Goal: Task Accomplishment & Management: Use online tool/utility

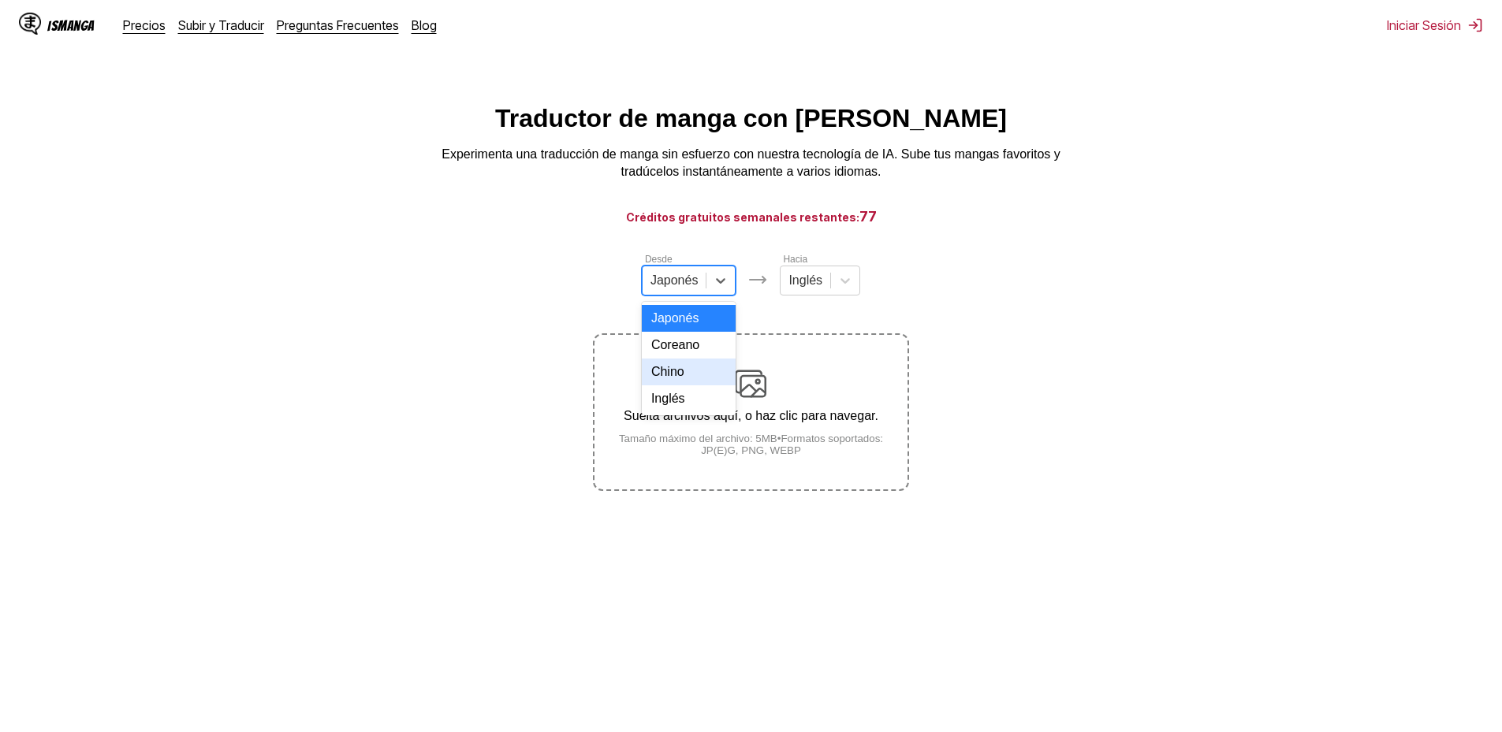
click at [679, 386] on div "Chino" at bounding box center [689, 372] width 95 height 27
click at [774, 307] on div "Desde option Chino, selected. Chino Hacia Inglés Suelta archivos aquí, o haz cl…" at bounding box center [750, 372] width 315 height 240
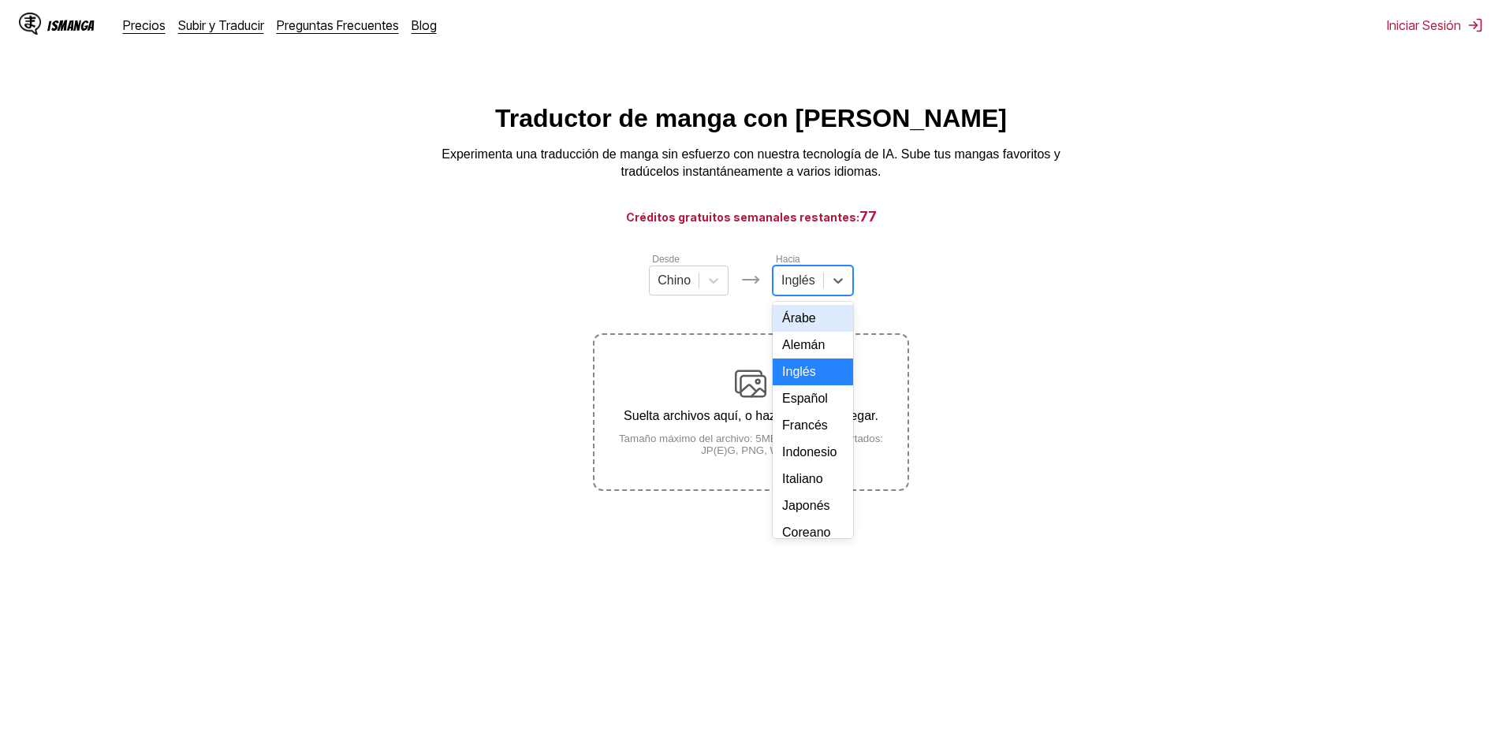
click at [788, 289] on div at bounding box center [798, 280] width 34 height 17
click at [809, 412] on div "Español" at bounding box center [813, 399] width 80 height 27
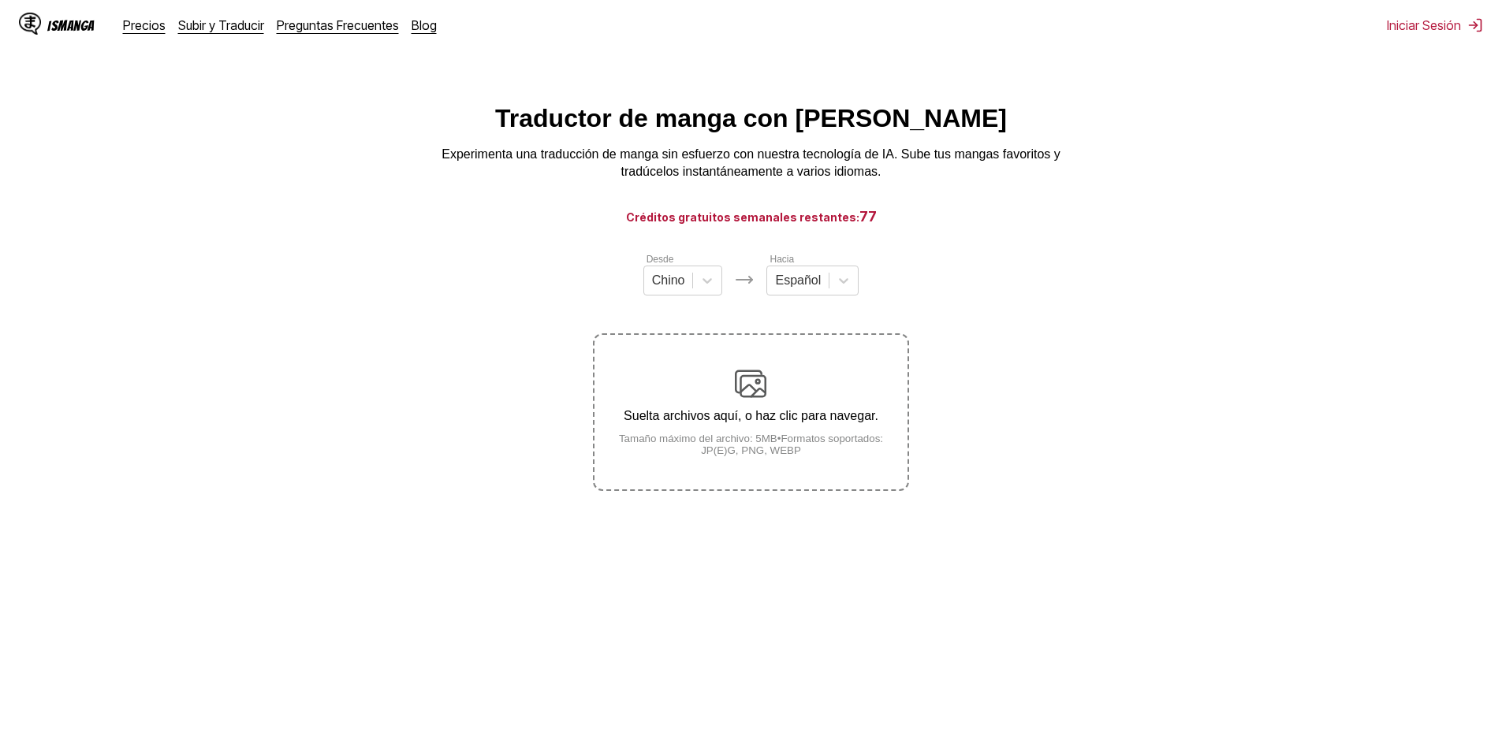
click at [794, 447] on small "Tamaño máximo del archivo: 5MB • Formatos soportados: JP(E)G, PNG, WEBP" at bounding box center [751, 445] width 312 height 24
click at [0, 0] on input "Suelta archivos aquí, o haz clic para navegar. Tamaño máximo del archivo: 5MB •…" at bounding box center [0, 0] width 0 height 0
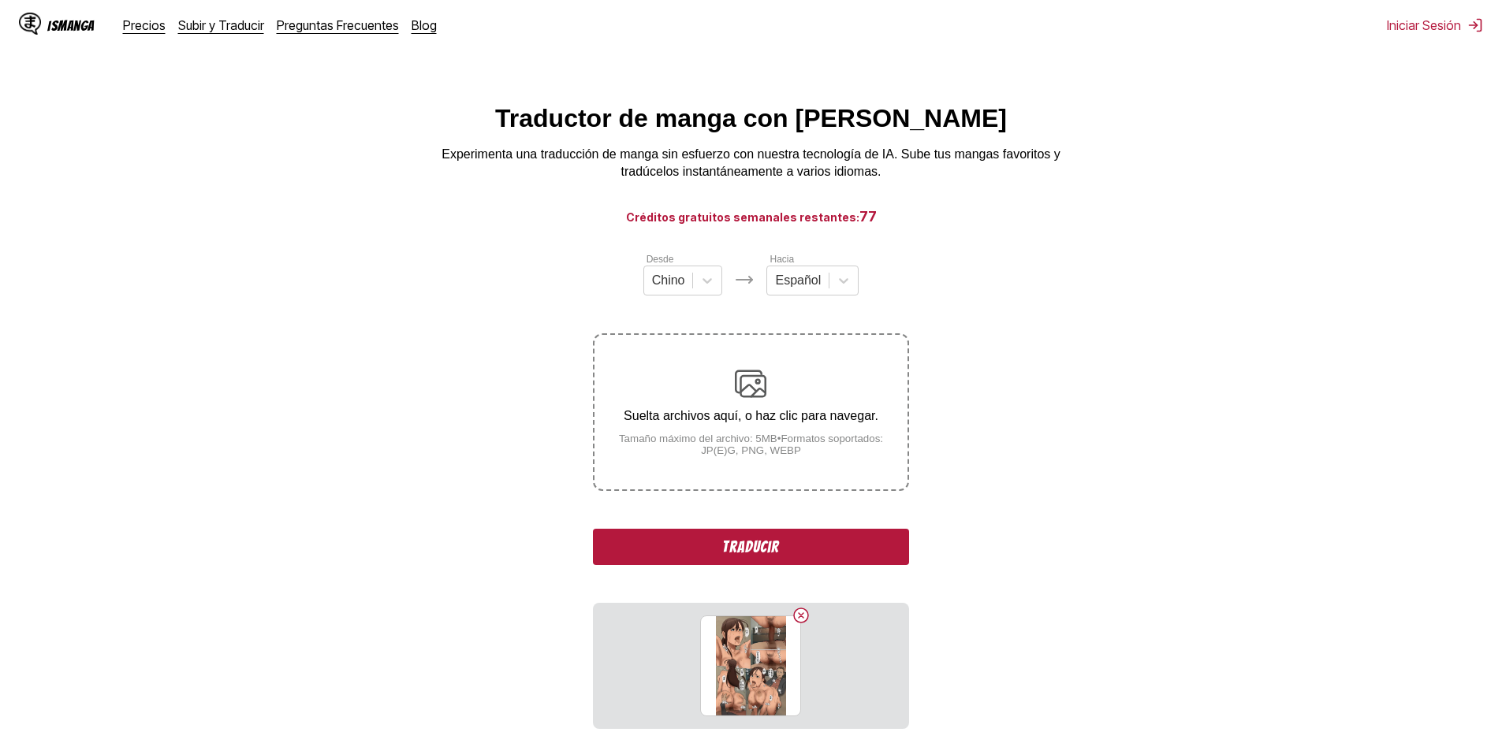
click at [740, 550] on button "Traducir" at bounding box center [750, 547] width 315 height 36
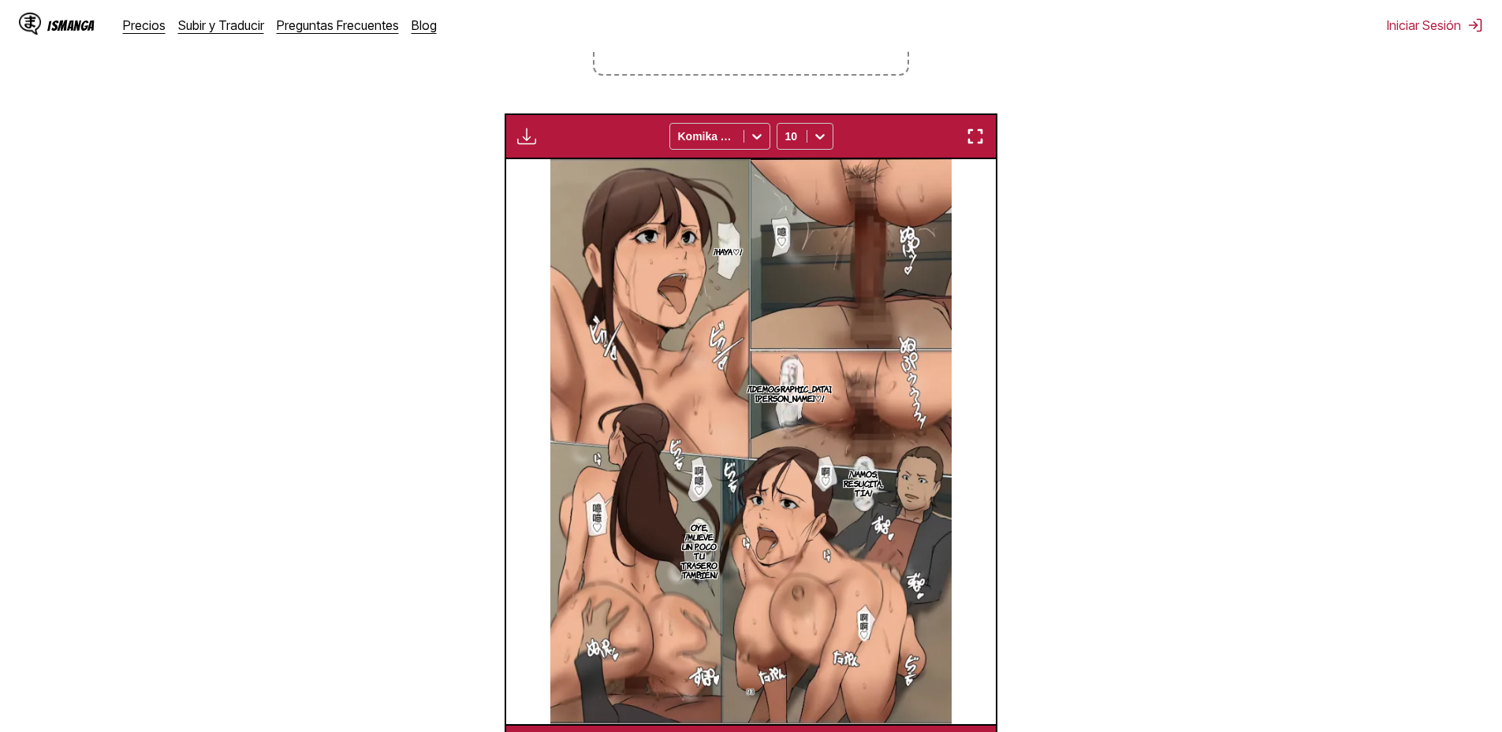
scroll to position [387, 0]
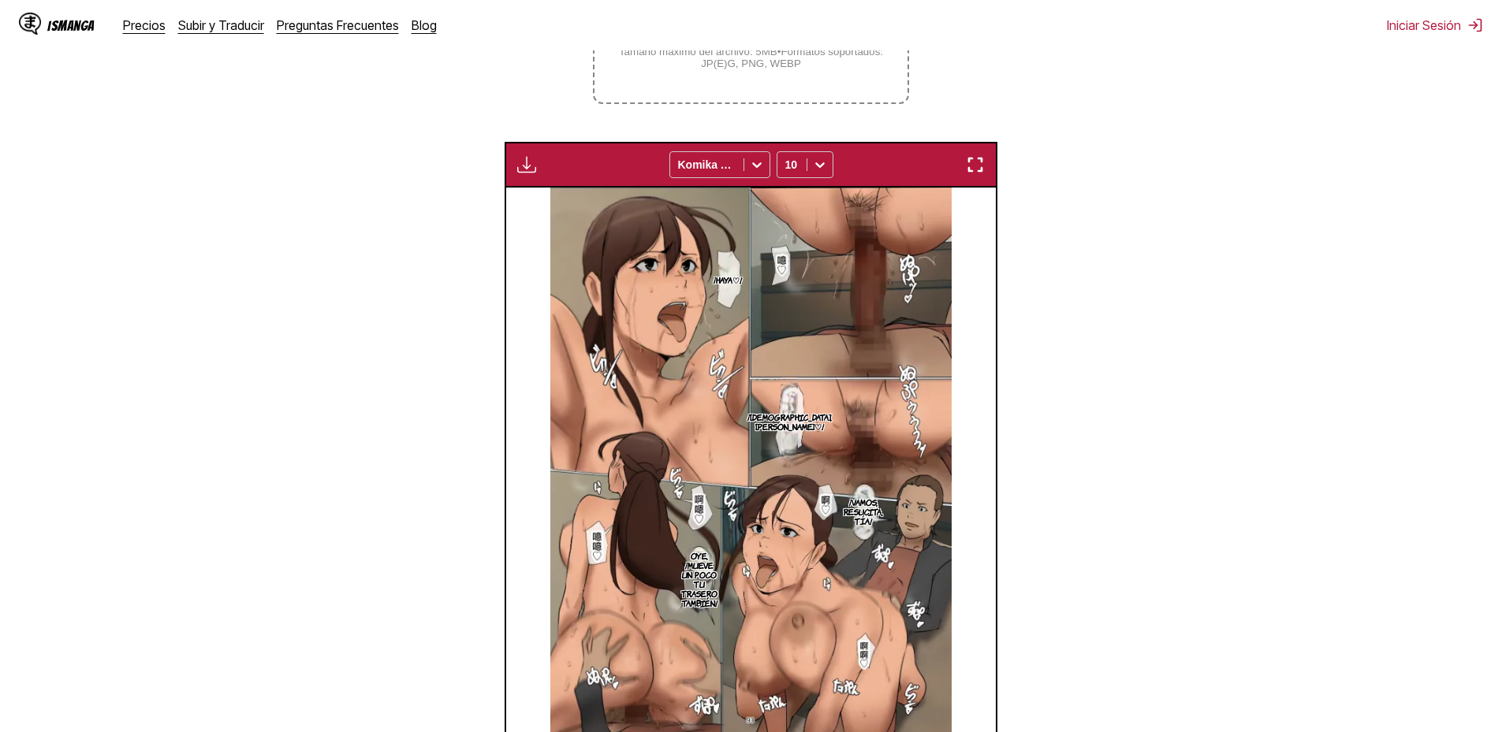
click at [975, 159] on img "button" at bounding box center [975, 164] width 19 height 19
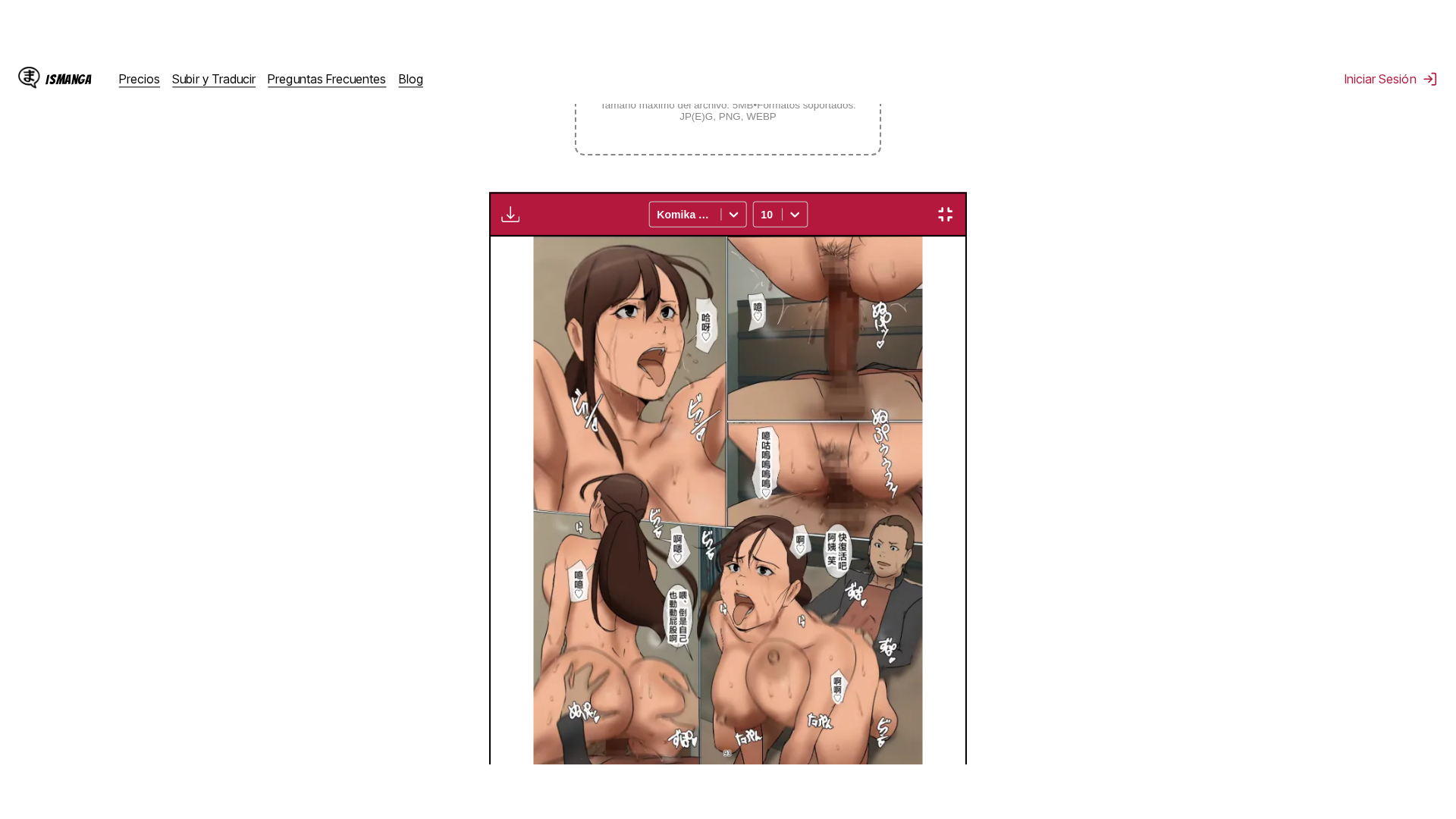
scroll to position [160, 0]
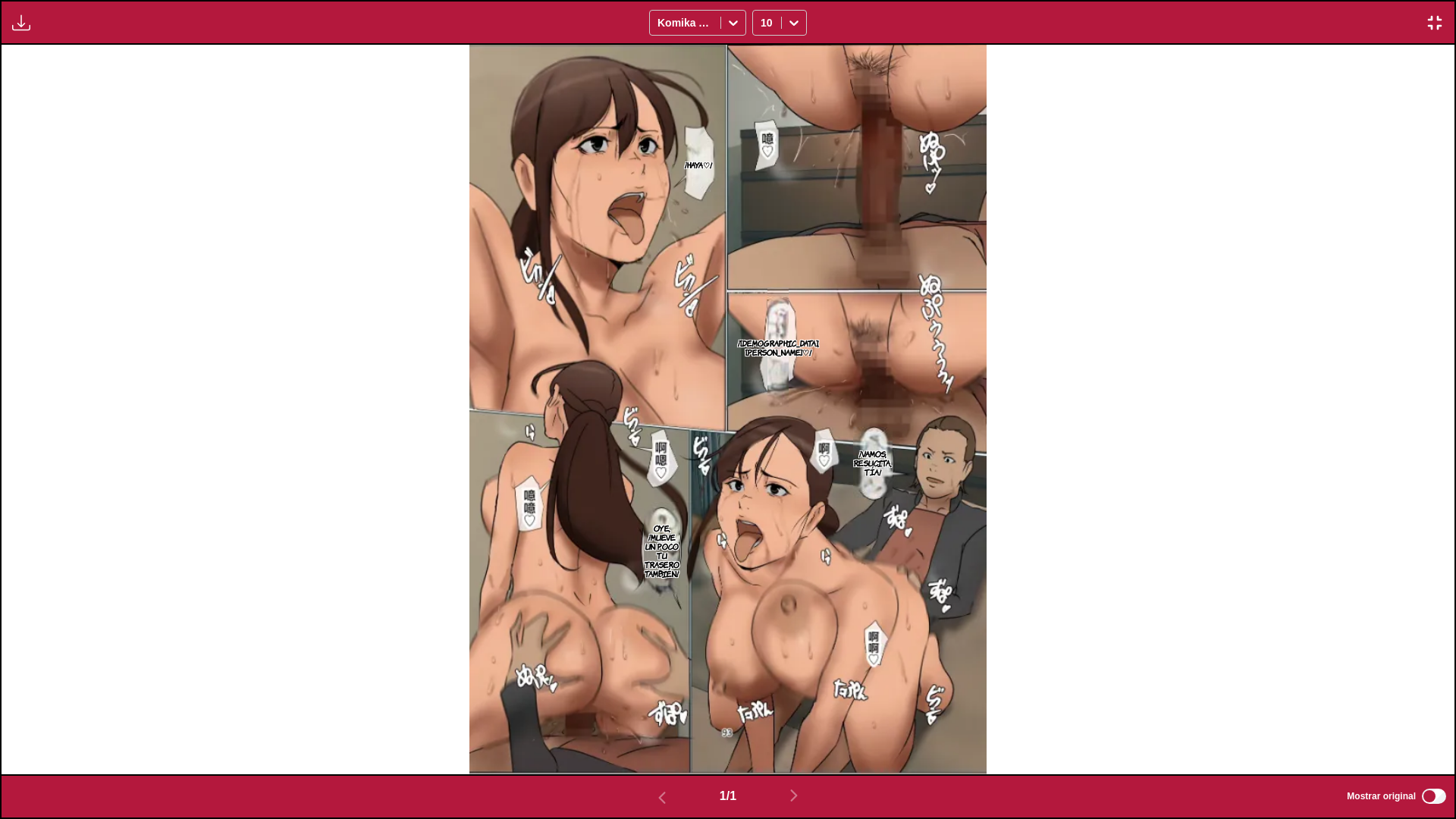
click at [1443, 27] on button "button" at bounding box center [1435, 22] width 27 height 20
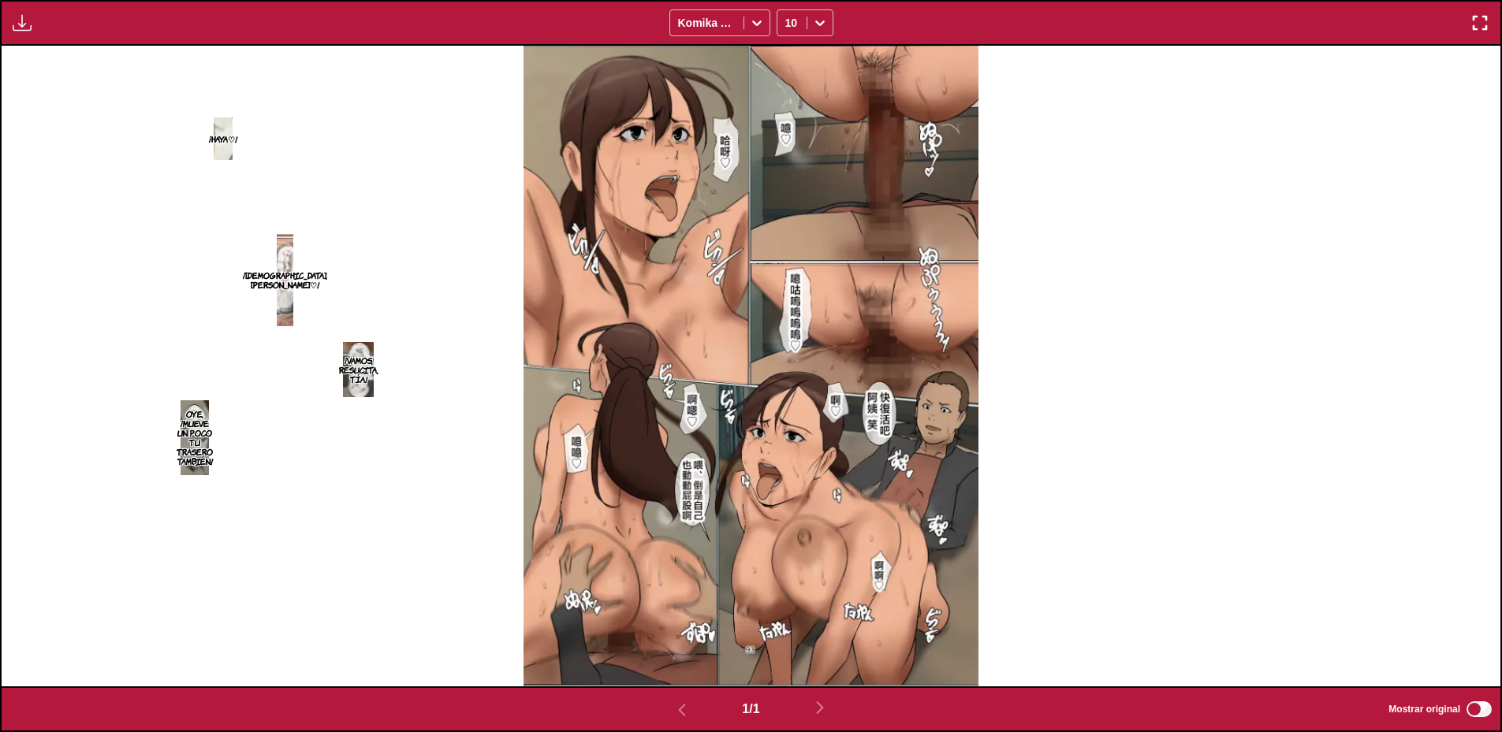
scroll to position [173, 0]
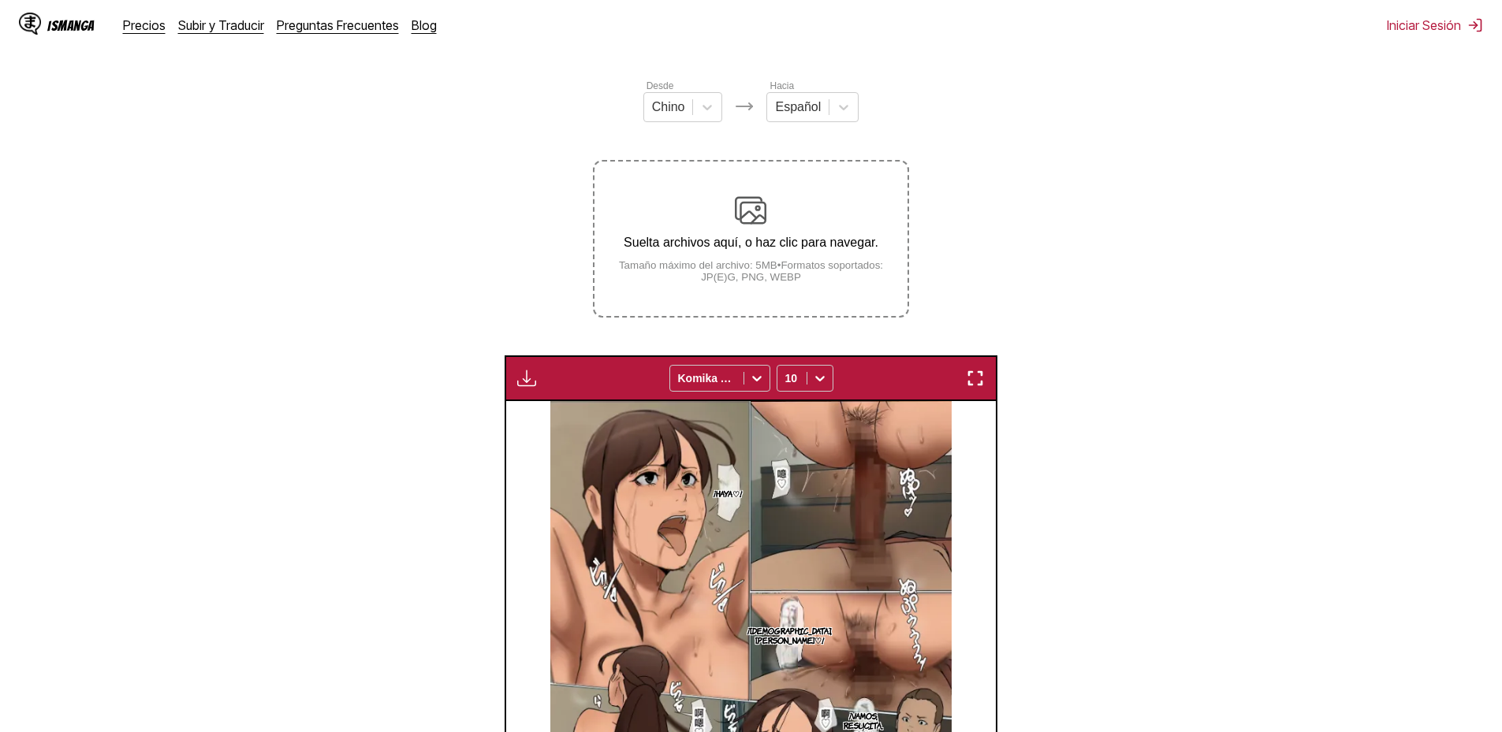
click at [520, 371] on img "button" at bounding box center [526, 378] width 19 height 19
click at [411, 393] on section "Desde Chino Hacia Español Suelta archivos aquí, o haz clic para navegar. Tamaño…" at bounding box center [751, 545] width 1477 height 934
click at [985, 375] on button "button" at bounding box center [975, 378] width 28 height 21
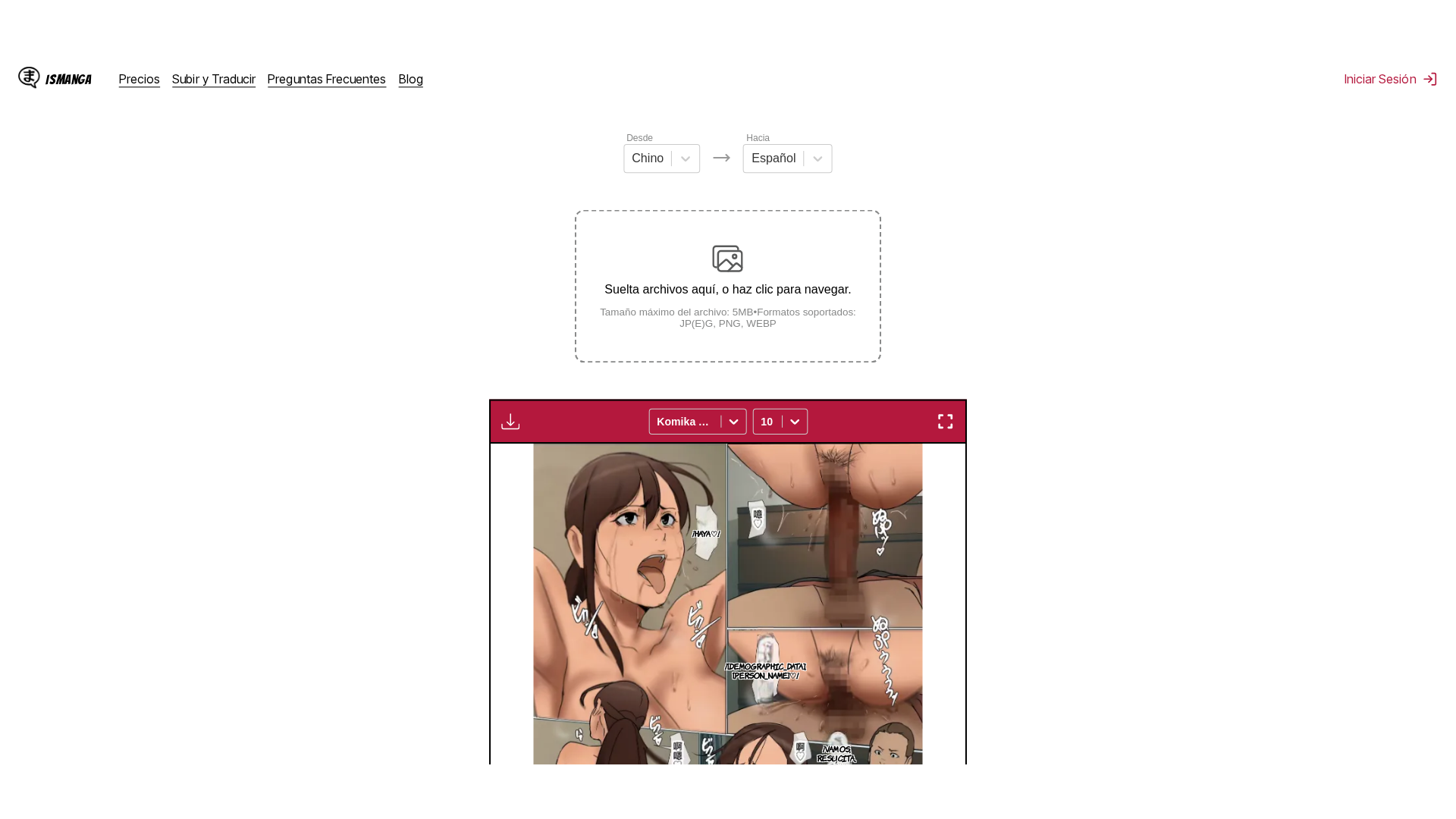
scroll to position [160, 0]
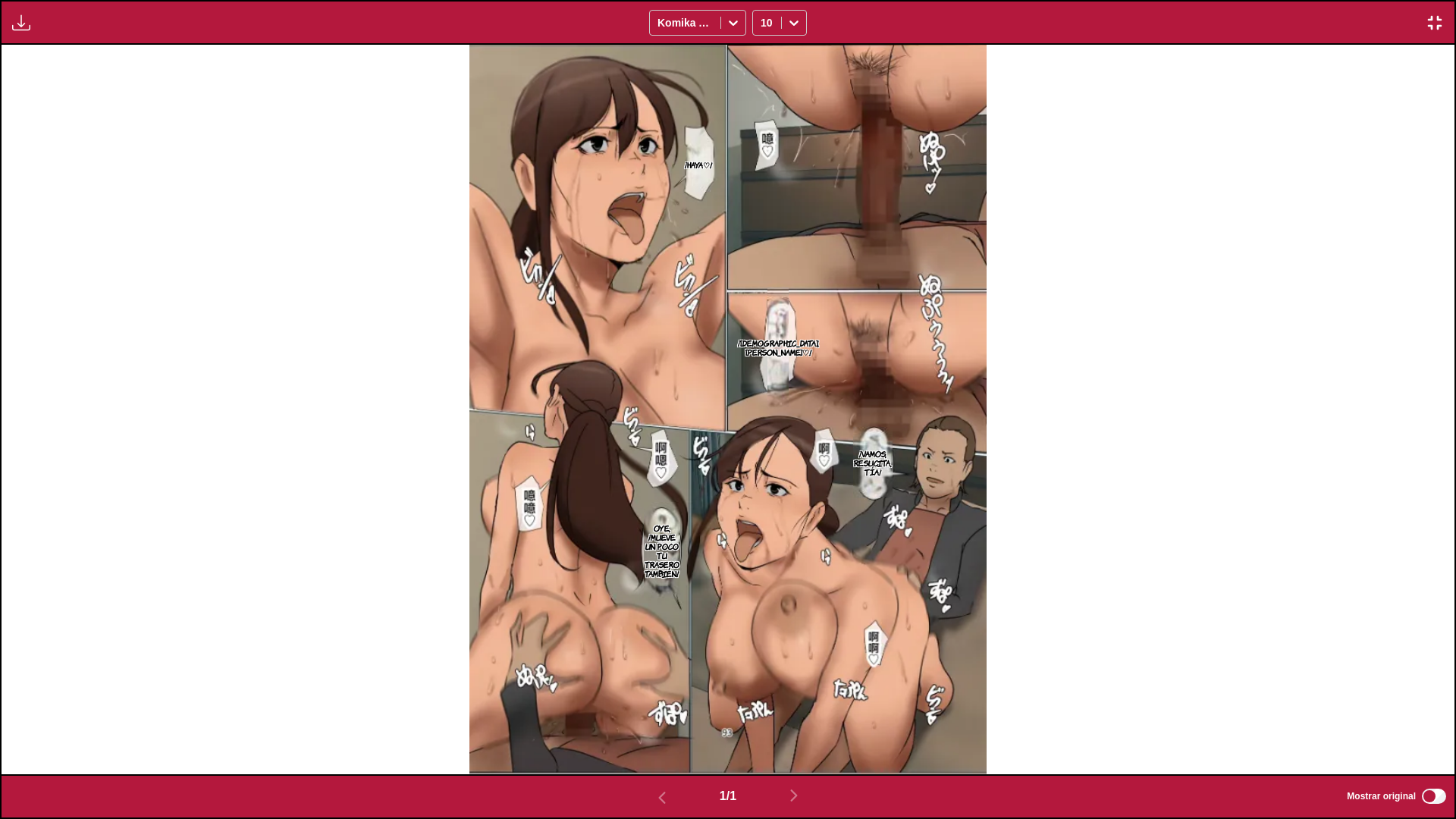
click at [817, 496] on img at bounding box center [728, 410] width 518 height 730
click at [812, 464] on img at bounding box center [728, 410] width 518 height 730
click at [819, 448] on img at bounding box center [728, 410] width 518 height 730
click at [1431, 24] on img "button" at bounding box center [1434, 22] width 18 height 18
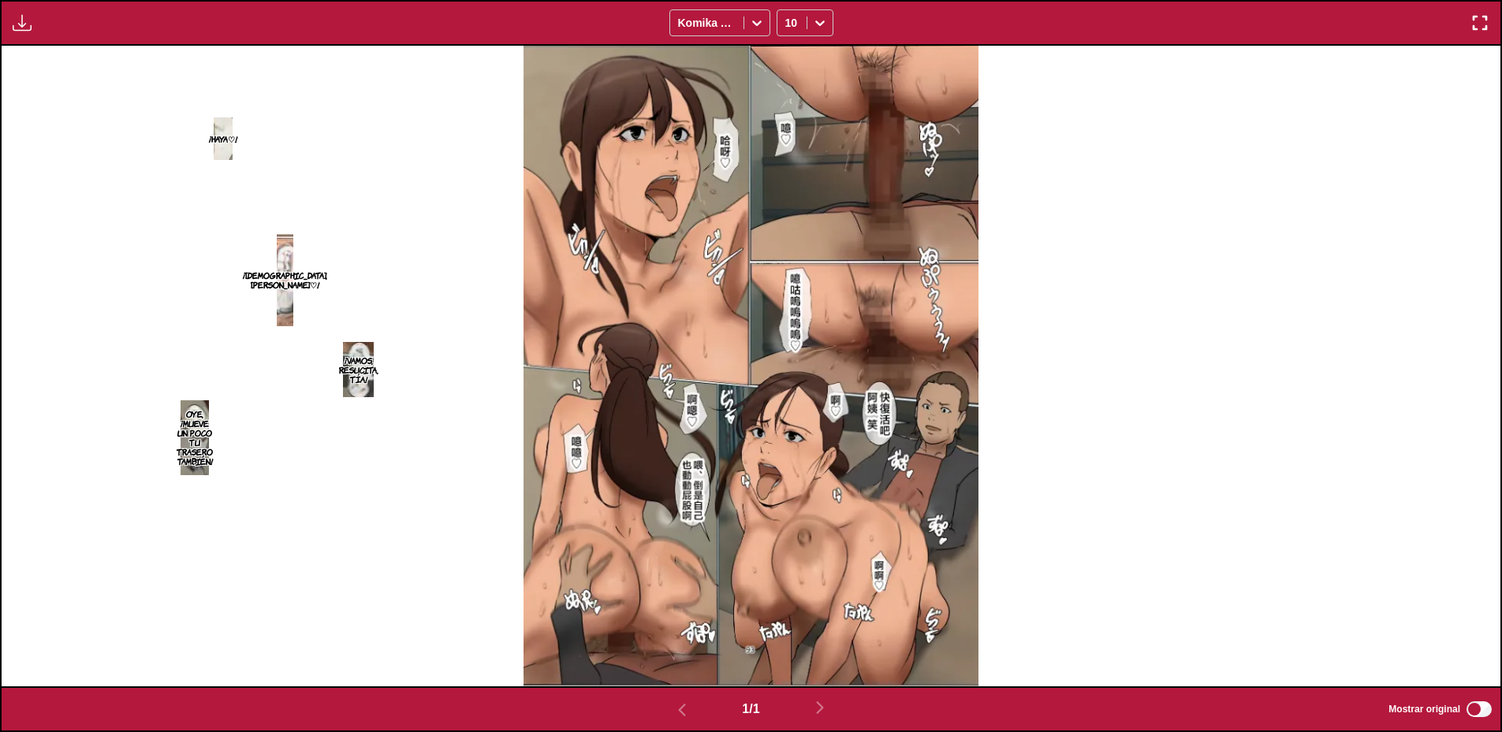
scroll to position [95, 0]
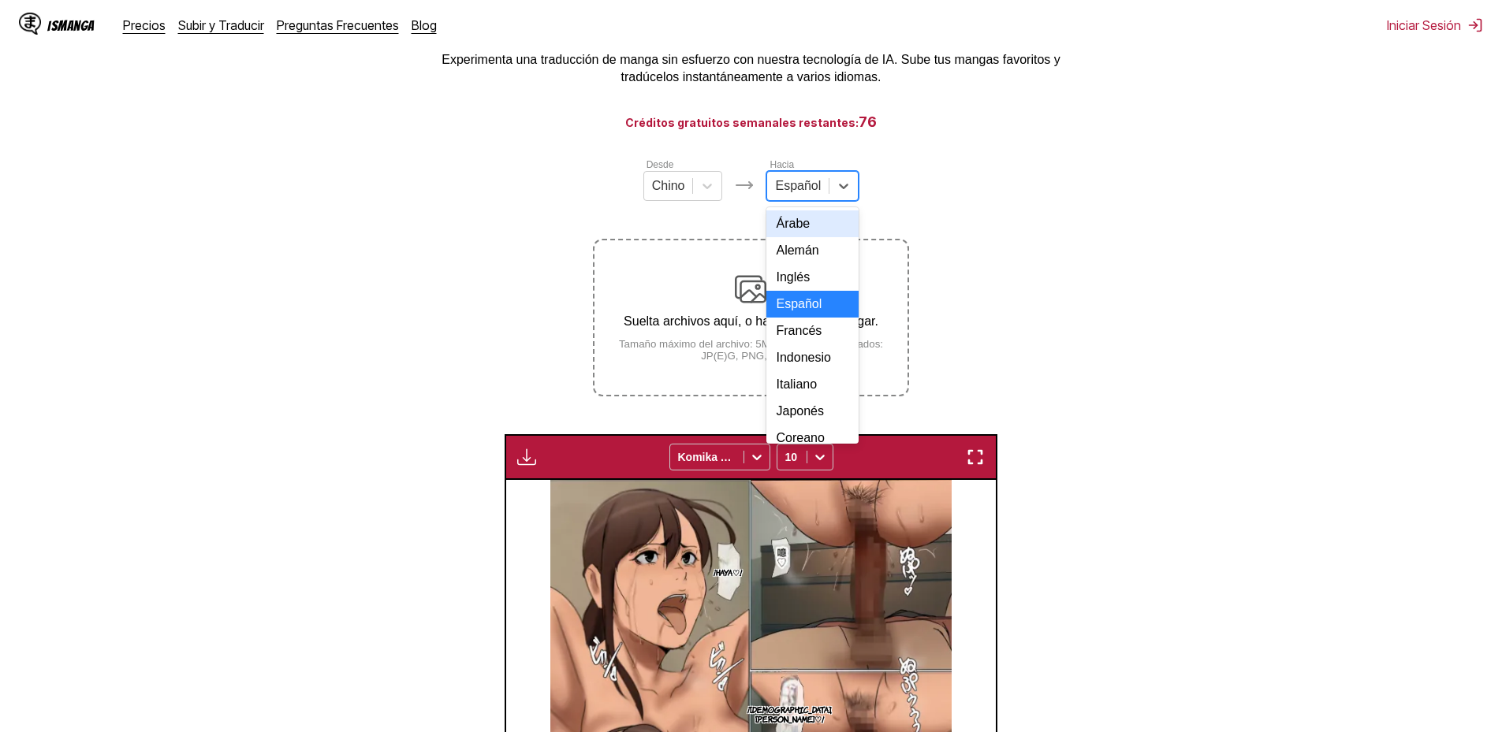
click at [800, 195] on div at bounding box center [798, 185] width 46 height 17
click at [802, 291] on div "Inglés" at bounding box center [812, 277] width 92 height 27
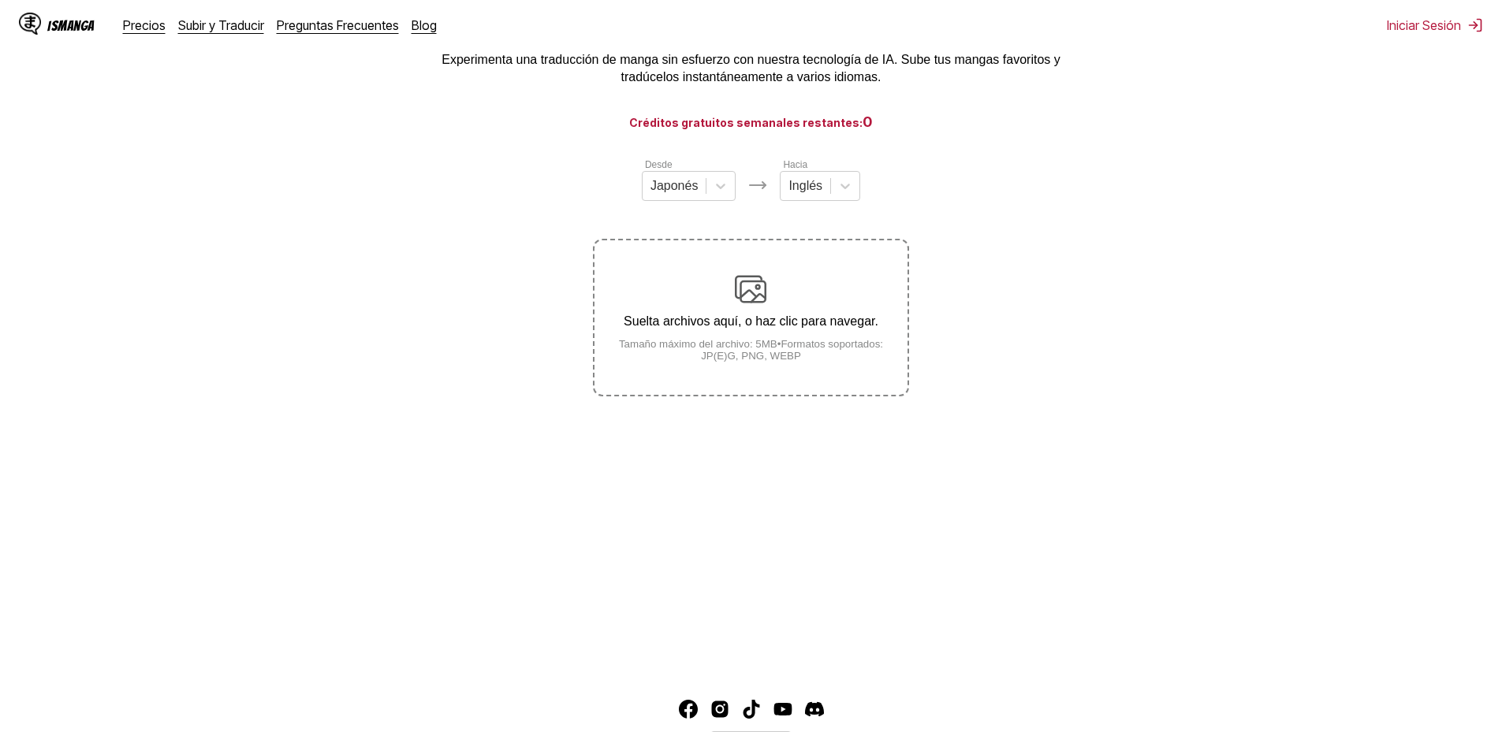
click at [662, 195] on div at bounding box center [674, 185] width 48 height 17
click at [677, 291] on div "Chino" at bounding box center [689, 277] width 95 height 27
click at [760, 298] on img at bounding box center [751, 290] width 32 height 32
click at [0, 0] on input "Suelta archivos aquí, o haz clic para navegar. Tamaño máximo del archivo: 5MB •…" at bounding box center [0, 0] width 0 height 0
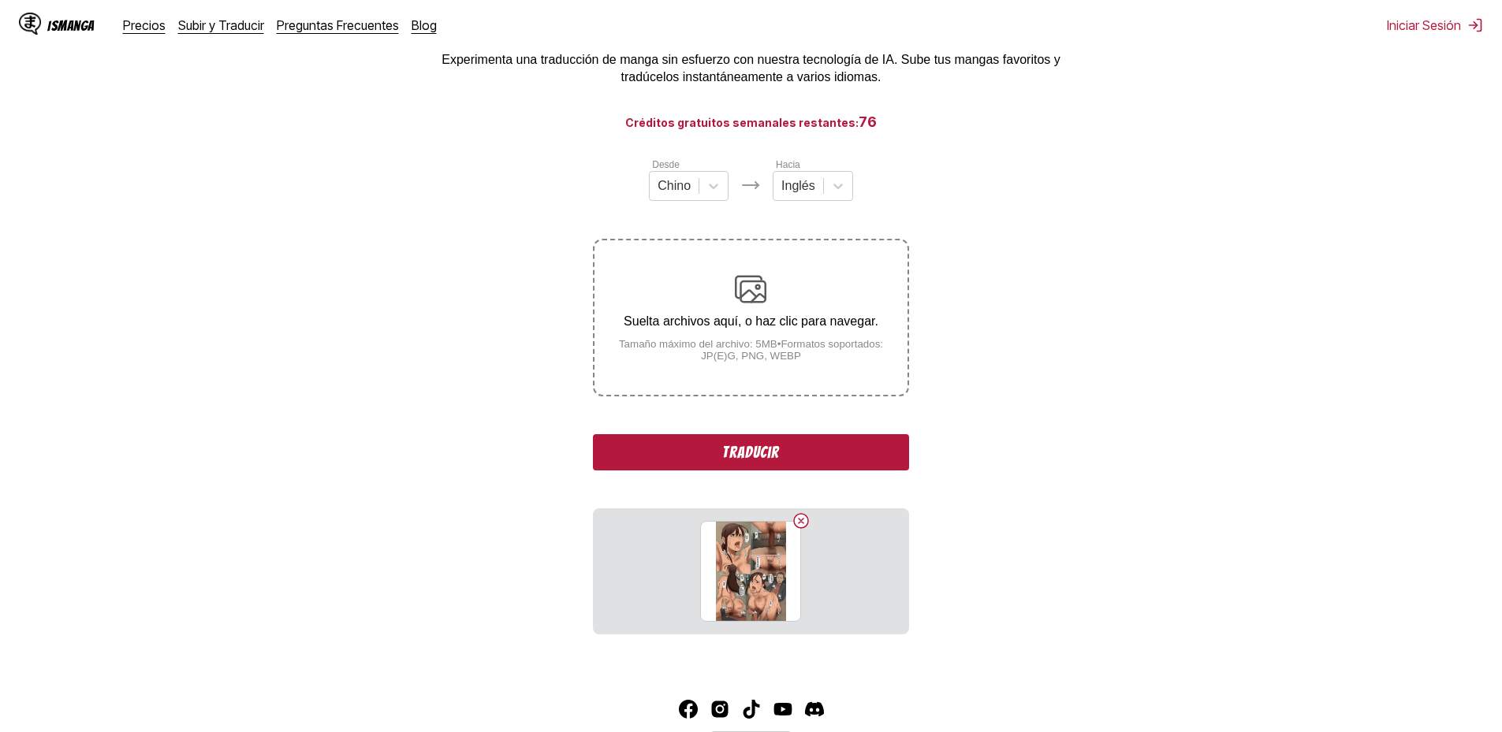
click at [747, 422] on div "Desde Chino Hacia Inglés Suelta archivos aquí, o haz clic para navegar. Tamaño …" at bounding box center [750, 396] width 315 height 478
click at [746, 449] on button "Traducir" at bounding box center [750, 452] width 315 height 36
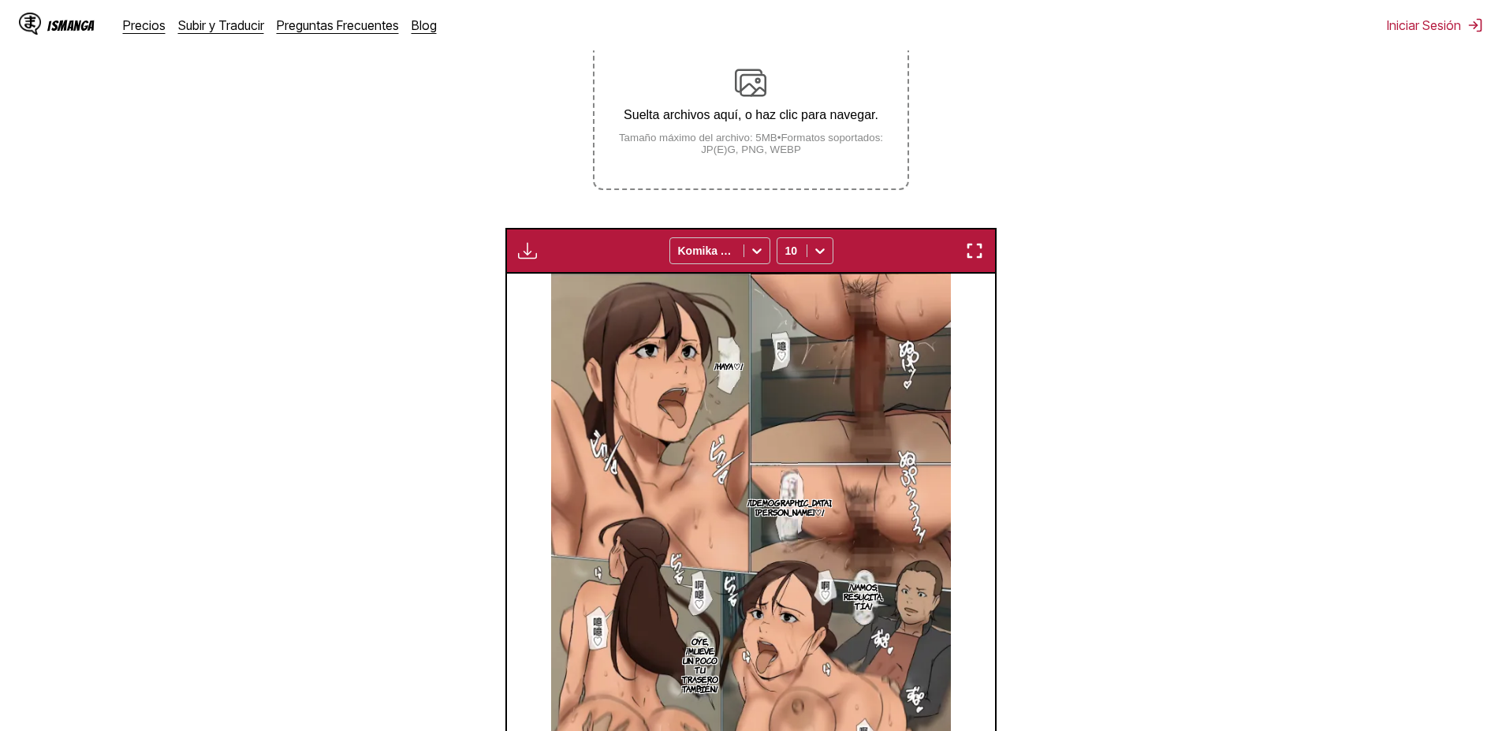
scroll to position [410, 0]
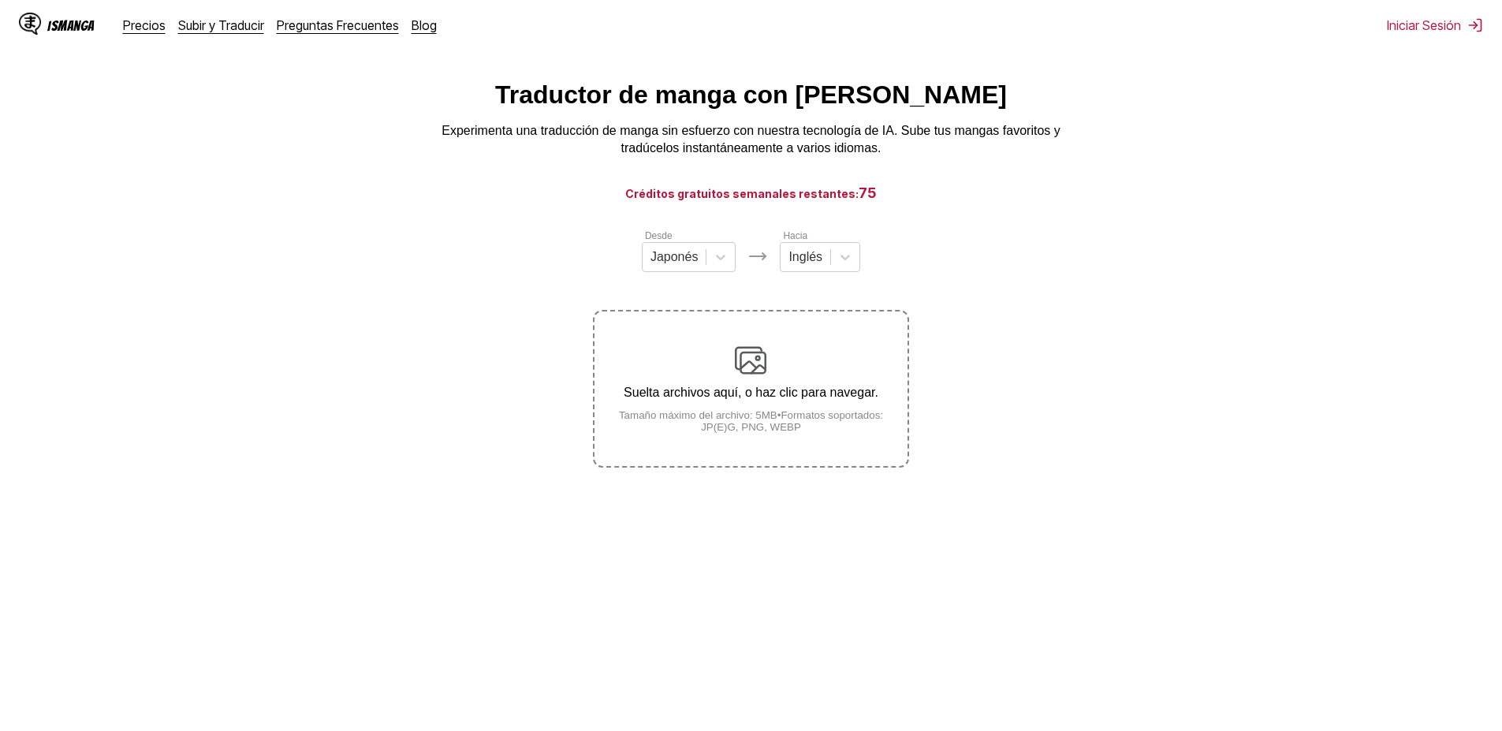
scroll to position [20, 0]
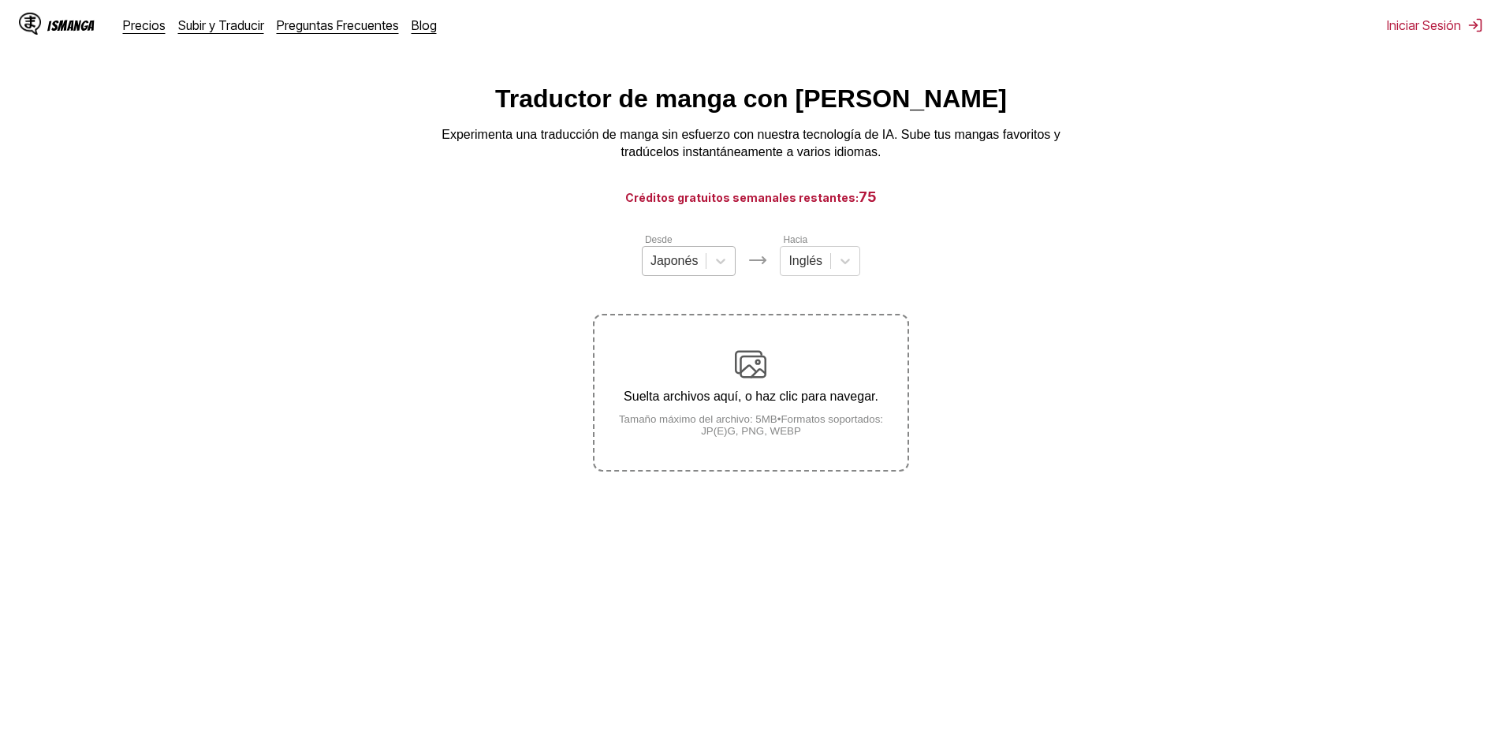
click at [699, 263] on div "Japonés" at bounding box center [675, 261] width 64 height 24
click at [682, 360] on div "Chino" at bounding box center [689, 352] width 95 height 27
click at [766, 276] on div "Desde option Chino, selected. Chino Hacia Inglés" at bounding box center [750, 254] width 315 height 44
click at [789, 270] on div at bounding box center [798, 260] width 34 height 17
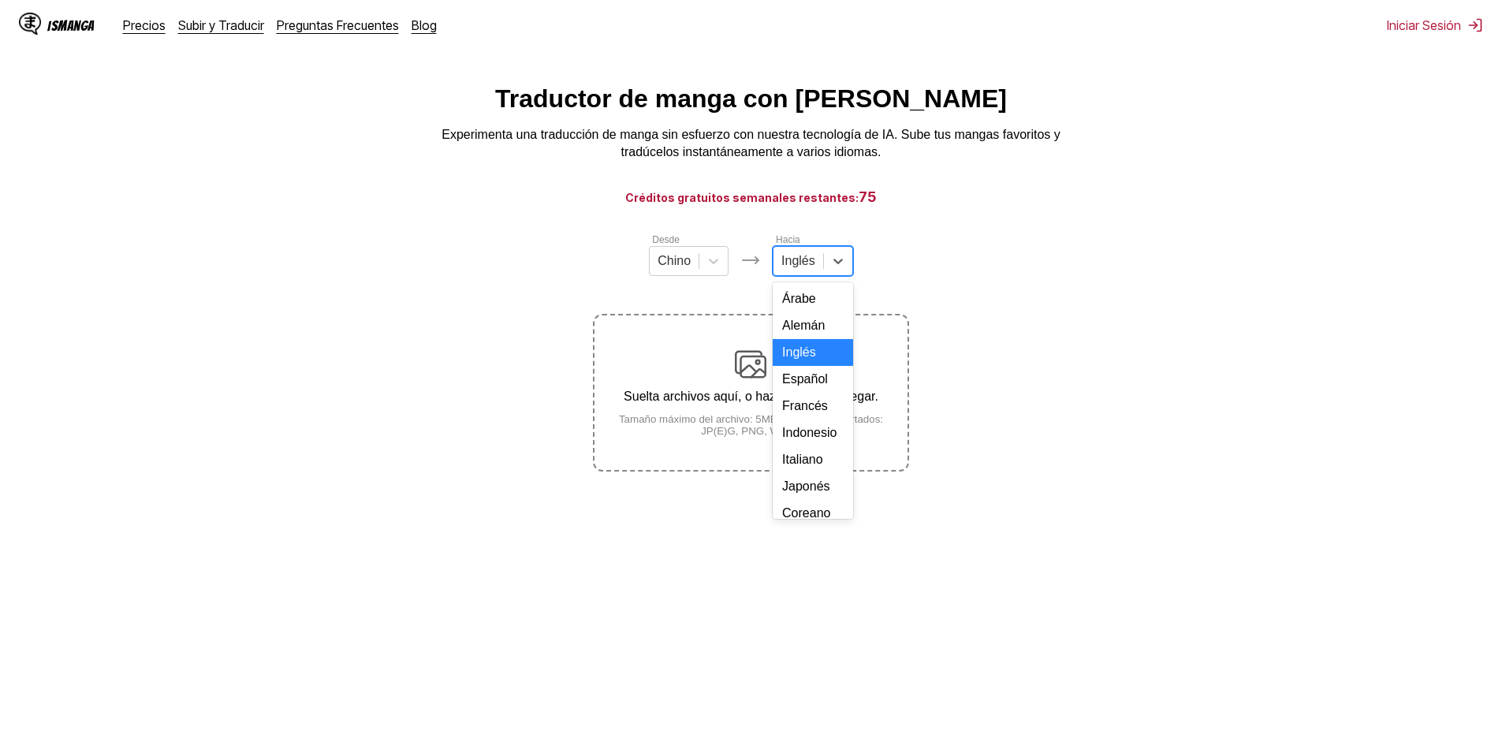
click at [800, 358] on div "Inglés" at bounding box center [813, 352] width 80 height 27
click at [813, 267] on div at bounding box center [798, 260] width 34 height 17
click at [807, 413] on div "Francés" at bounding box center [813, 406] width 80 height 27
click at [773, 390] on div "Suelta archivos aquí, o haz clic para navegar. Tamaño máximo del archivo: 5MB •…" at bounding box center [751, 393] width 312 height 88
click at [0, 0] on input "Suelta archivos aquí, o haz clic para navegar. Tamaño máximo del archivo: 5MB •…" at bounding box center [0, 0] width 0 height 0
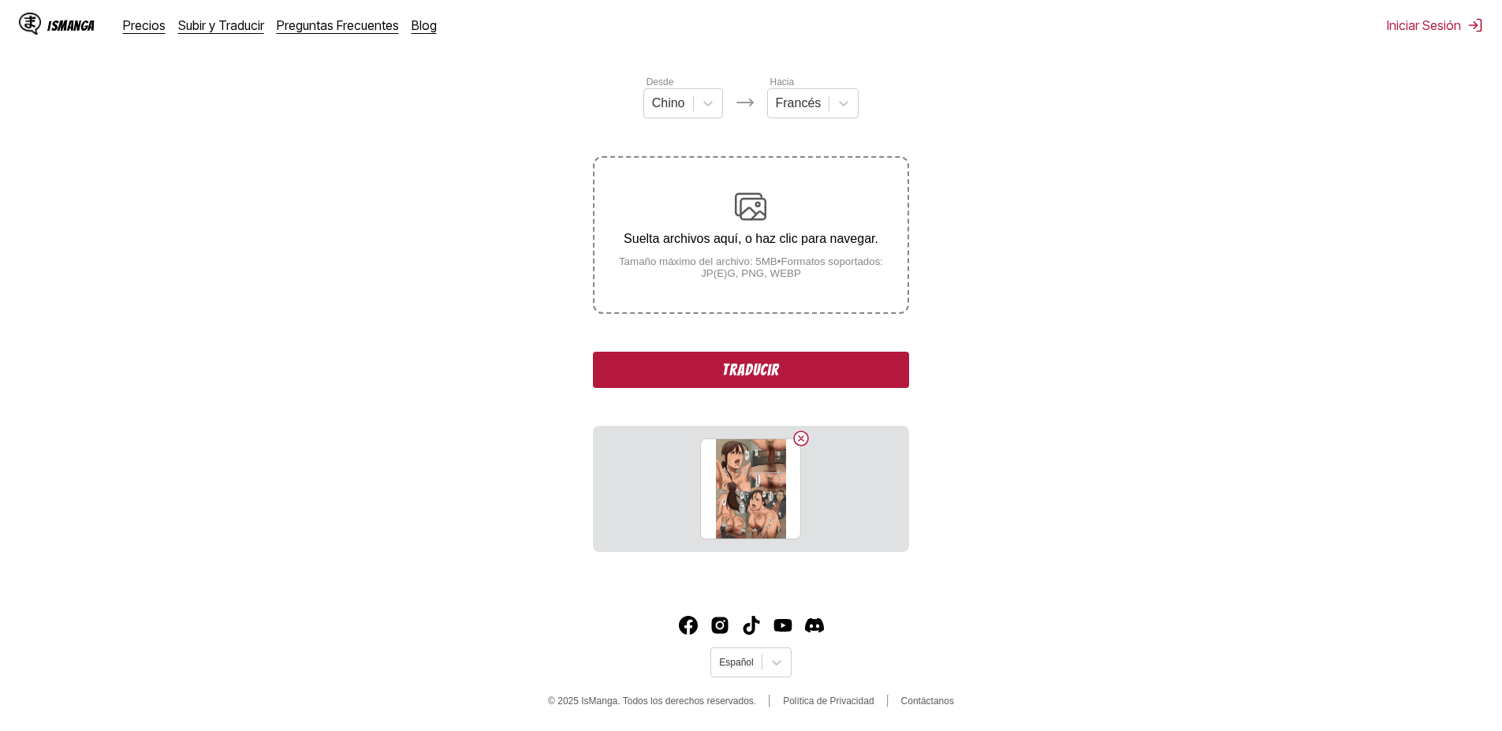
click at [767, 381] on button "Traducir" at bounding box center [750, 370] width 315 height 36
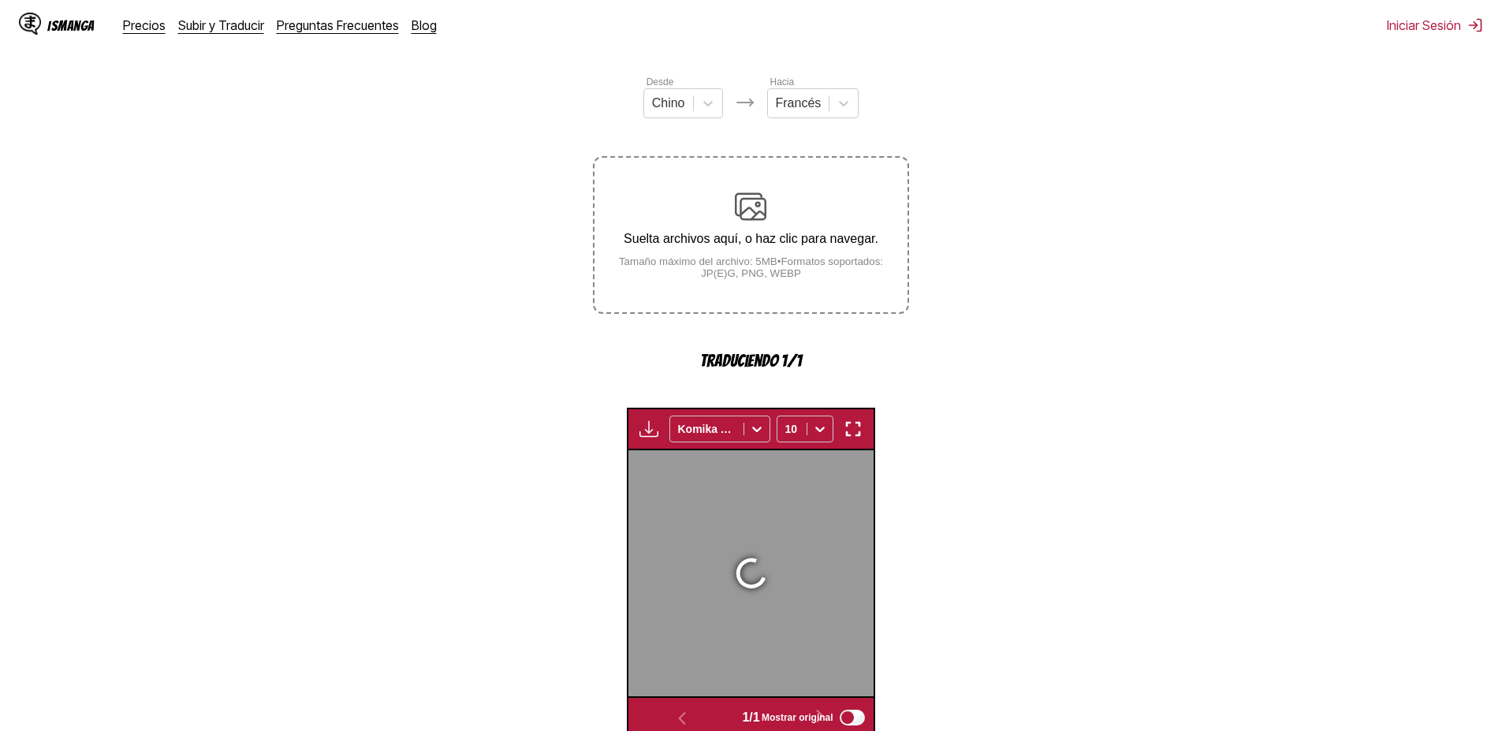
scroll to position [466, 0]
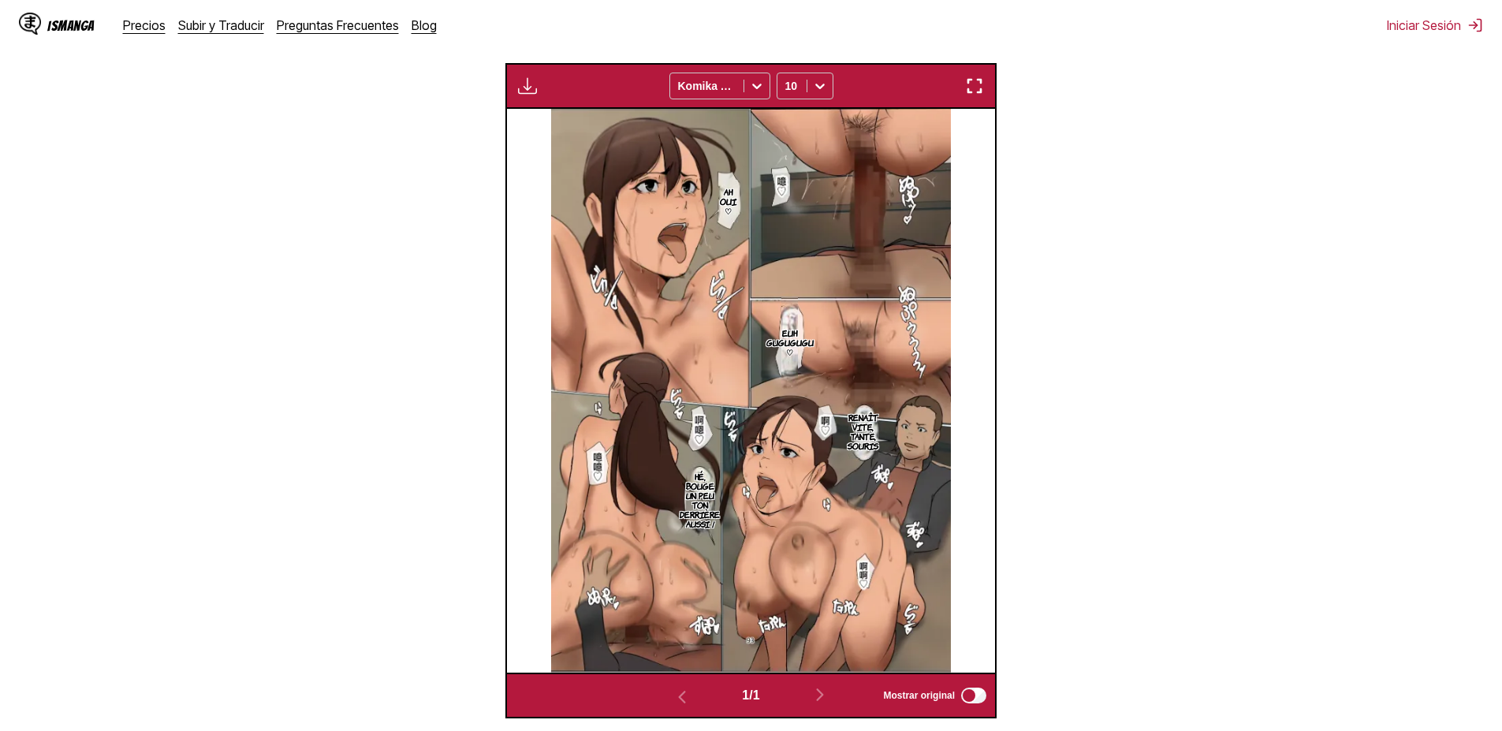
click at [796, 343] on p "Euh gugugugu ♡" at bounding box center [790, 342] width 54 height 35
click at [840, 322] on div "Euh gugugugu ♡" at bounding box center [861, 320] width 161 height 49
click at [831, 324] on div "Euh gugugugu ♡" at bounding box center [861, 320] width 161 height 49
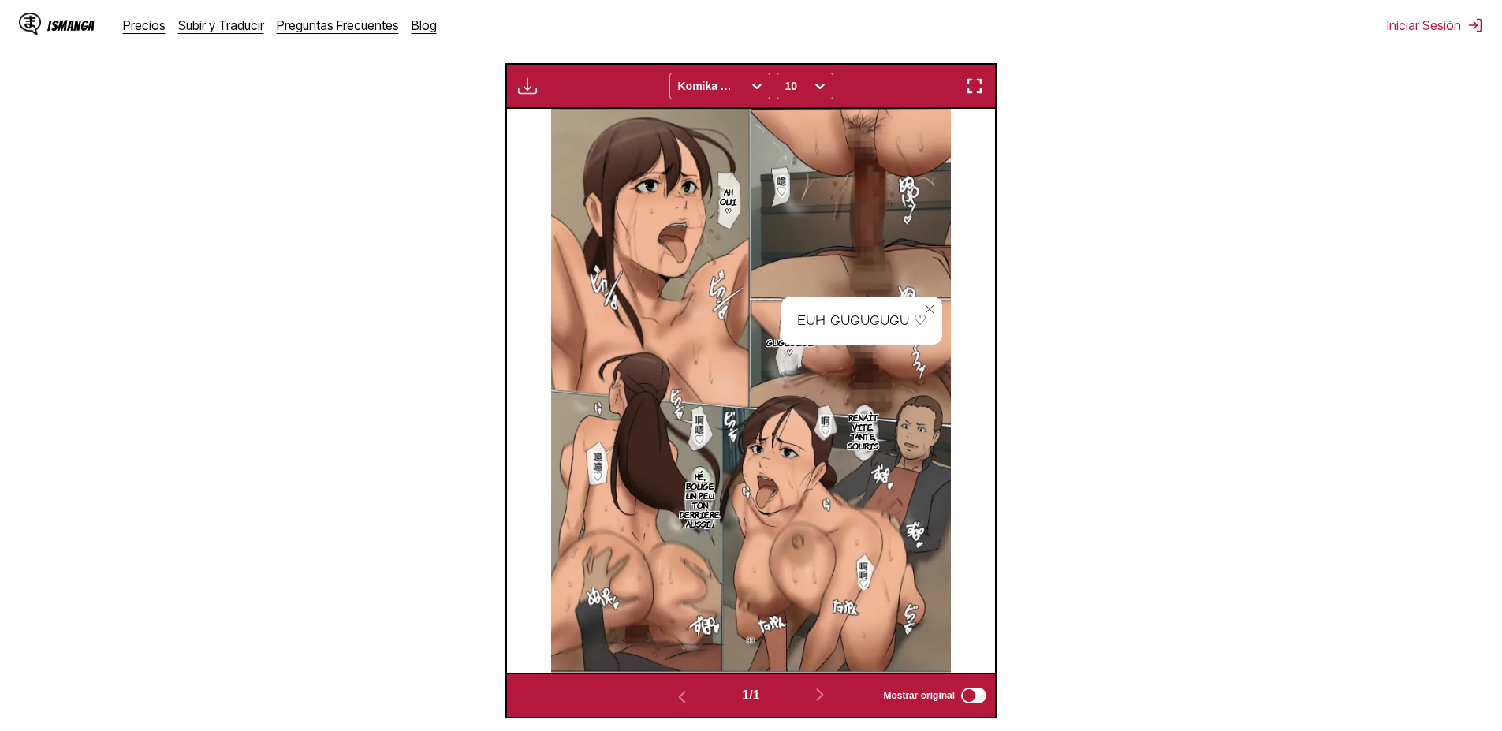
click at [698, 421] on img at bounding box center [751, 391] width 401 height 564
click at [699, 169] on img at bounding box center [751, 391] width 401 height 564
click at [926, 311] on icon "close-tooltip" at bounding box center [929, 309] width 11 height 11
click at [729, 201] on p "Ah oui ♡" at bounding box center [728, 201] width 23 height 35
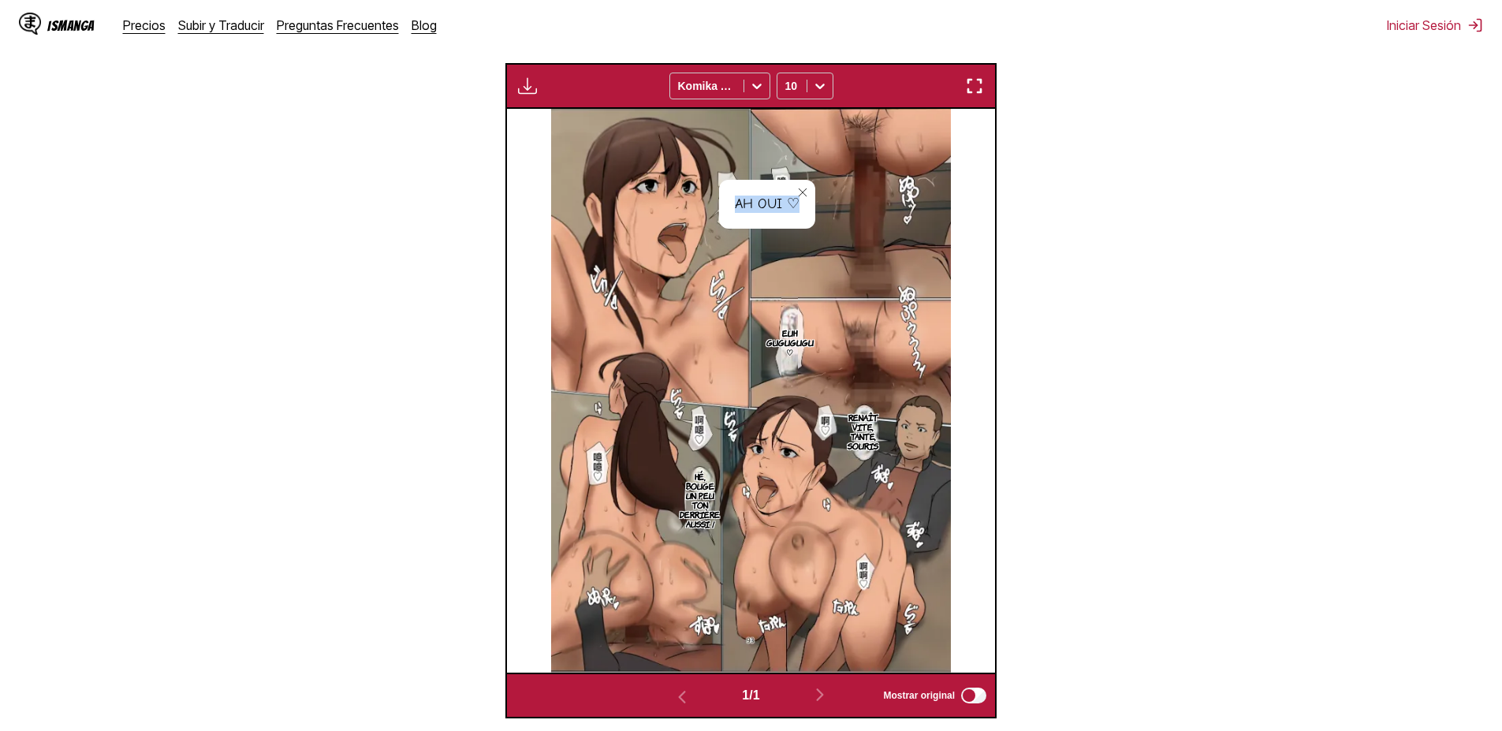
drag, startPoint x: 737, startPoint y: 211, endPoint x: 799, endPoint y: 210, distance: 61.5
click at [799, 210] on div "Ah oui ♡" at bounding box center [767, 204] width 96 height 49
click at [766, 209] on div "Ah oui ♡" at bounding box center [767, 204] width 96 height 49
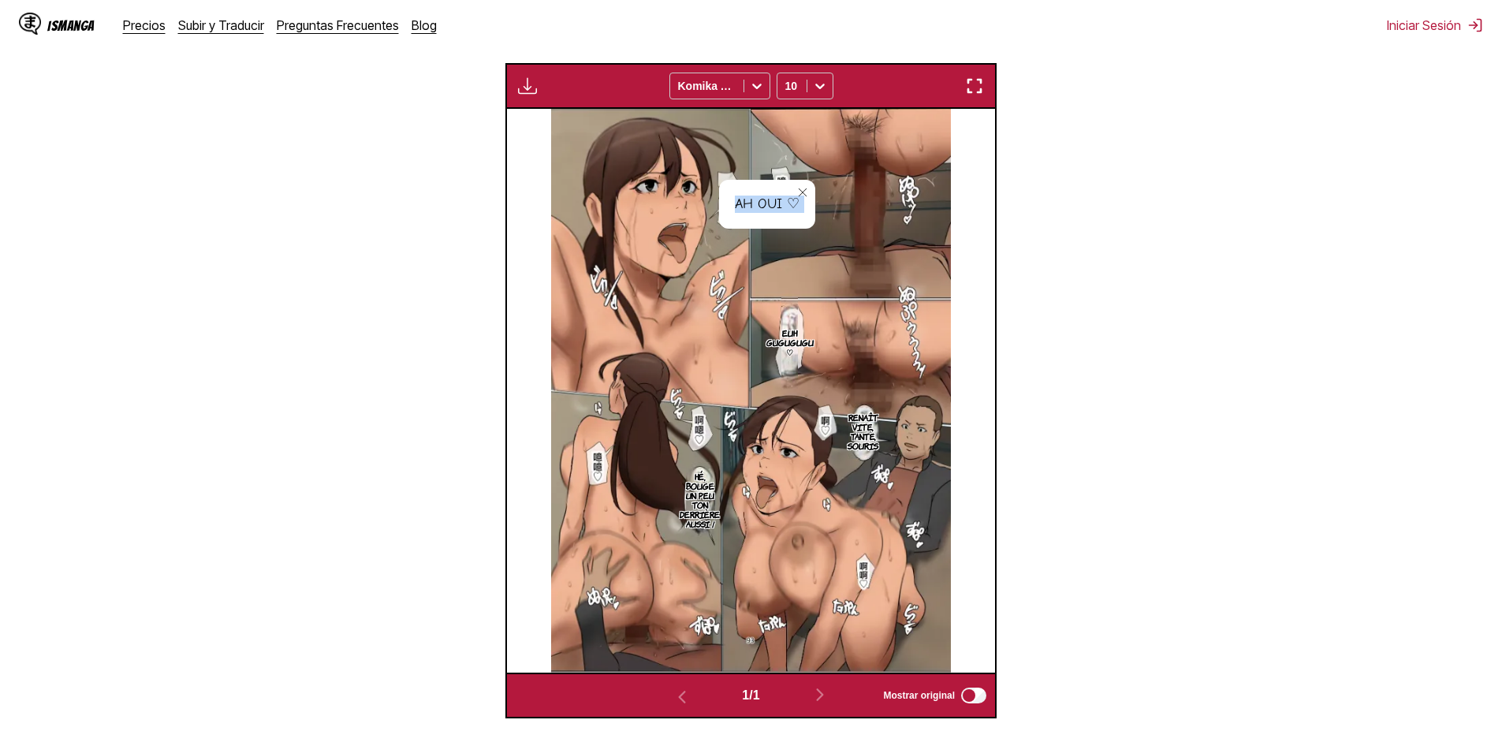
click at [766, 209] on div "Ah oui ♡" at bounding box center [767, 204] width 96 height 49
drag, startPoint x: 736, startPoint y: 207, endPoint x: 781, endPoint y: 207, distance: 44.2
click at [781, 207] on div "Ah oui ♡" at bounding box center [767, 204] width 96 height 49
copy div "Ah oui"
click at [731, 251] on img at bounding box center [751, 391] width 401 height 564
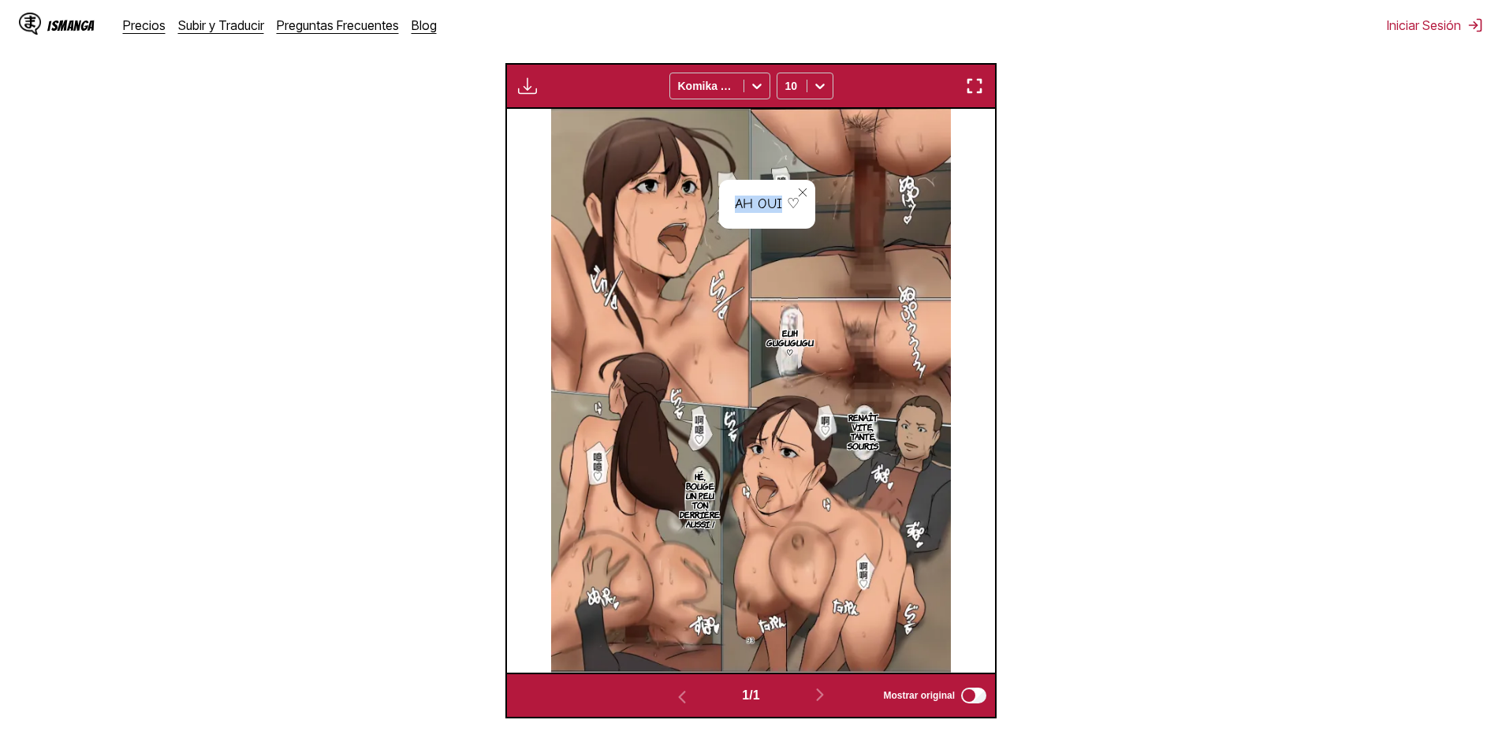
click at [709, 261] on img at bounding box center [751, 391] width 401 height 564
click at [808, 186] on button "close-tooltip" at bounding box center [802, 192] width 25 height 25
click at [777, 186] on img at bounding box center [751, 391] width 401 height 564
click at [741, 201] on img at bounding box center [751, 391] width 401 height 564
click at [726, 201] on p "Ah oui ♡" at bounding box center [728, 201] width 23 height 35
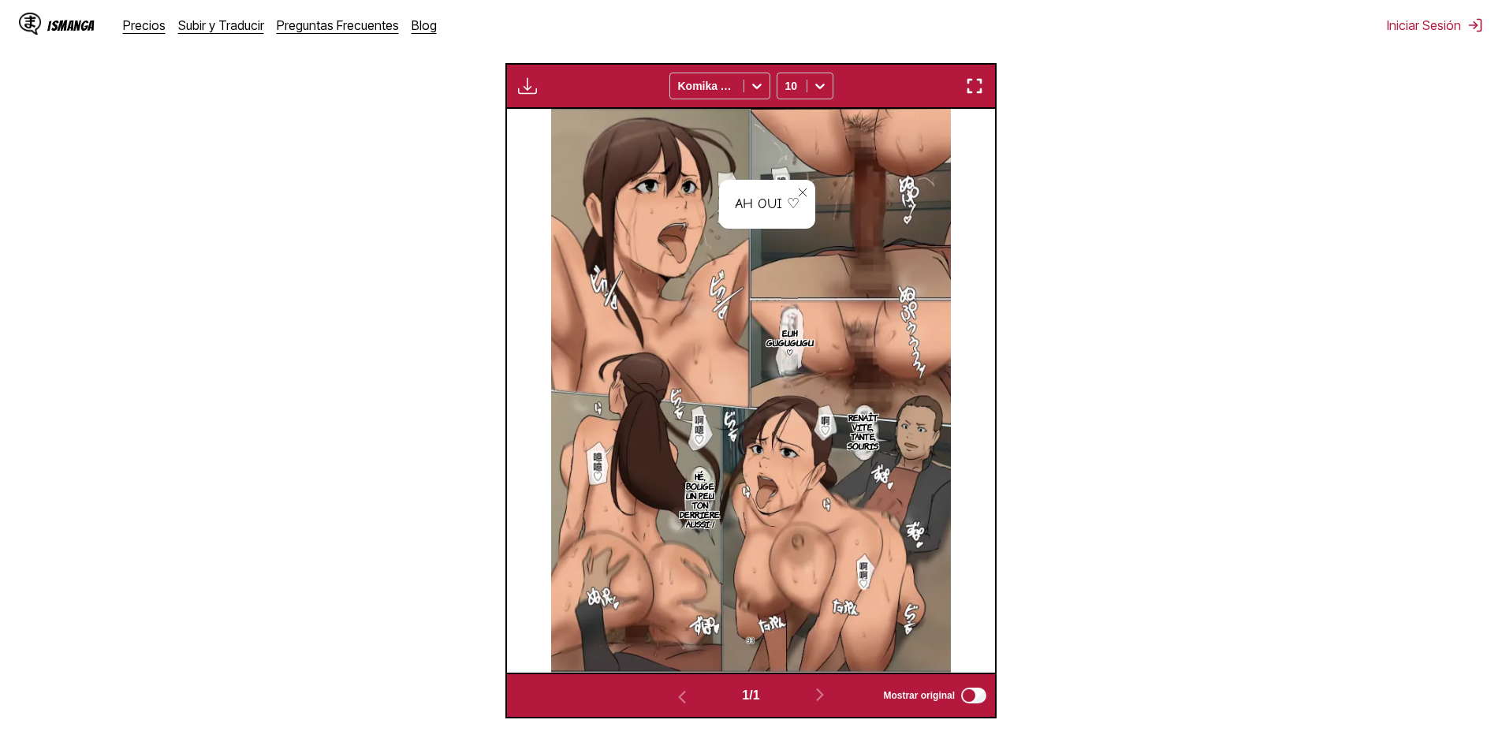
click at [748, 216] on div "Ah oui ♡" at bounding box center [767, 204] width 96 height 49
click at [800, 194] on icon "close-tooltip" at bounding box center [802, 192] width 8 height 8
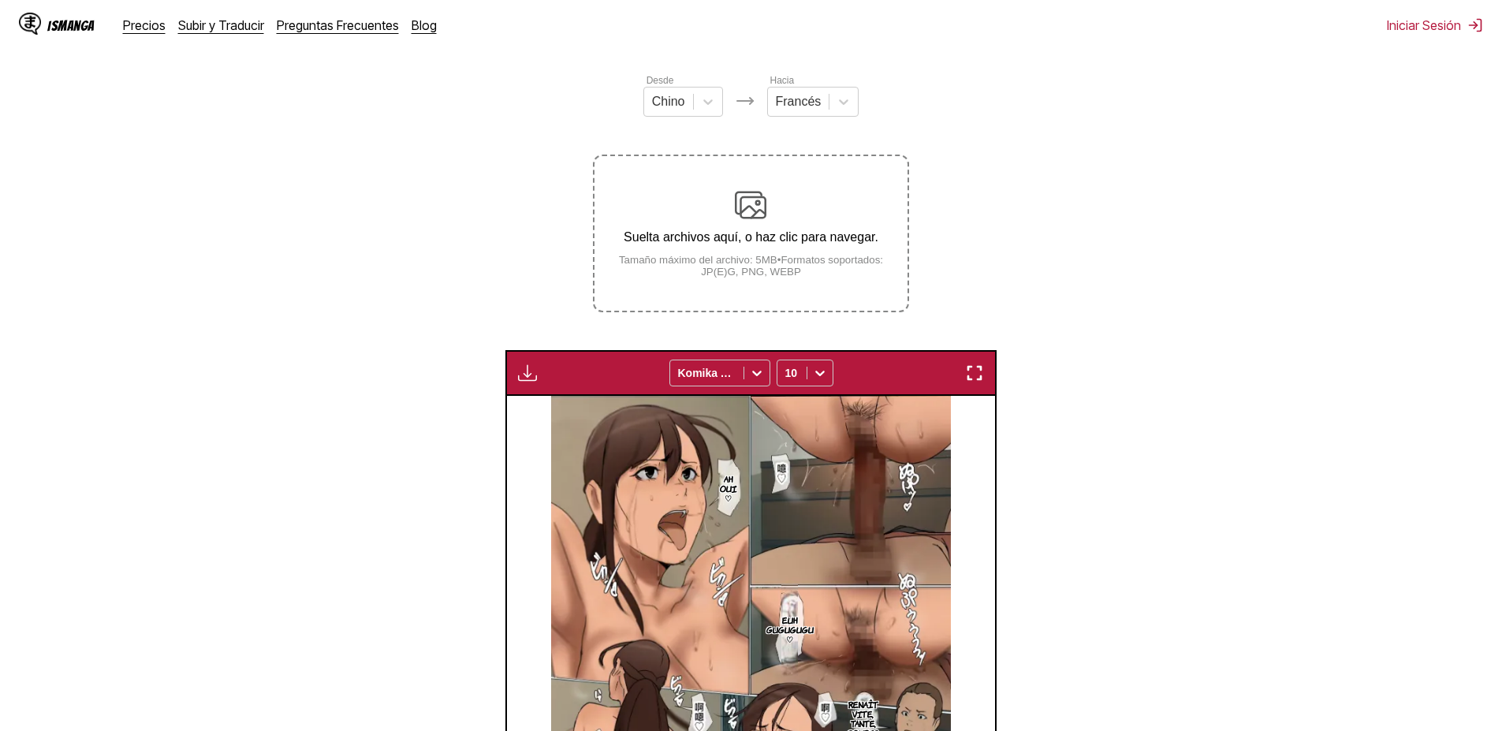
scroll to position [151, 0]
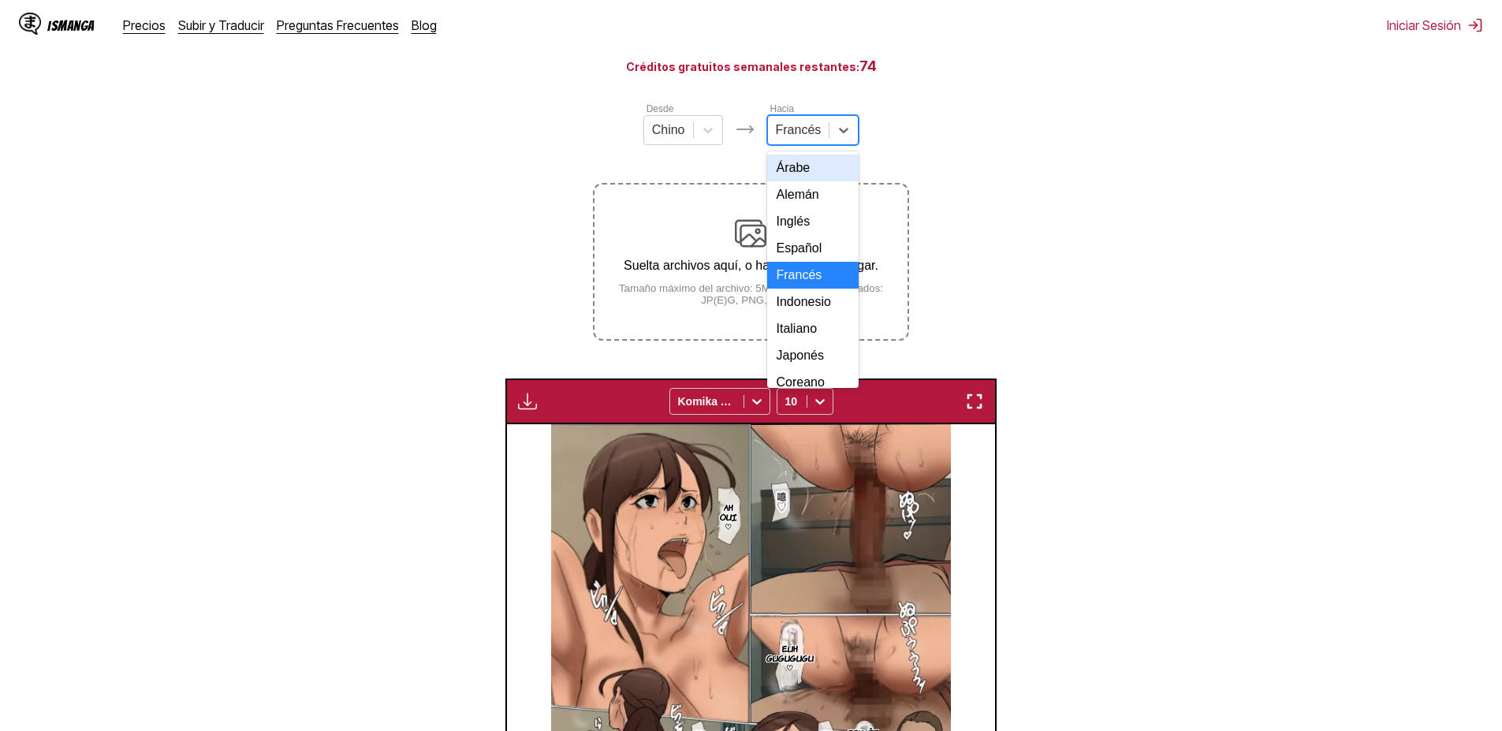
click at [803, 139] on div at bounding box center [799, 129] width 46 height 17
click at [796, 235] on div "Inglés" at bounding box center [813, 221] width 92 height 27
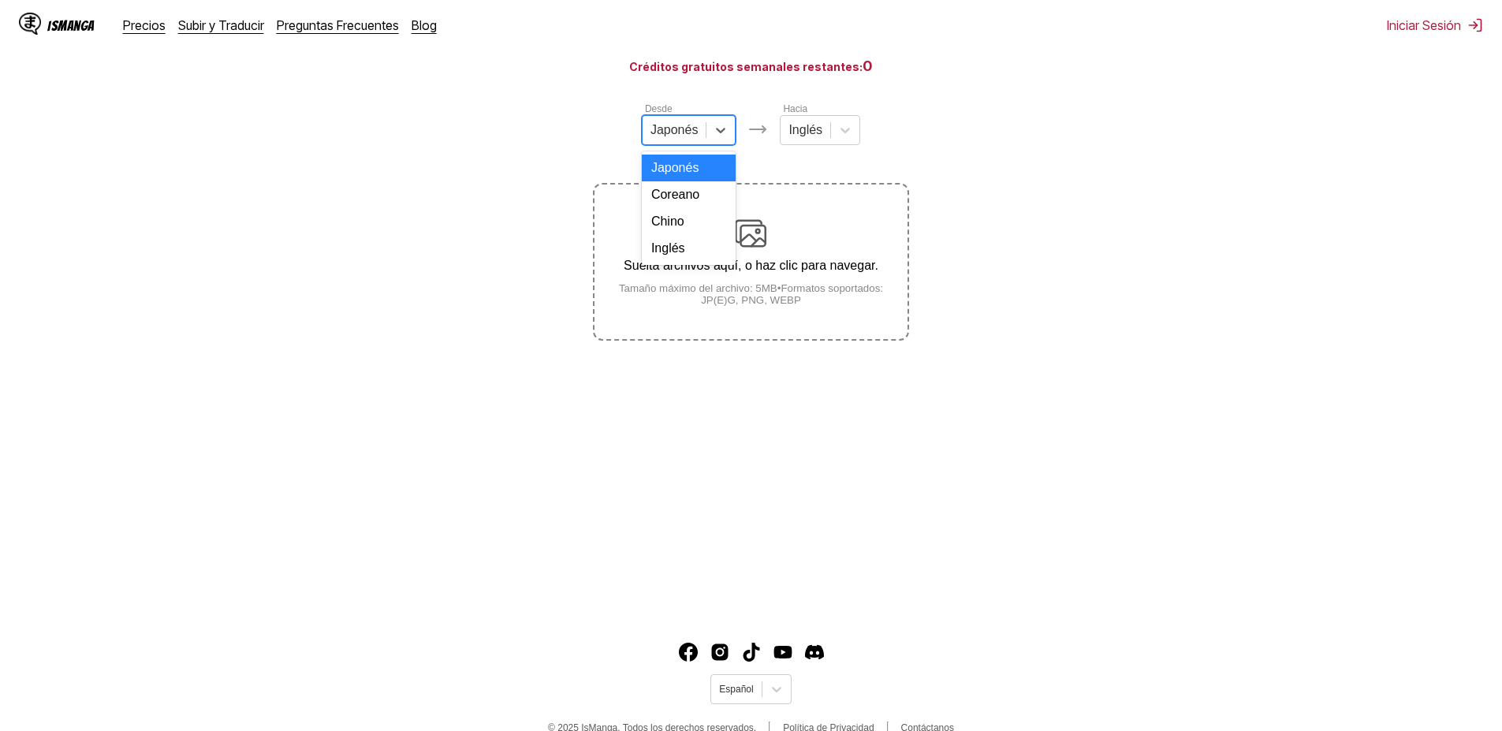
click at [701, 142] on div "Japonés" at bounding box center [675, 130] width 64 height 24
click at [677, 230] on div "Chino" at bounding box center [689, 221] width 95 height 27
click at [815, 119] on div "Hacia Inglés" at bounding box center [813, 123] width 80 height 44
click at [806, 134] on div at bounding box center [798, 129] width 34 height 17
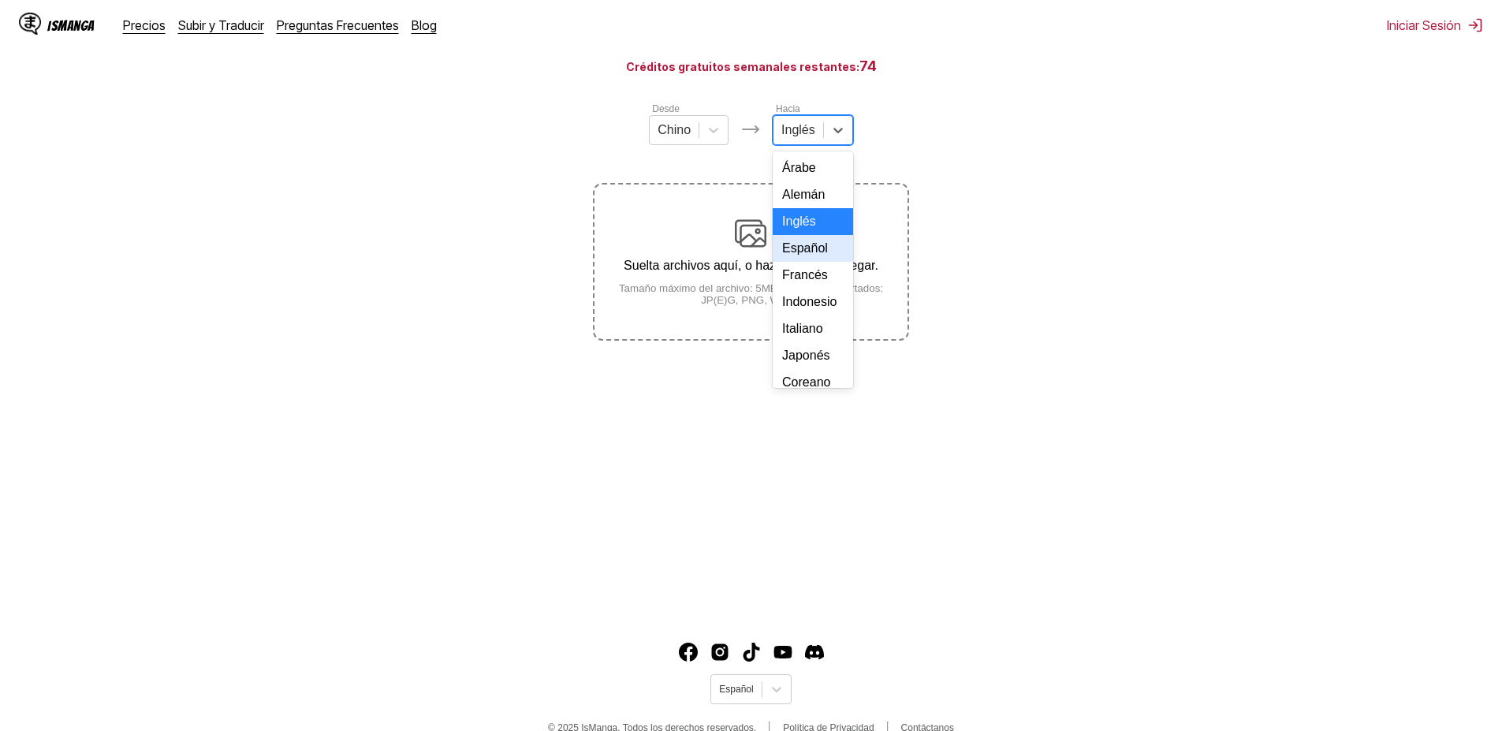
click at [807, 235] on div "Inglés" at bounding box center [813, 221] width 80 height 27
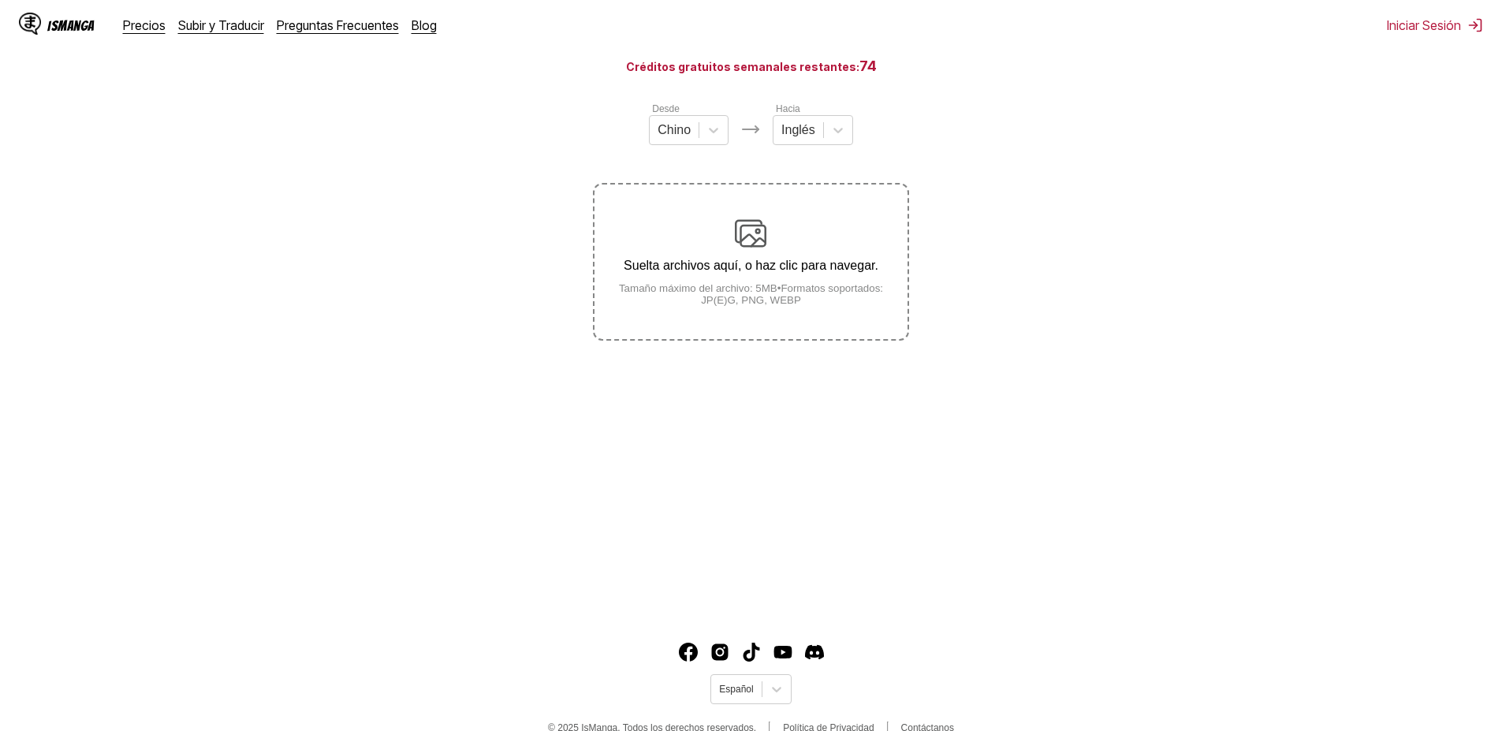
click at [756, 269] on p "Suelta archivos aquí, o haz clic para navegar." at bounding box center [751, 266] width 312 height 14
click at [0, 0] on input "Suelta archivos aquí, o haz clic para navegar. Tamaño máximo del archivo: 5MB •…" at bounding box center [0, 0] width 0 height 0
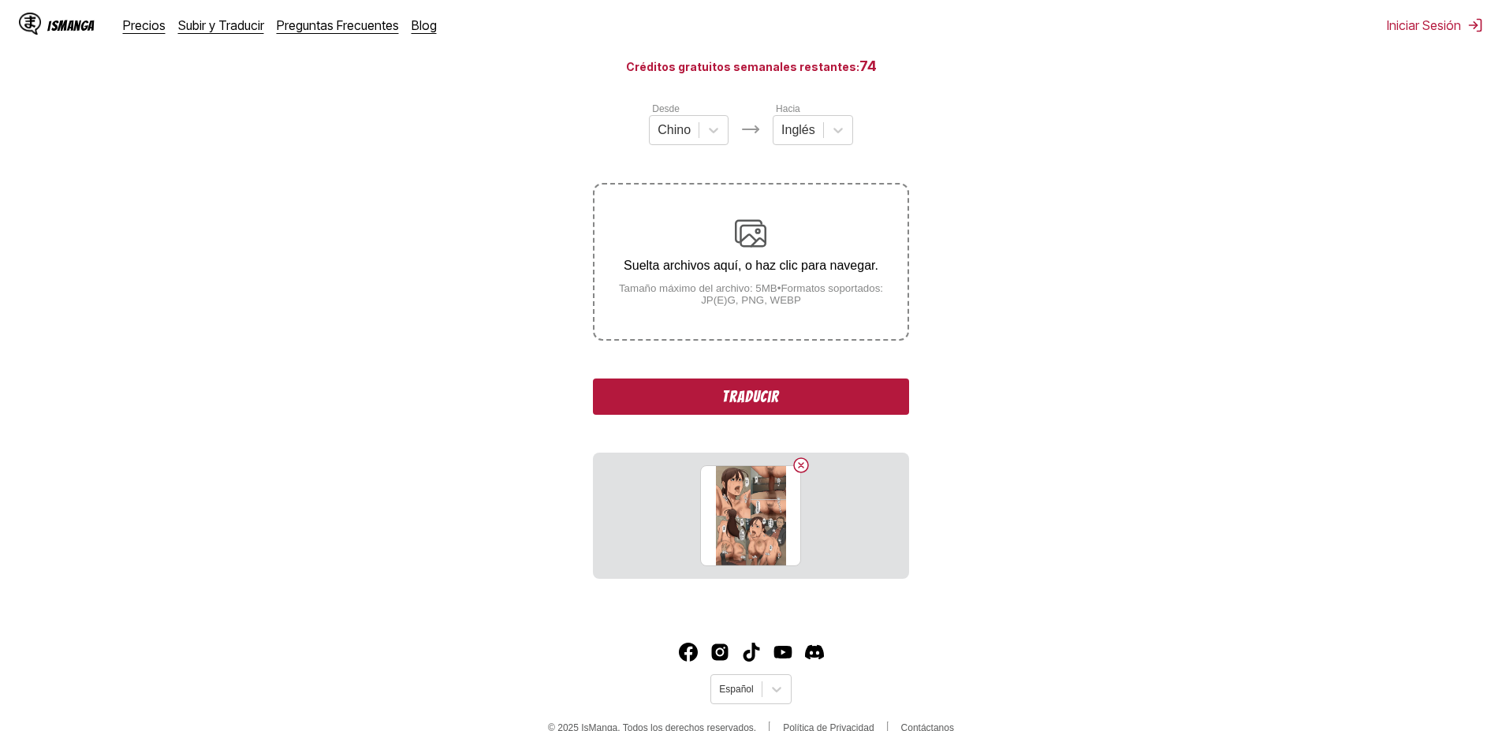
click at [776, 412] on button "Traducir" at bounding box center [750, 396] width 315 height 36
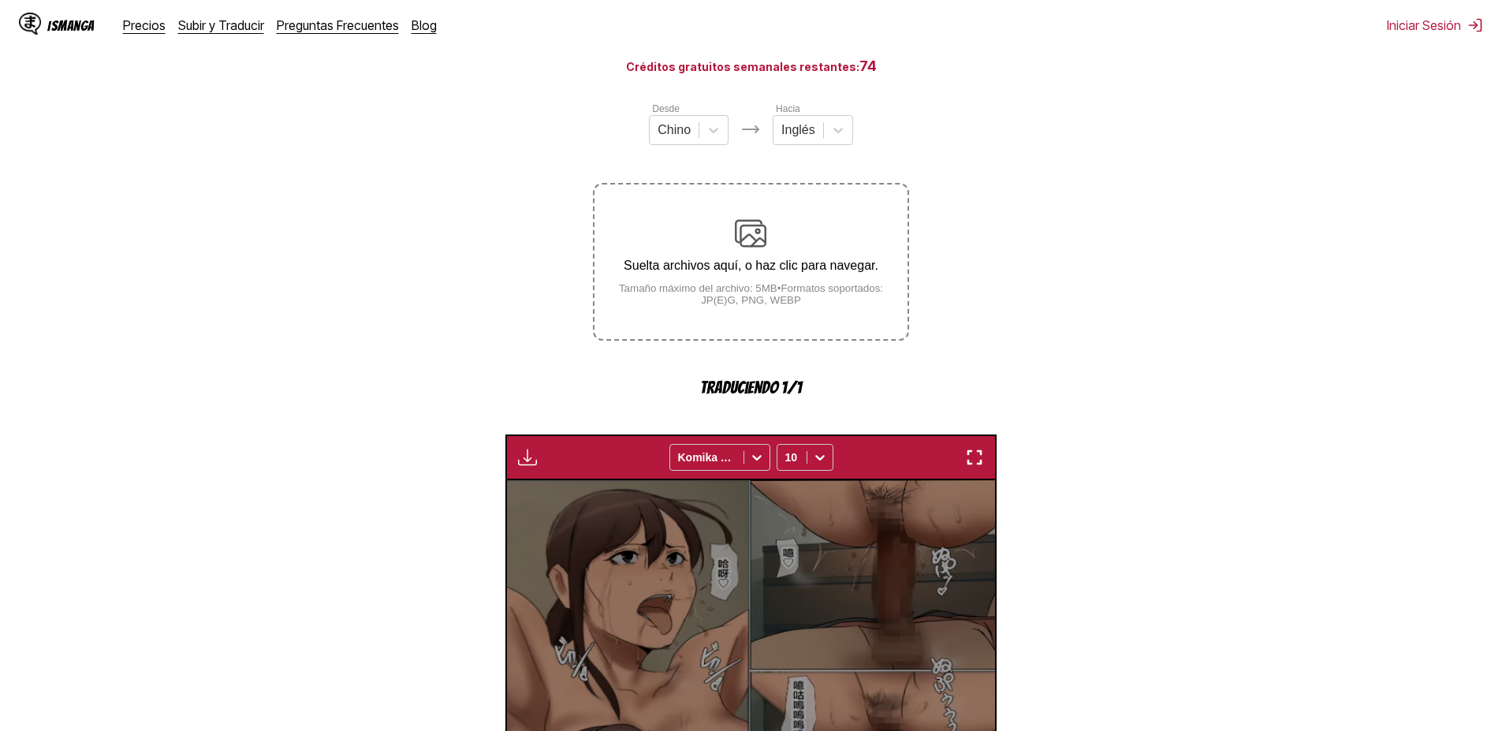
scroll to position [466, 0]
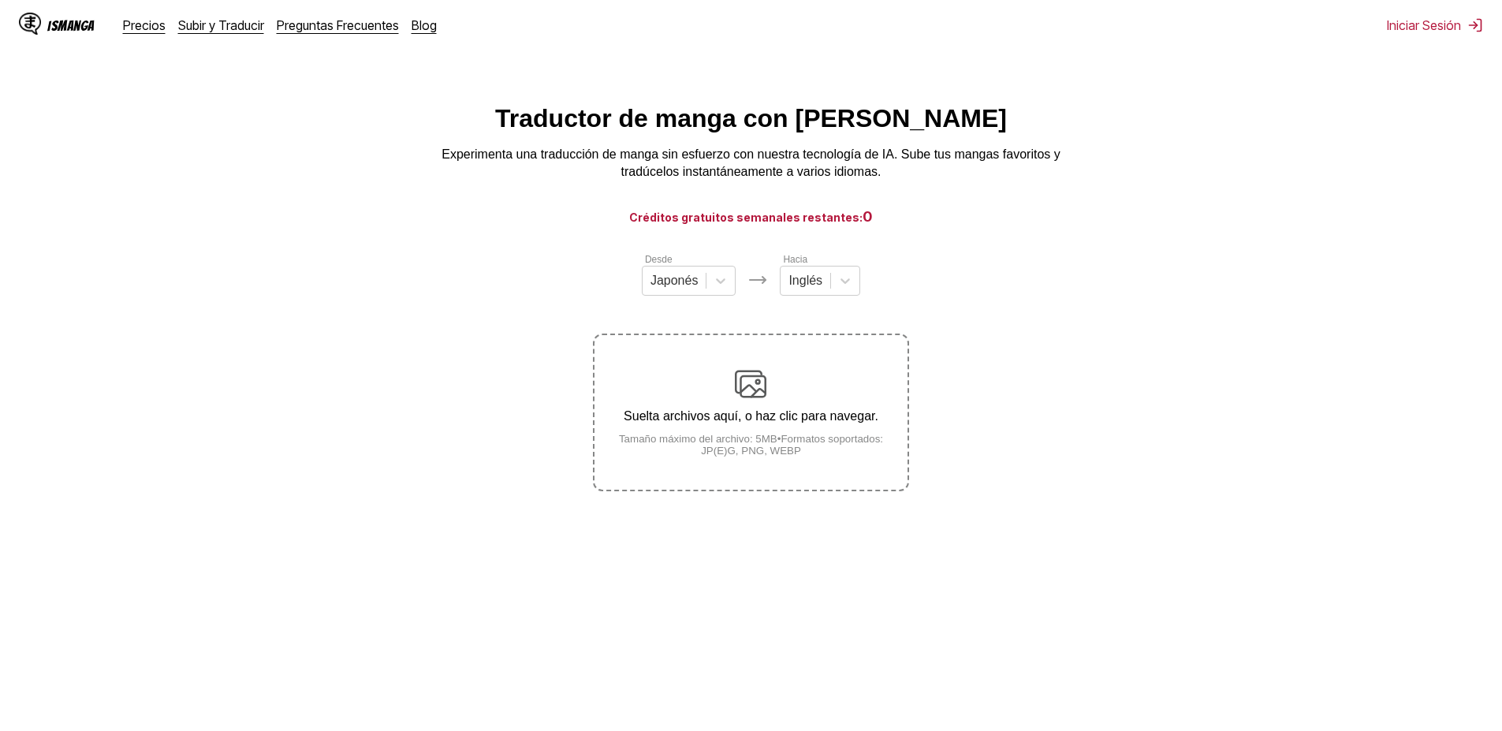
click at [788, 410] on div "Suelta archivos aquí, o haz clic para navegar. Tamaño máximo del archivo: 5MB •…" at bounding box center [751, 412] width 312 height 88
click at [0, 0] on input "Suelta archivos aquí, o haz clic para navegar. Tamaño máximo del archivo: 5MB •…" at bounding box center [0, 0] width 0 height 0
click at [688, 278] on div "Japonés" at bounding box center [675, 281] width 64 height 24
click at [677, 386] on div "Chino" at bounding box center [689, 372] width 95 height 27
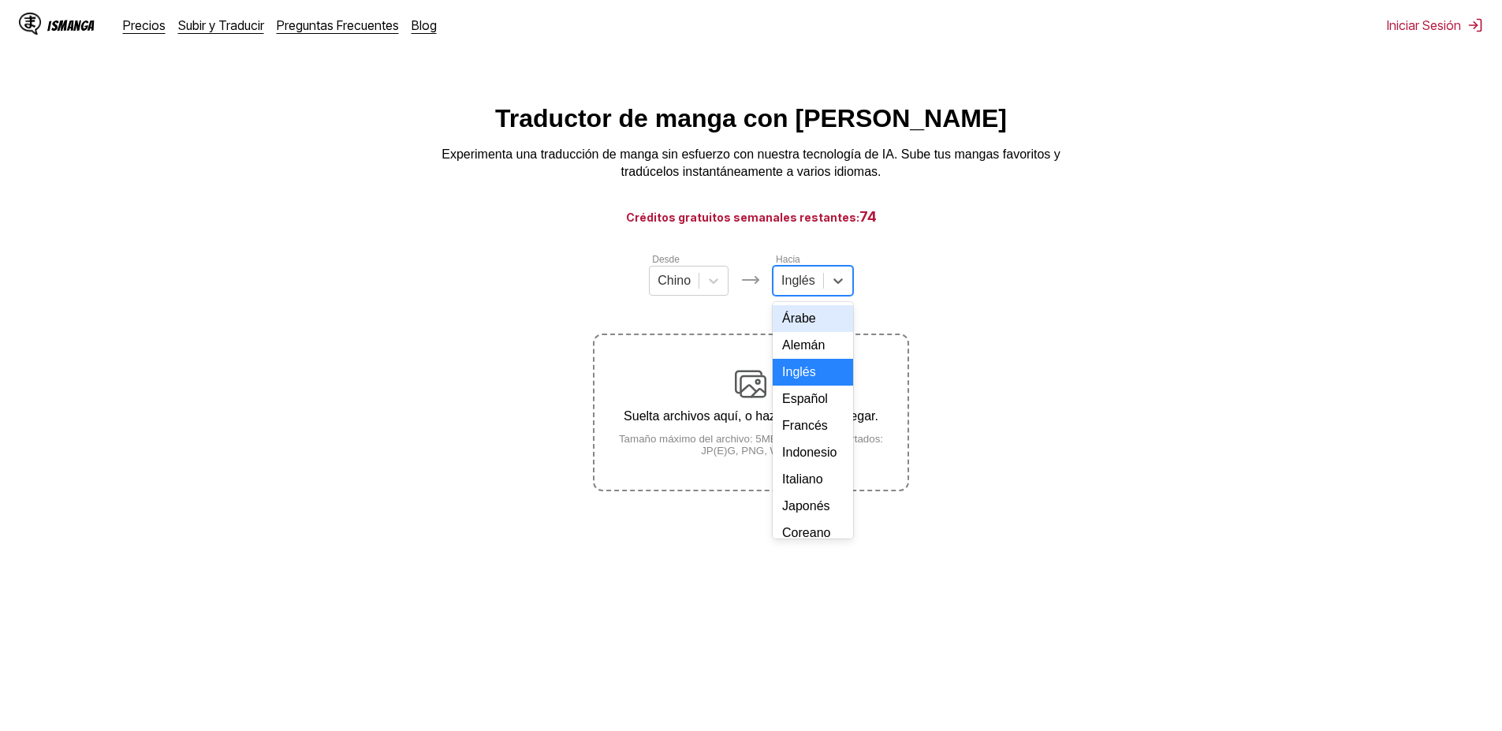
click at [774, 285] on div "Inglés" at bounding box center [798, 281] width 50 height 24
click at [586, 356] on section "Desde Chino Hacia 17 results available. Use Up and Down to choose options, pres…" at bounding box center [751, 372] width 1477 height 240
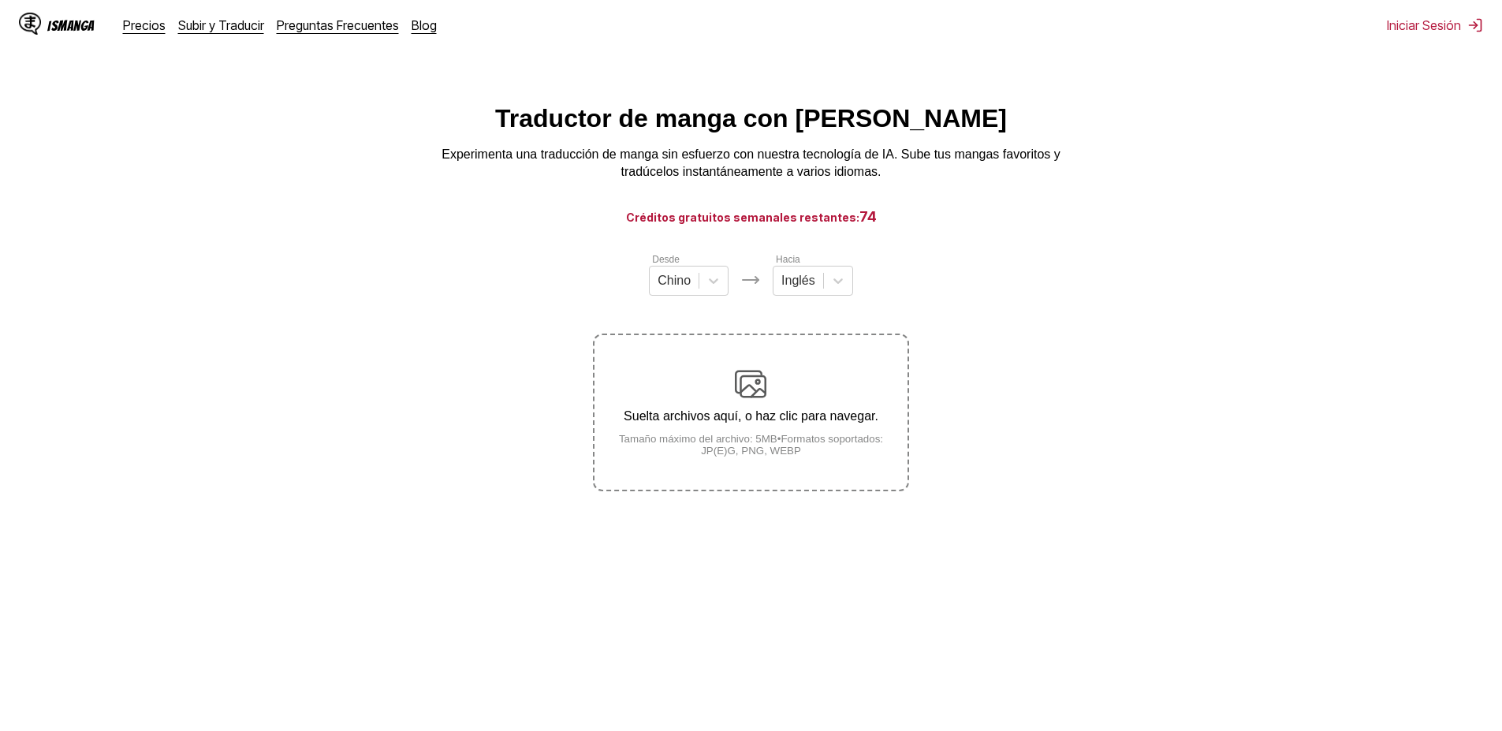
click at [690, 409] on div "Suelta archivos aquí, o haz clic para navegar. Tamaño máximo del archivo: 5MB •…" at bounding box center [751, 412] width 312 height 88
click at [0, 0] on input "Suelta archivos aquí, o haz clic para navegar. Tamaño máximo del archivo: 5MB •…" at bounding box center [0, 0] width 0 height 0
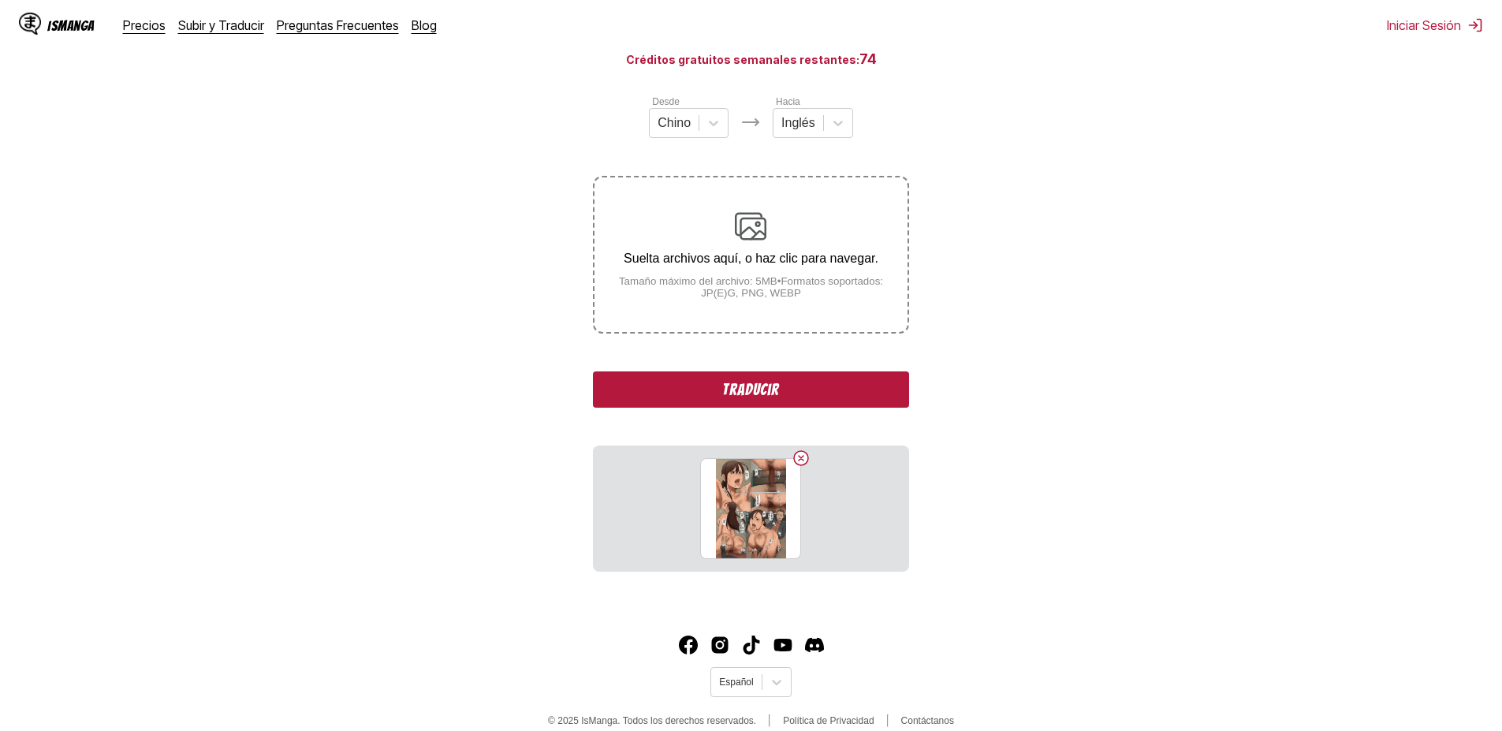
click at [847, 403] on button "Traducir" at bounding box center [750, 389] width 315 height 36
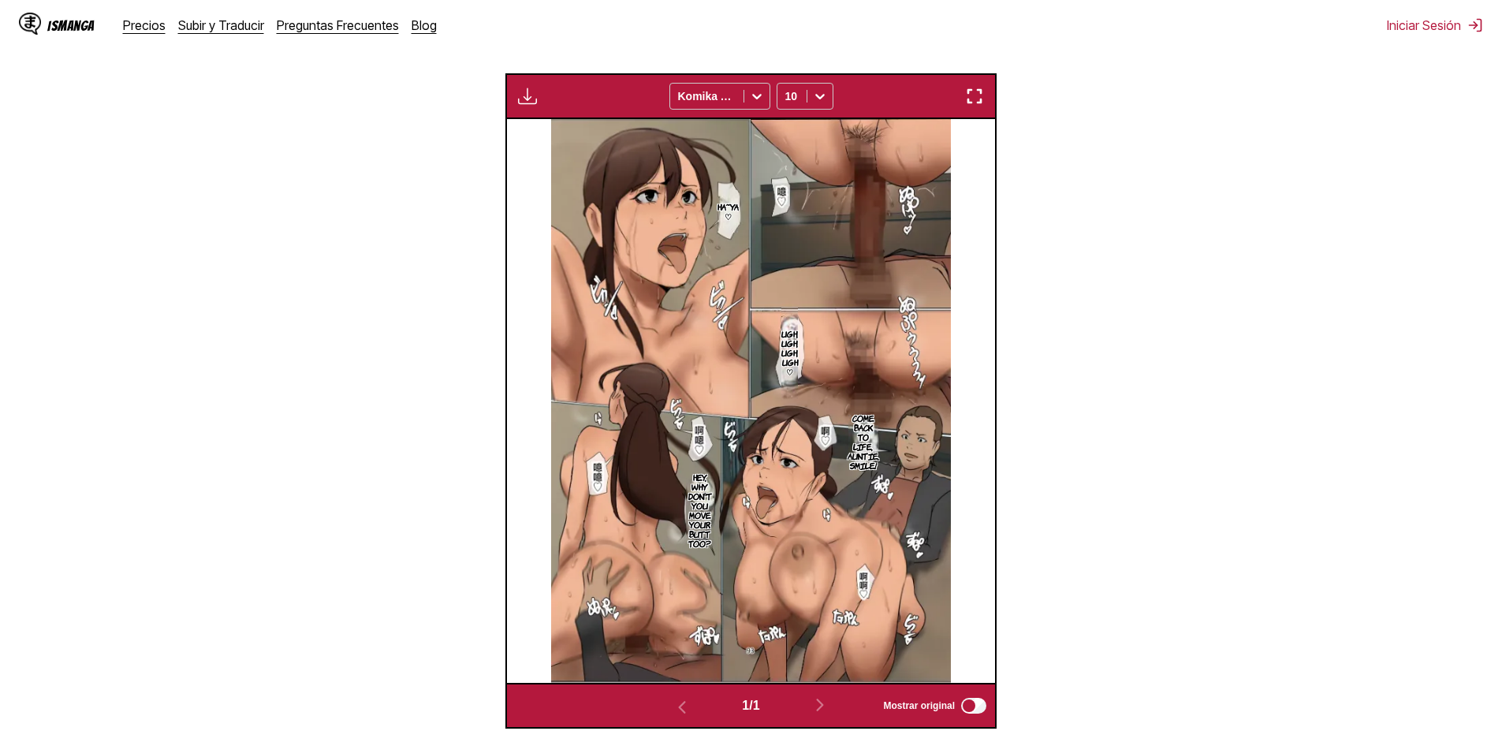
scroll to position [387, 0]
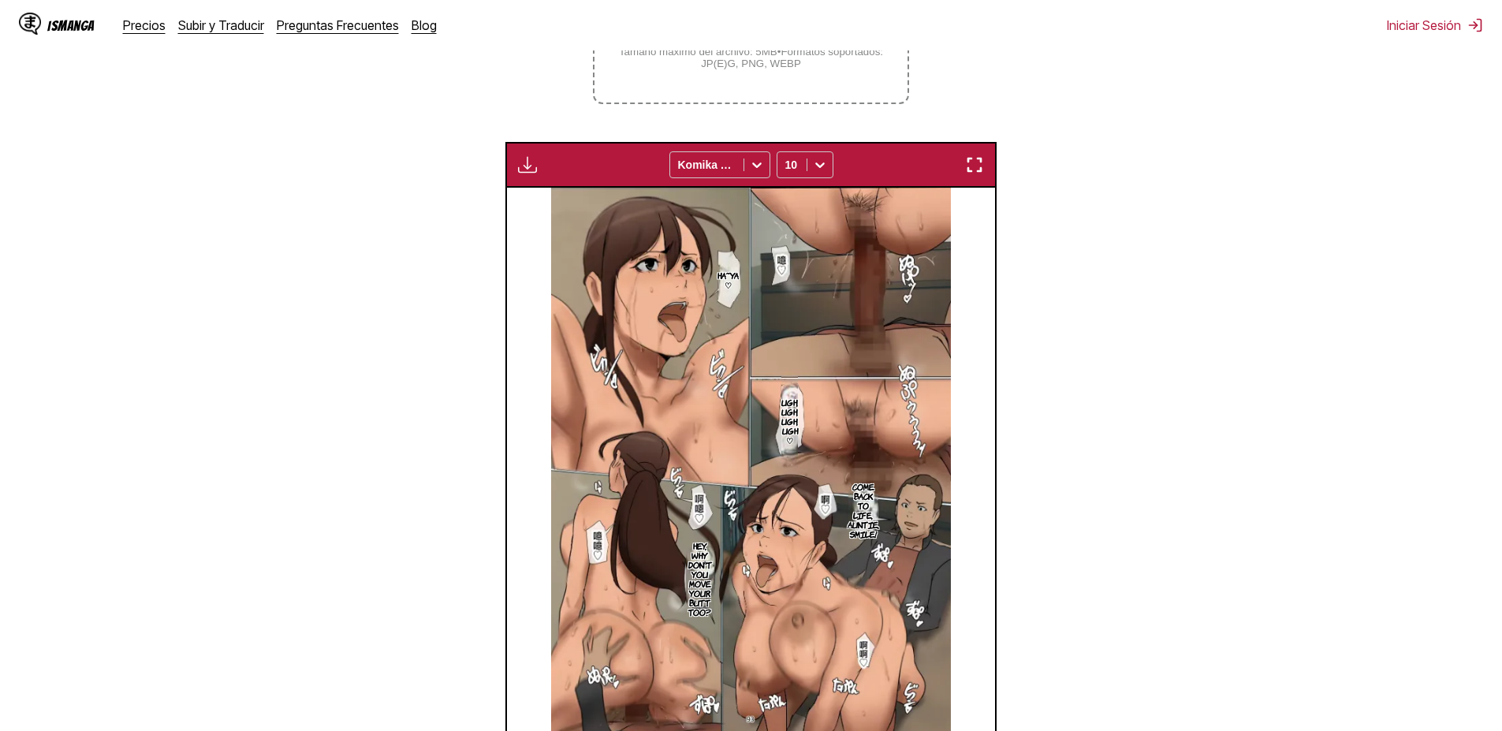
click at [733, 276] on p "Ha~ya ♡" at bounding box center [728, 279] width 28 height 25
click at [785, 424] on p "Ugh, ugh, ugh, ugh ♡" at bounding box center [789, 421] width 23 height 54
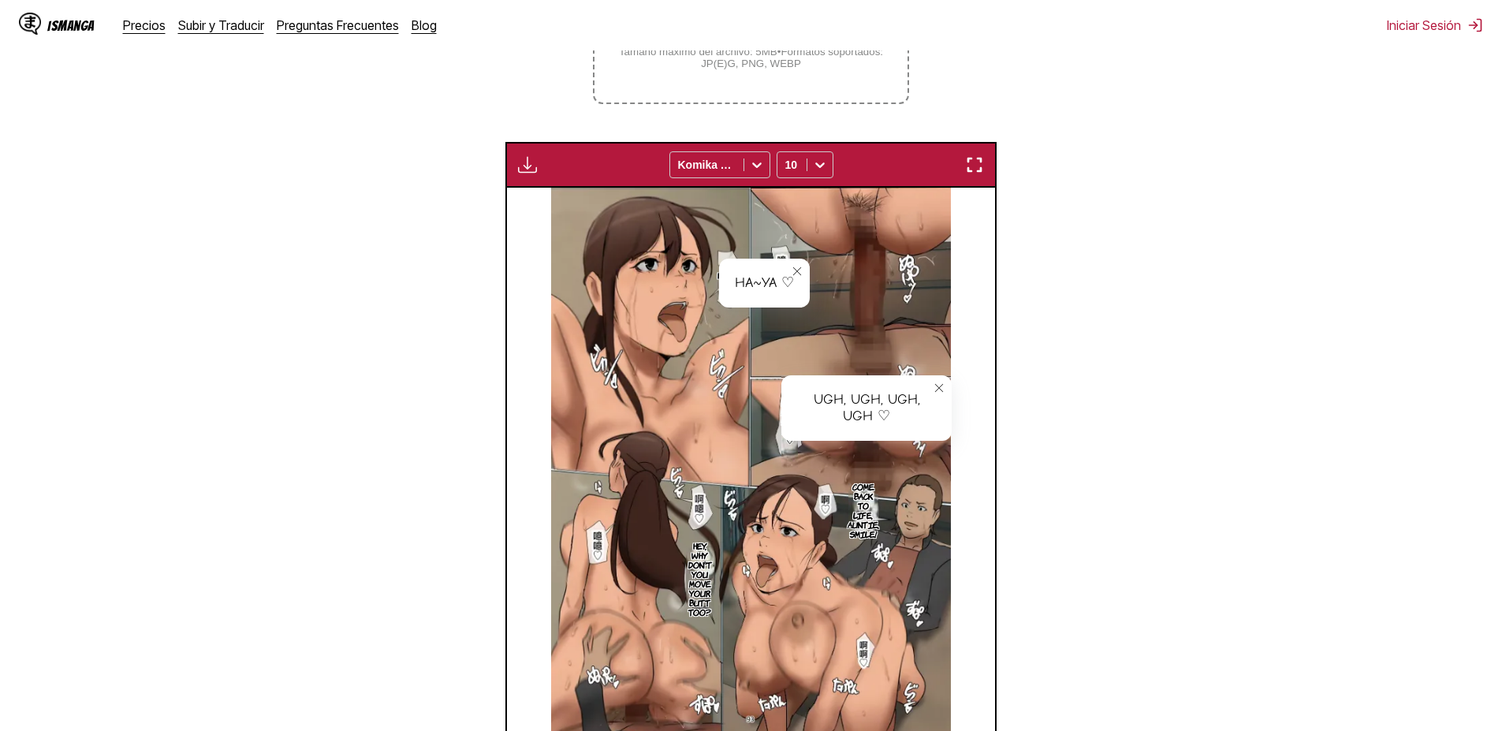
click at [1068, 345] on section "Desde Chino Hacia Inglés Suelta archivos aquí, o haz clic para navegar. Tamaño …" at bounding box center [751, 330] width 1477 height 933
click at [878, 293] on img at bounding box center [751, 470] width 401 height 564
click at [804, 270] on button "close-tooltip" at bounding box center [797, 271] width 25 height 25
click at [781, 264] on img at bounding box center [751, 470] width 401 height 564
click at [725, 275] on p "Ha~ya ♡" at bounding box center [728, 279] width 28 height 25
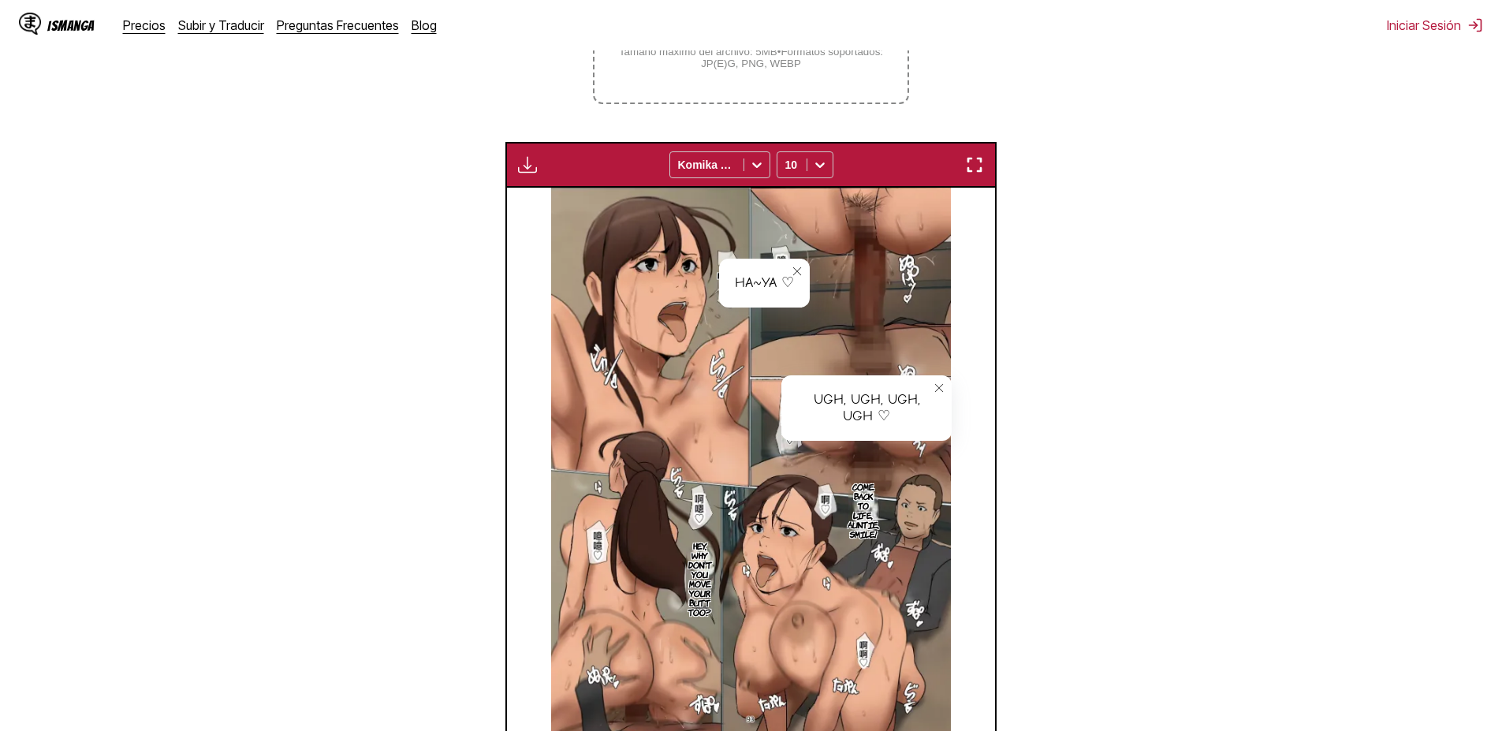
click at [747, 284] on div "Ha~ya ♡" at bounding box center [764, 283] width 91 height 49
click at [796, 271] on icon "close-tooltip" at bounding box center [797, 271] width 11 height 11
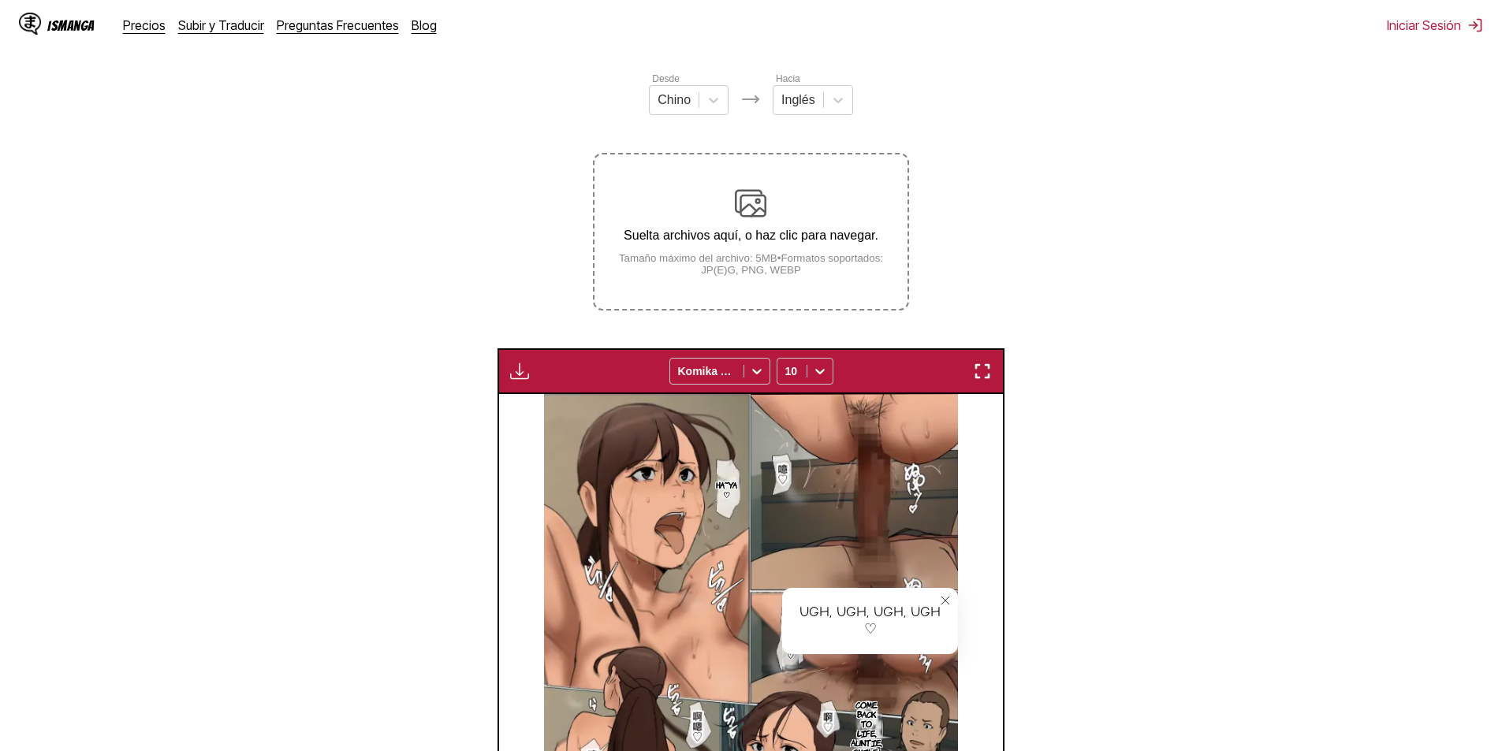
scroll to position [173, 0]
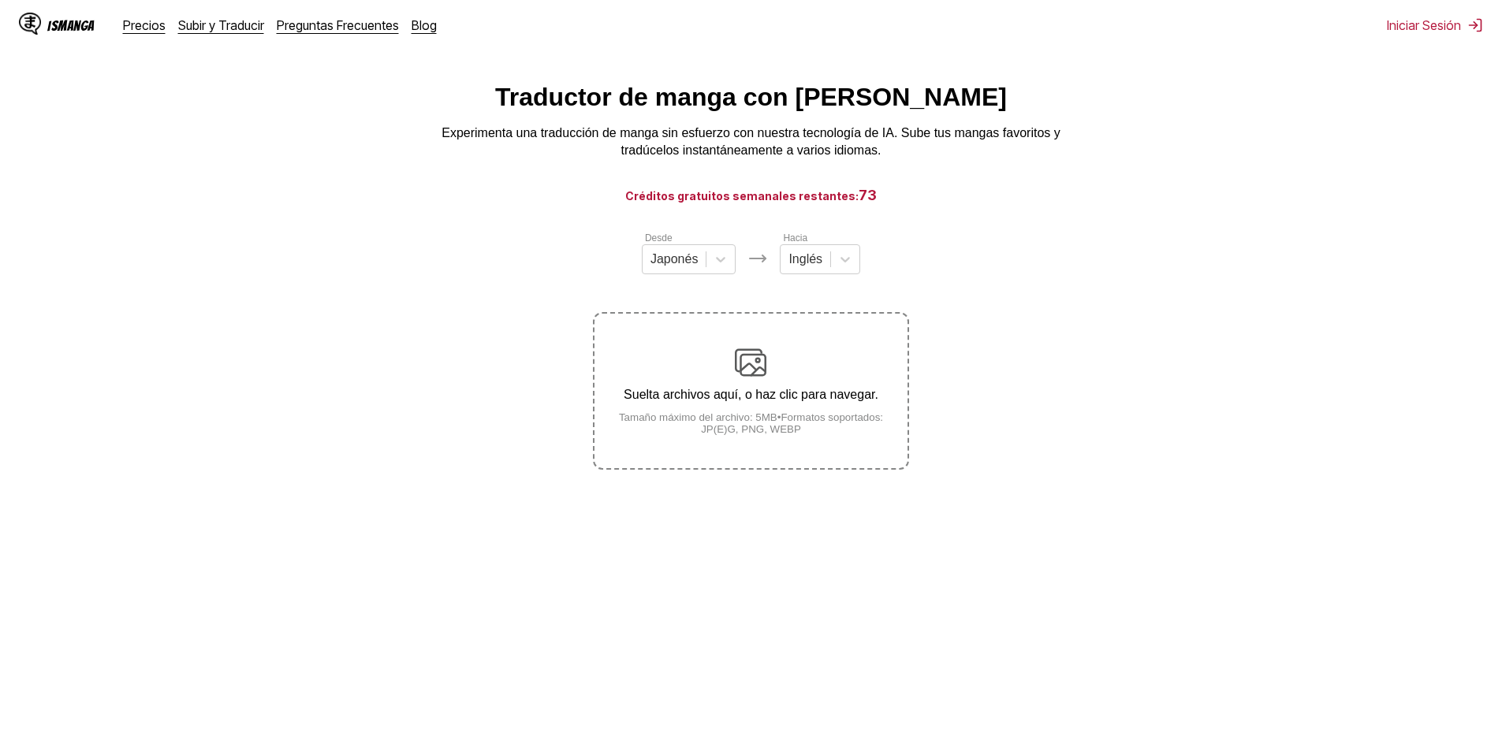
scroll to position [16, 0]
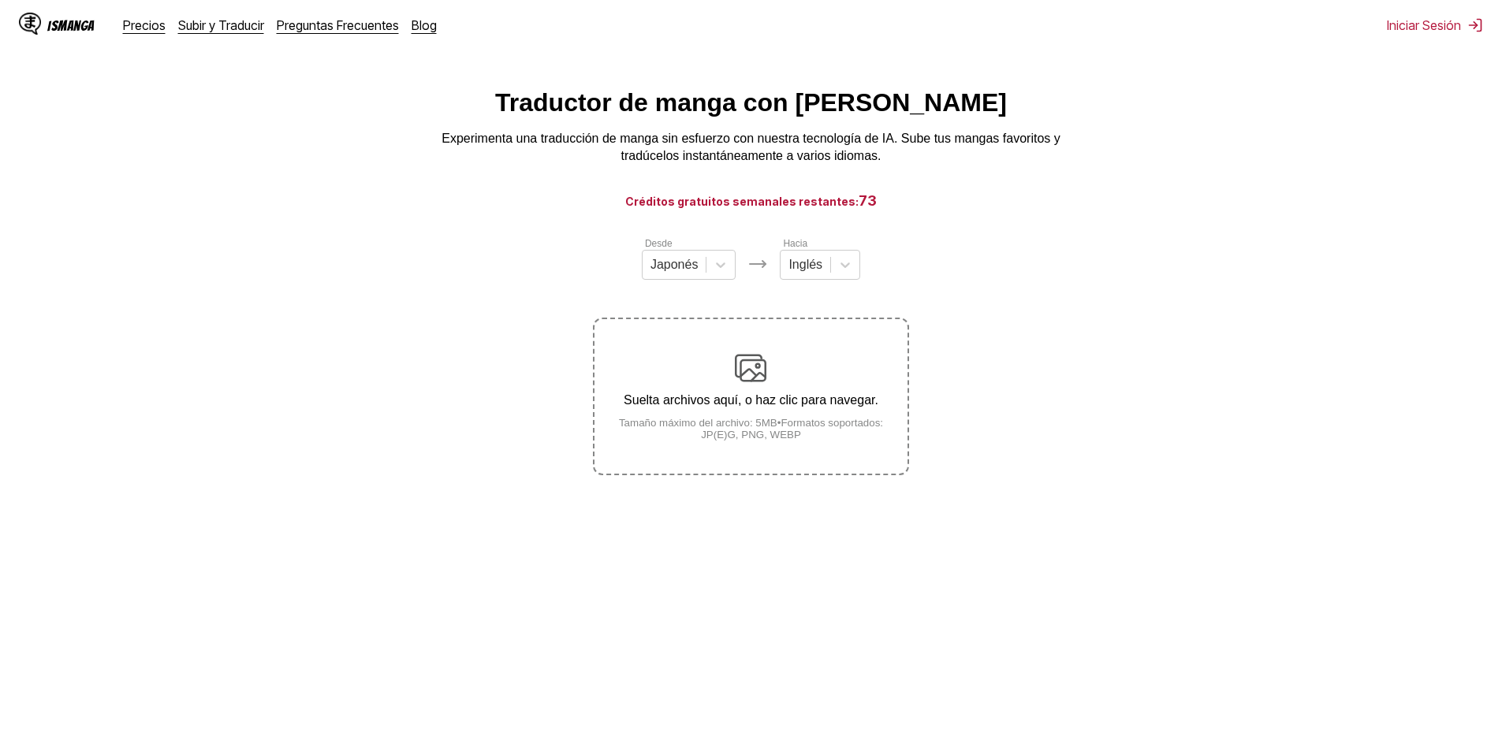
click at [783, 386] on div "Suelta archivos aquí, o haz clic para navegar. Tamaño máximo del archivo: 5MB •…" at bounding box center [751, 396] width 312 height 88
click at [0, 0] on input "Suelta archivos aquí, o haz clic para navegar. Tamaño máximo del archivo: 5MB •…" at bounding box center [0, 0] width 0 height 0
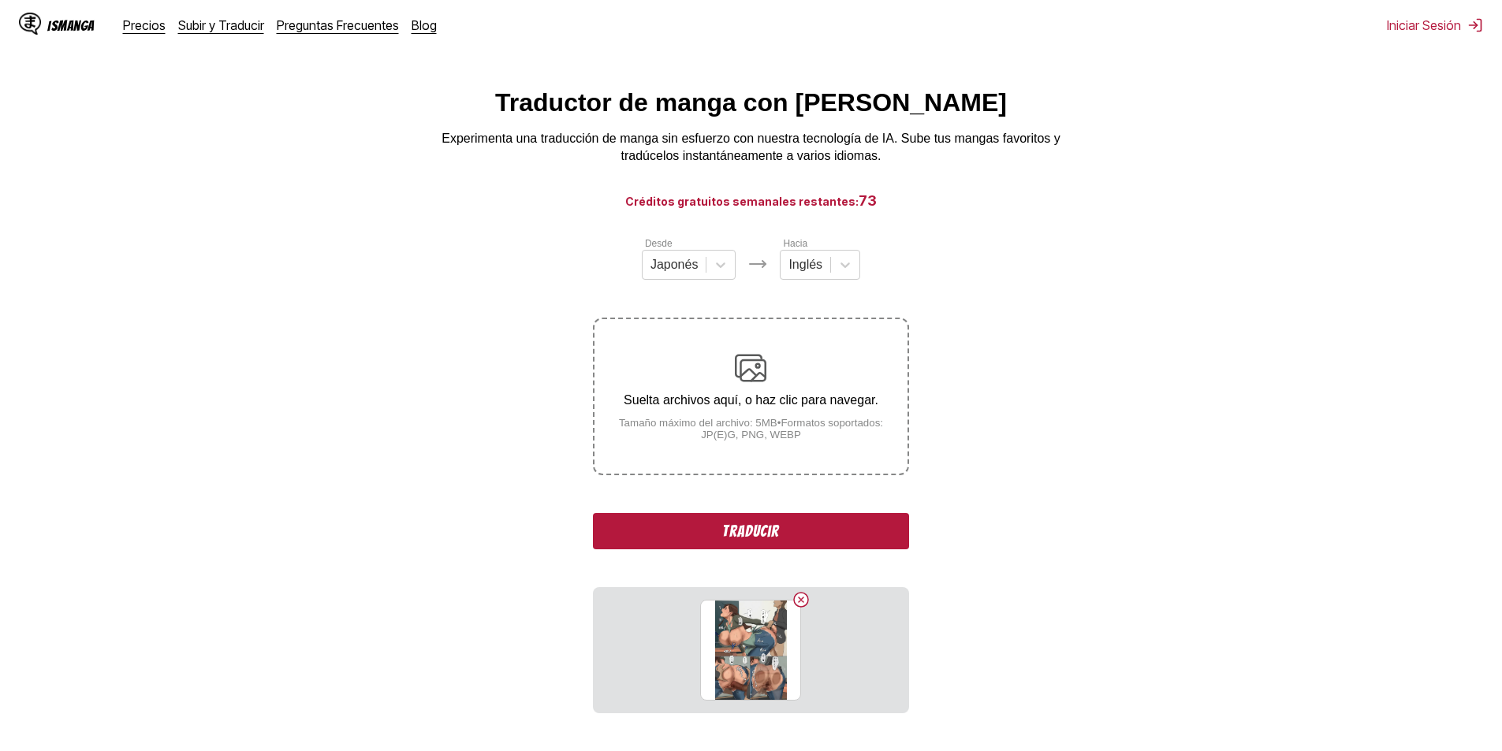
click at [755, 525] on button "Traducir" at bounding box center [750, 531] width 315 height 36
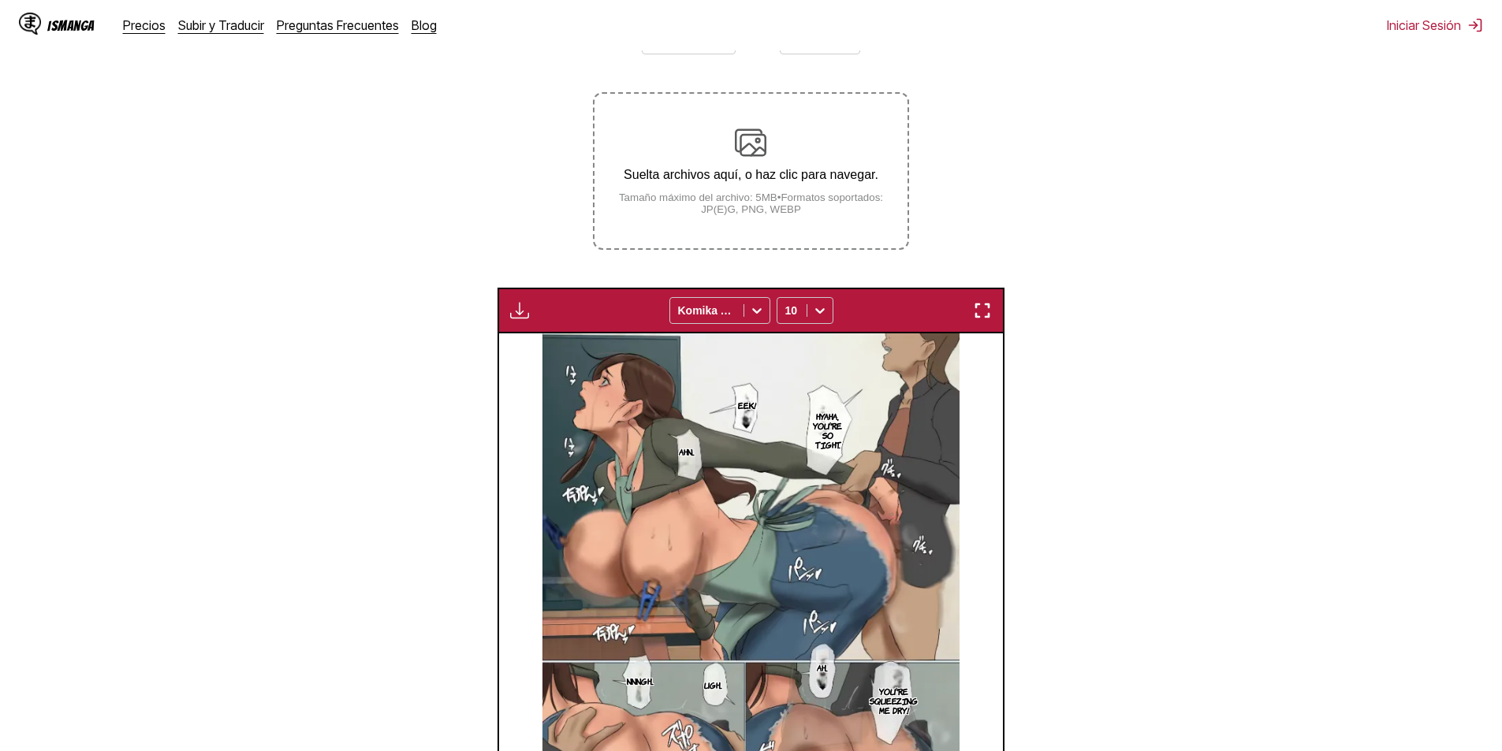
scroll to position [95, 0]
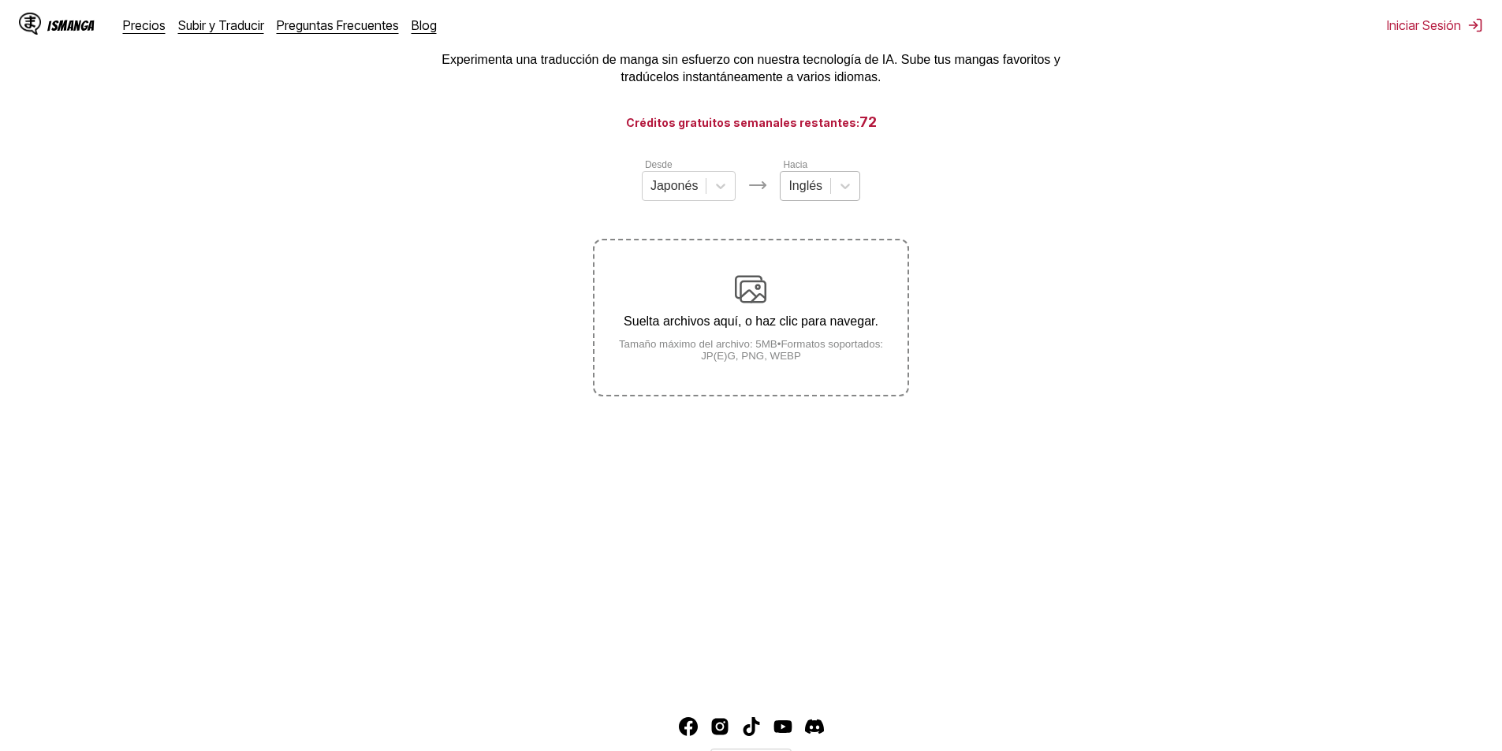
click at [805, 193] on div at bounding box center [805, 185] width 34 height 17
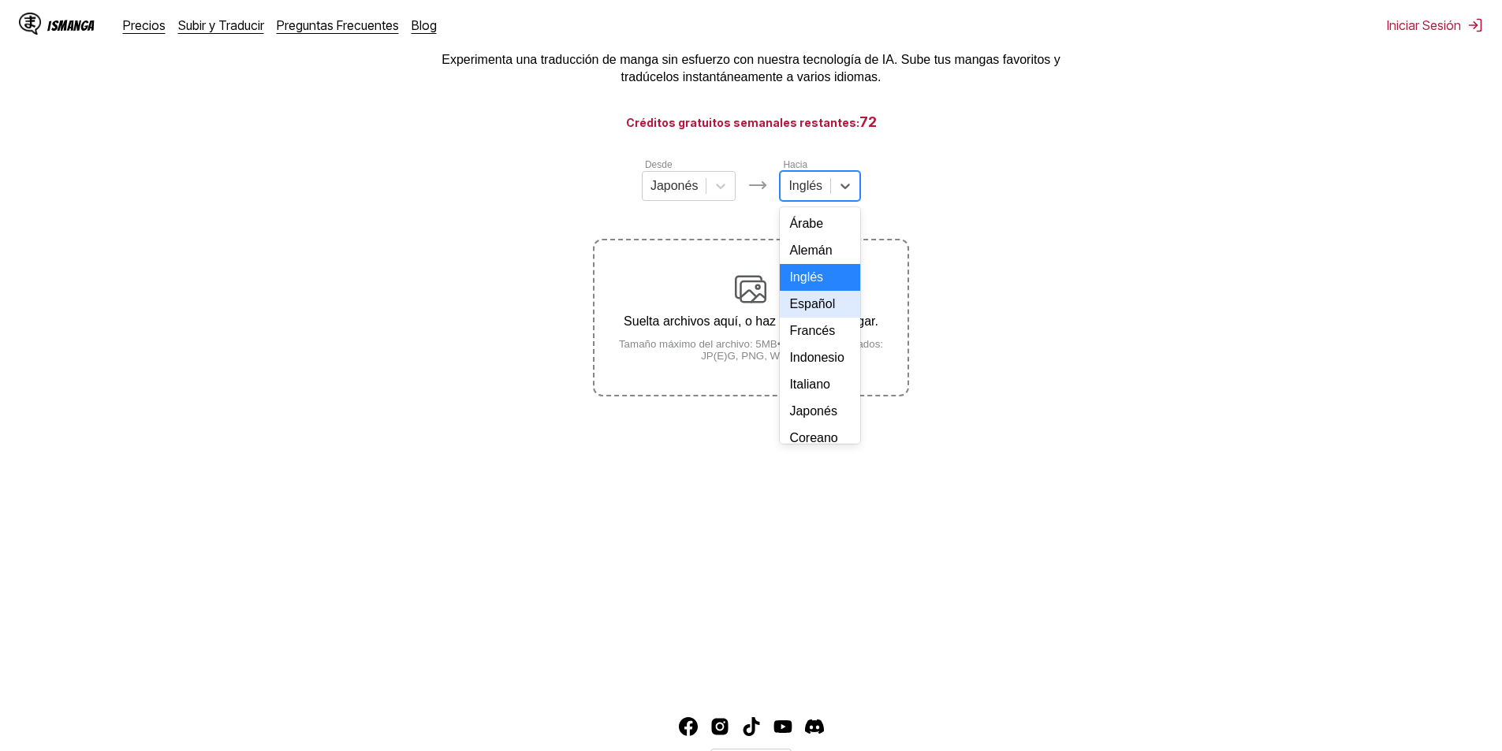
click at [823, 318] on div "Español" at bounding box center [820, 304] width 80 height 27
click at [811, 195] on div at bounding box center [806, 185] width 46 height 17
click at [807, 195] on div at bounding box center [806, 185] width 46 height 17
click at [800, 345] on div "Francés" at bounding box center [820, 331] width 92 height 27
click at [754, 335] on div "Suelta archivos aquí, o haz clic para navegar. Tamaño máximo del archivo: 5MB •…" at bounding box center [751, 318] width 312 height 88
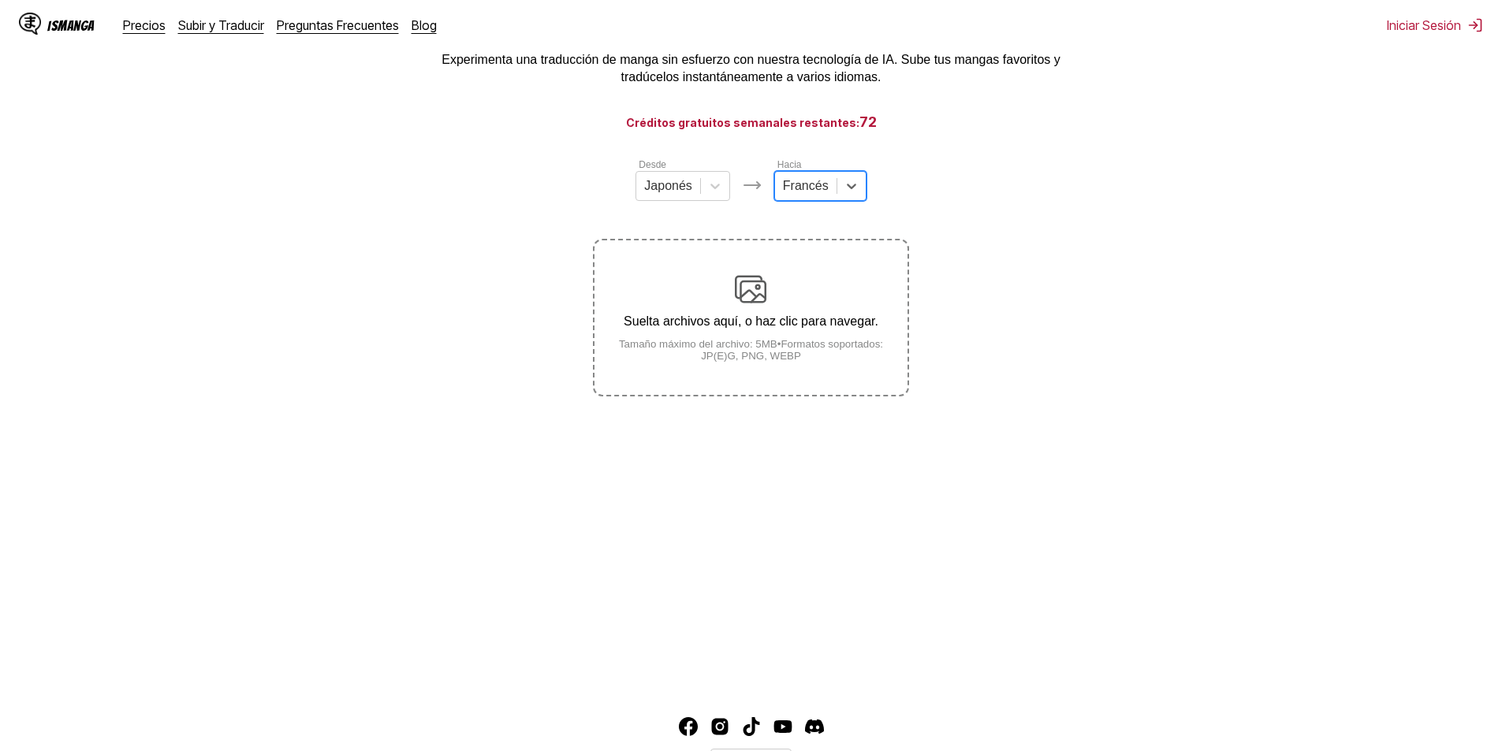
click at [0, 0] on input "Suelta archivos aquí, o haz clic para navegar. Tamaño máximo del archivo: 5MB •…" at bounding box center [0, 0] width 0 height 0
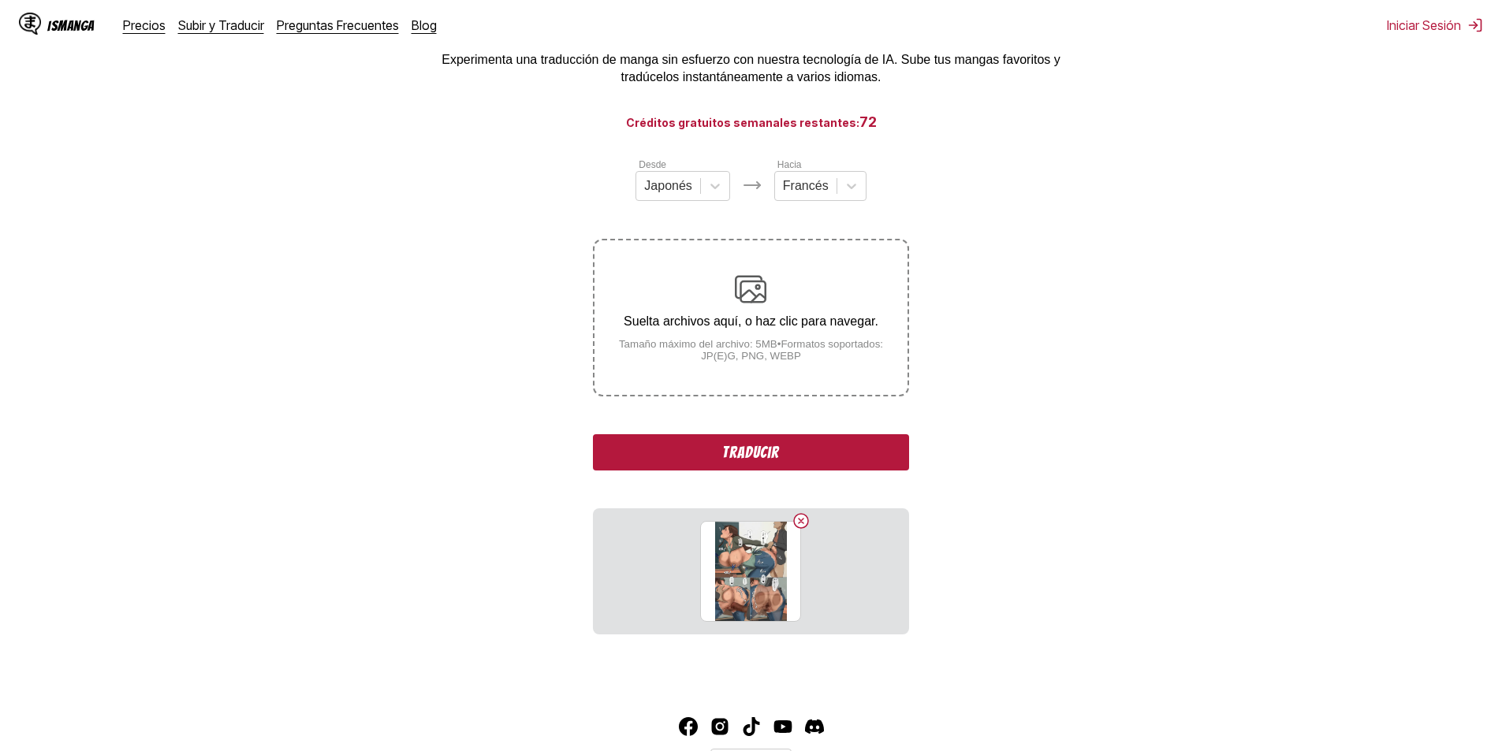
click at [777, 448] on button "Traducir" at bounding box center [750, 452] width 315 height 36
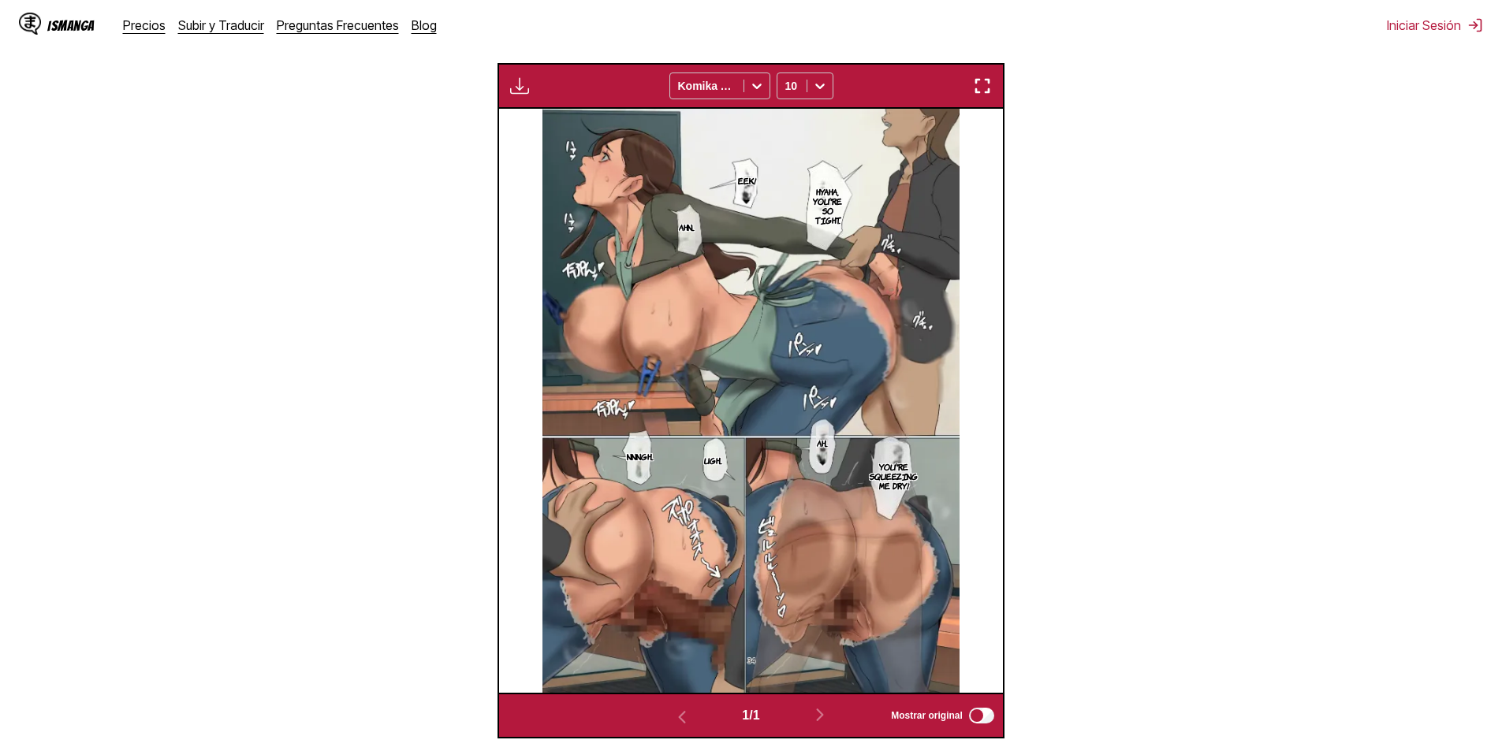
click at [751, 174] on section "Eek!" at bounding box center [747, 180] width 16 height 39
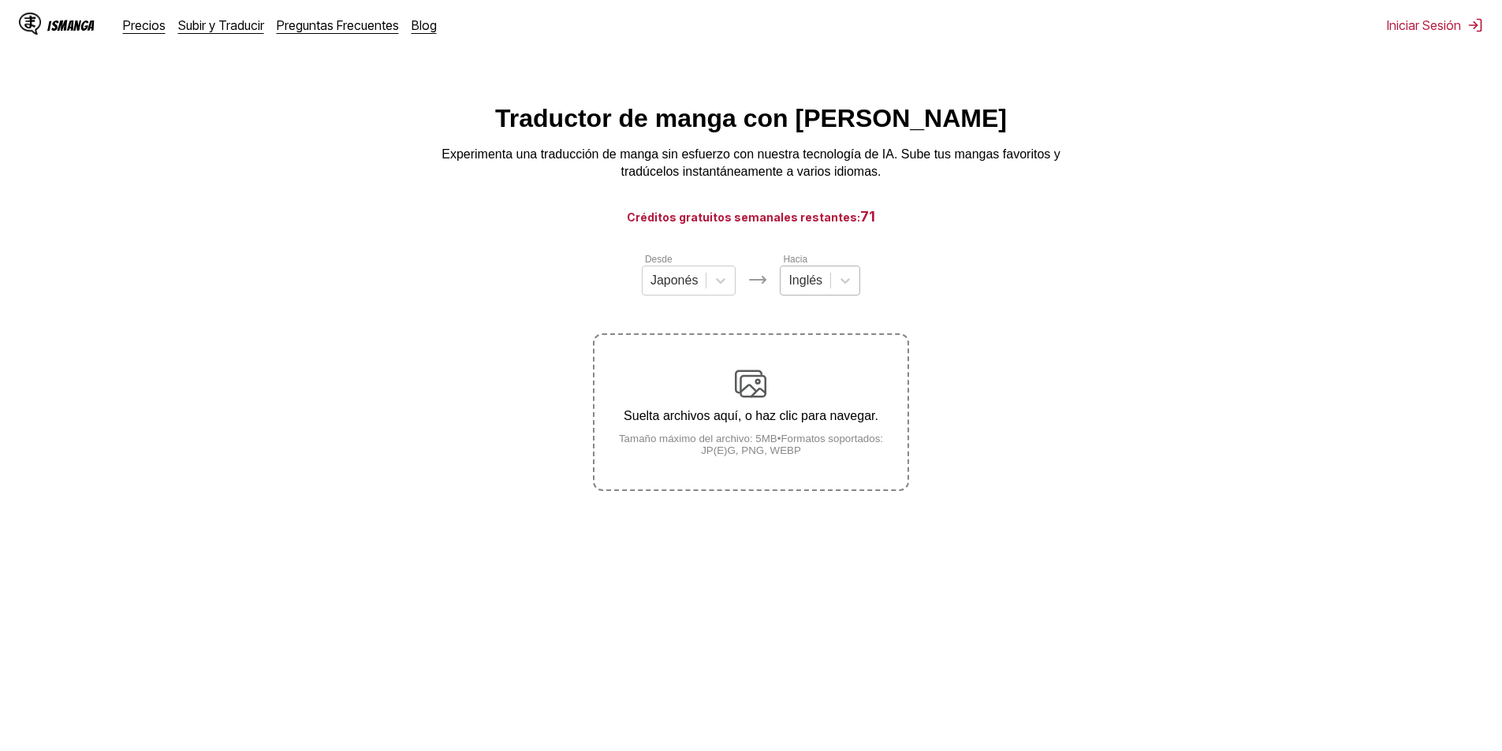
click at [814, 287] on div at bounding box center [805, 280] width 34 height 17
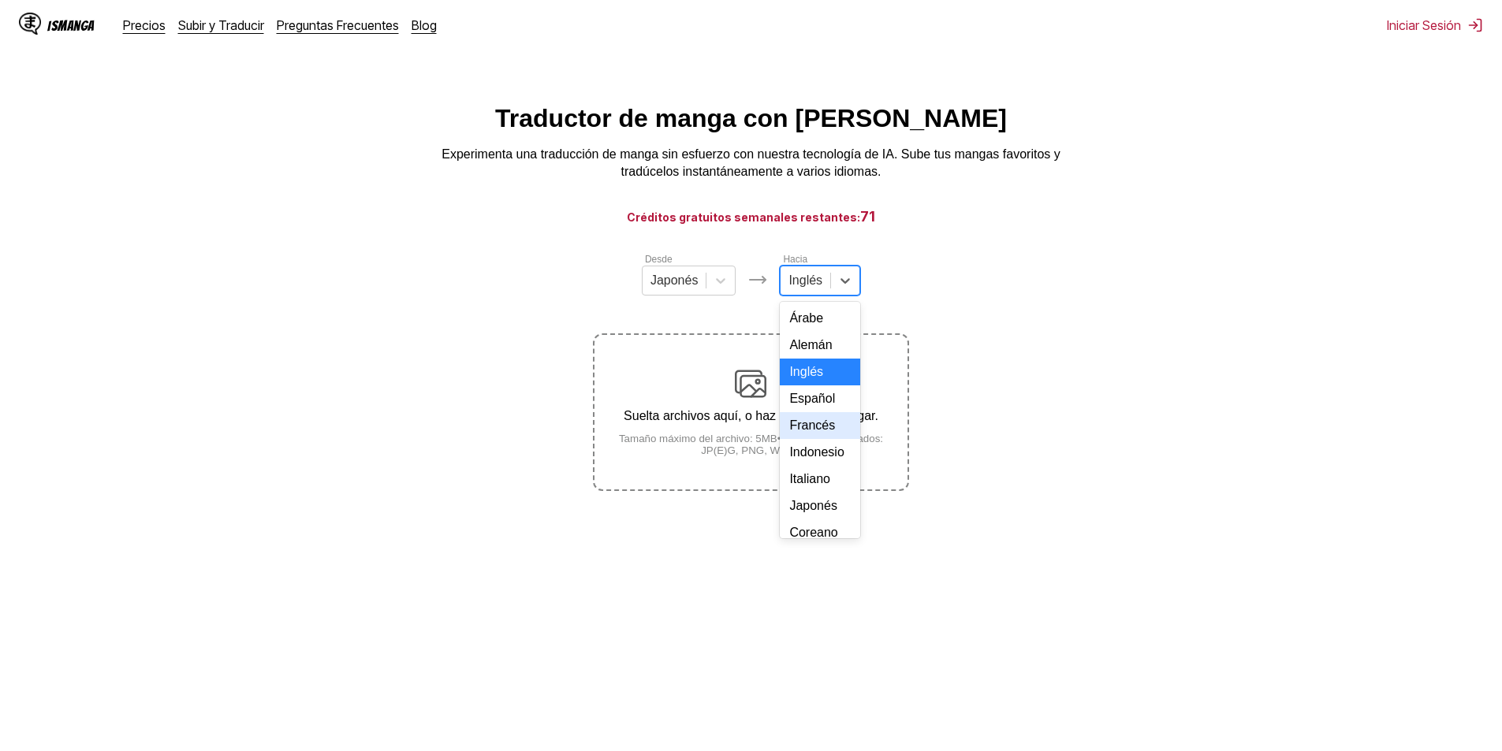
click at [805, 439] on div "Francés" at bounding box center [820, 425] width 80 height 27
click at [798, 448] on small "Tamaño máximo del archivo: 5MB • Formatos soportados: JP(E)G, PNG, WEBP" at bounding box center [751, 445] width 312 height 24
click at [0, 0] on input "Suelta archivos aquí, o haz clic para navegar. Tamaño máximo del archivo: 5MB •…" at bounding box center [0, 0] width 0 height 0
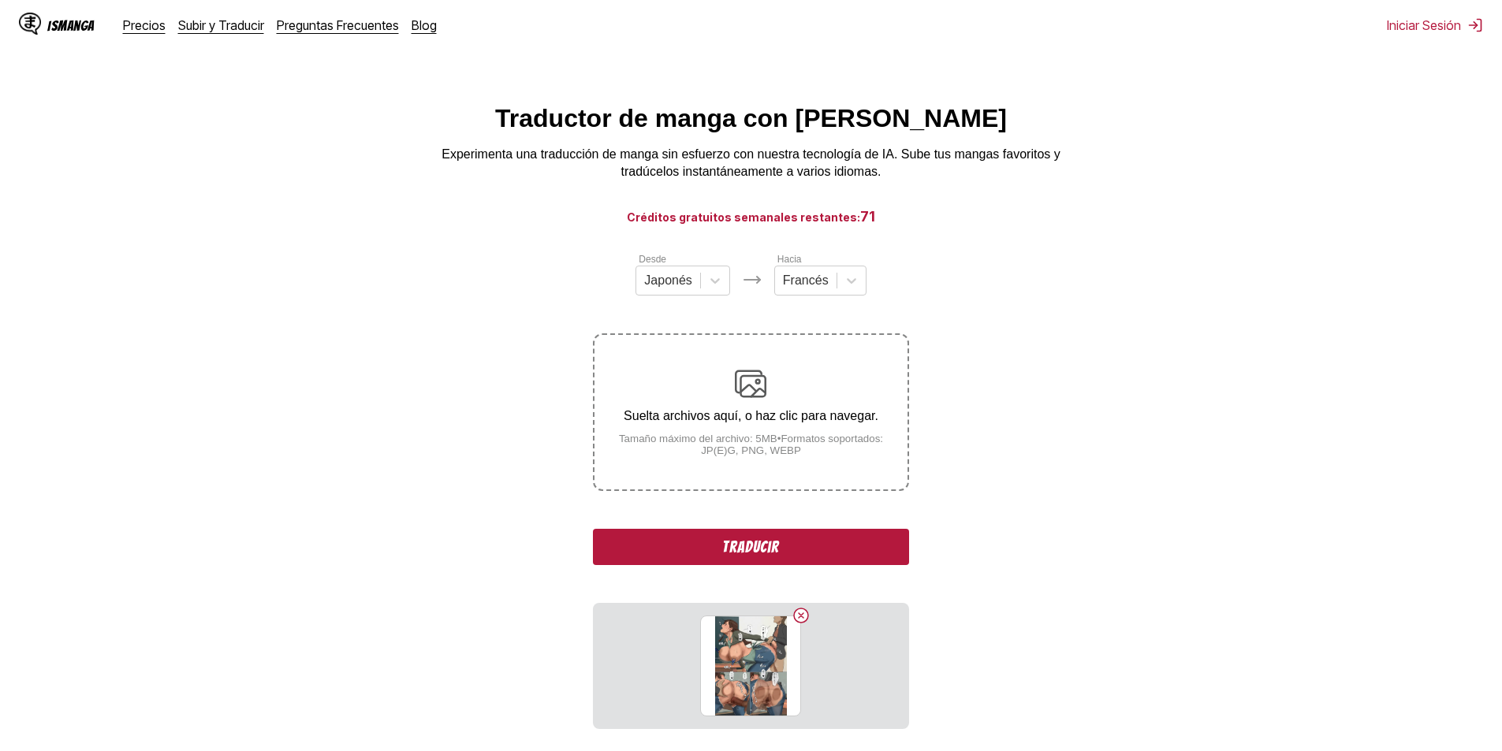
click at [875, 584] on div "Desde Japonés Hacia Francés Suelta archivos aquí, o haz clic para navegar. Tama…" at bounding box center [750, 491] width 315 height 478
click at [873, 554] on button "Traducir" at bounding box center [750, 547] width 315 height 36
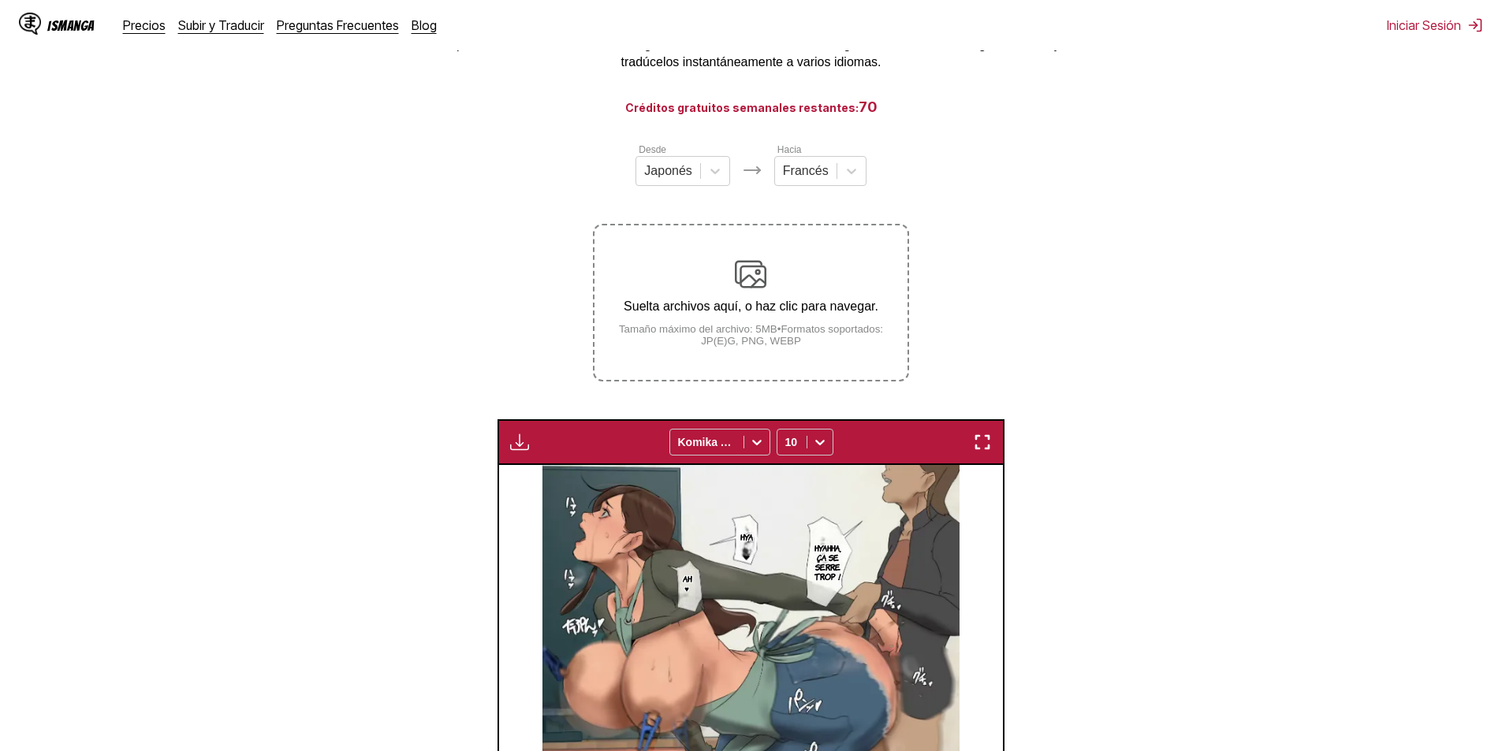
scroll to position [28, 0]
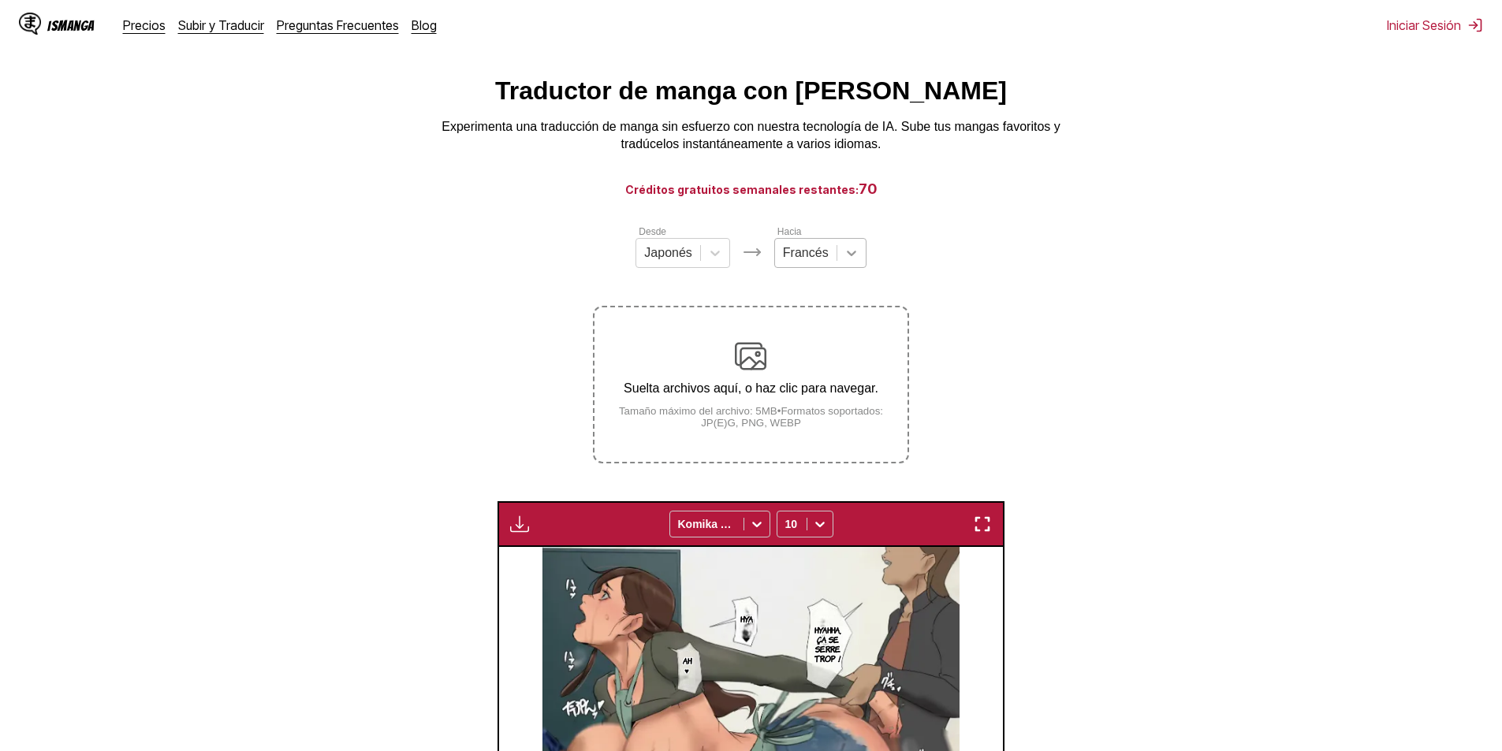
click at [837, 254] on div at bounding box center [851, 253] width 28 height 28
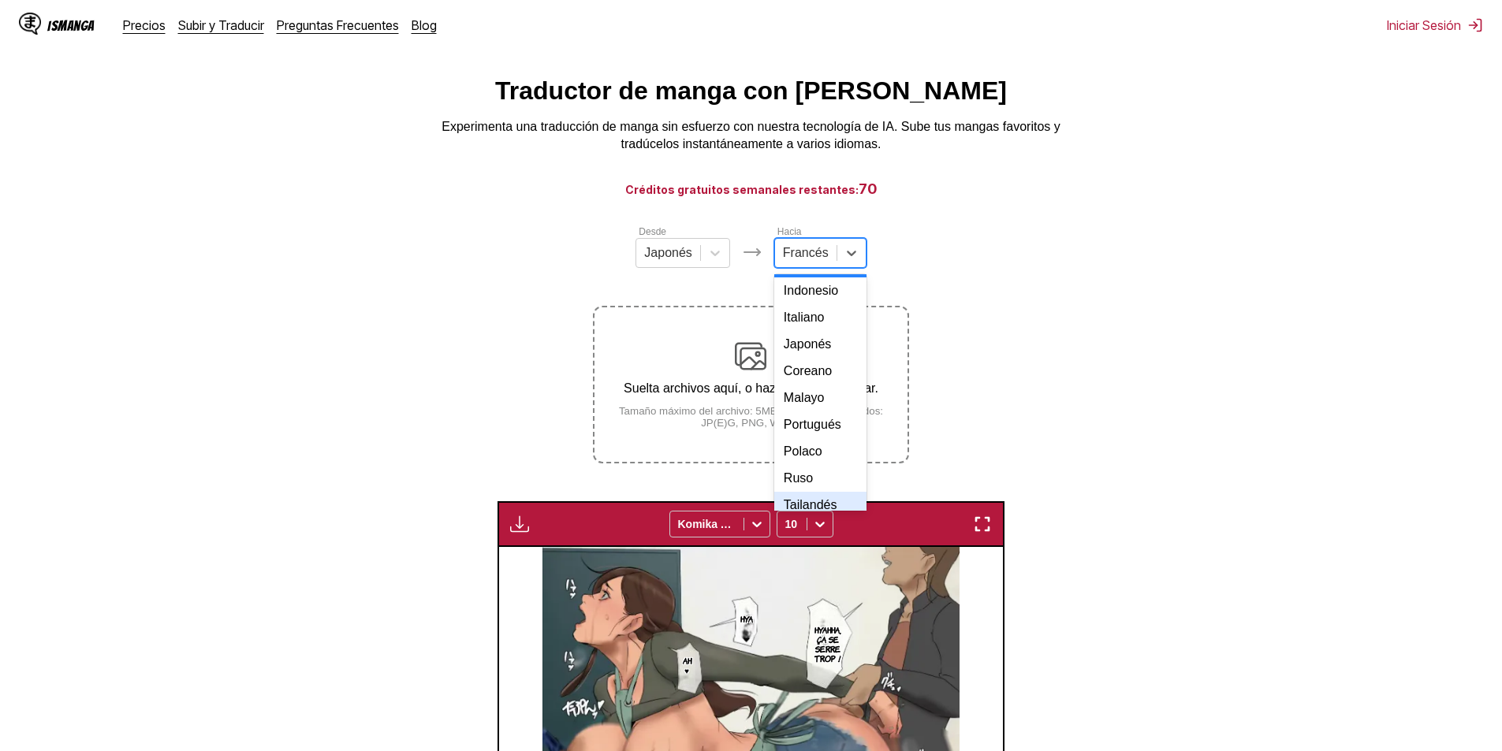
scroll to position [29, 0]
click at [823, 463] on div "Japonés" at bounding box center [820, 449] width 92 height 27
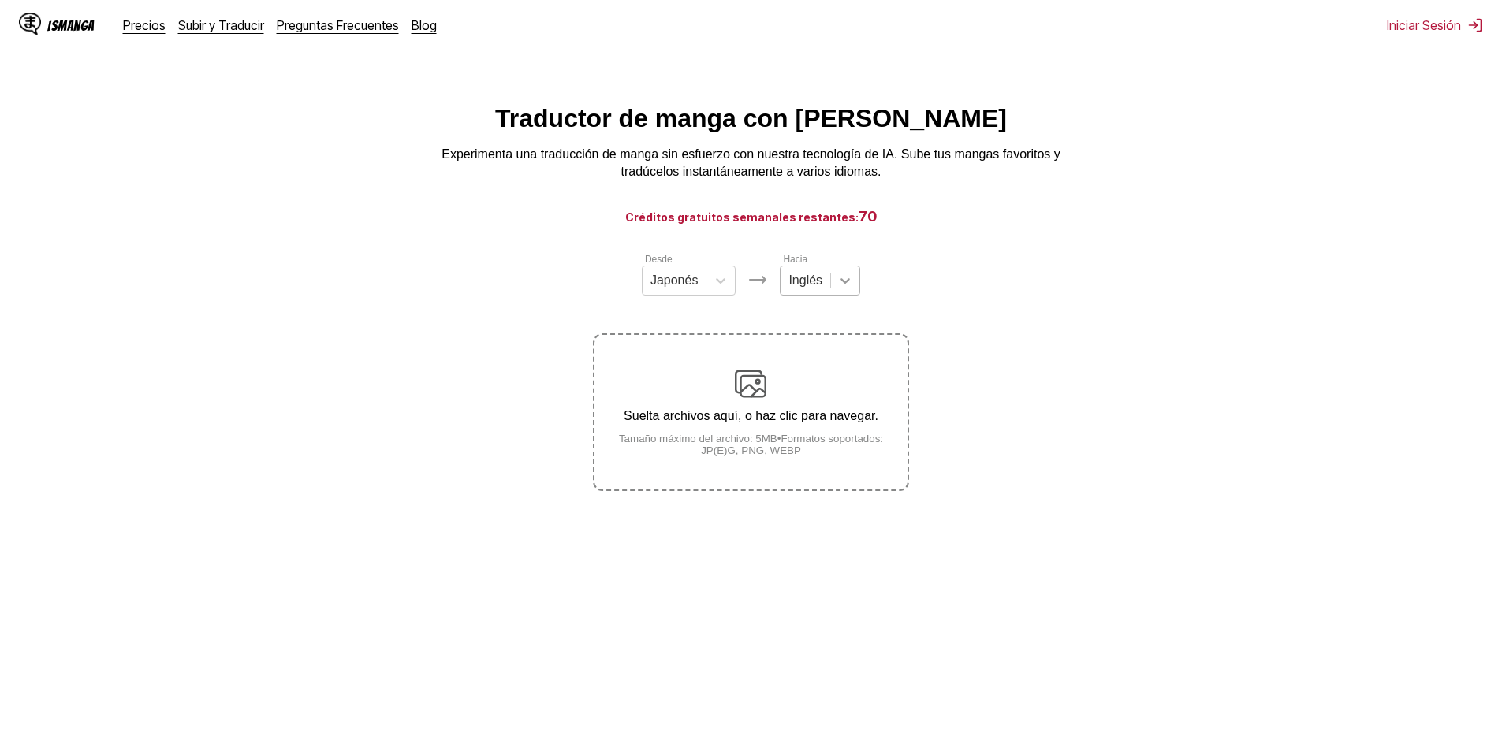
click at [831, 289] on div at bounding box center [845, 281] width 28 height 28
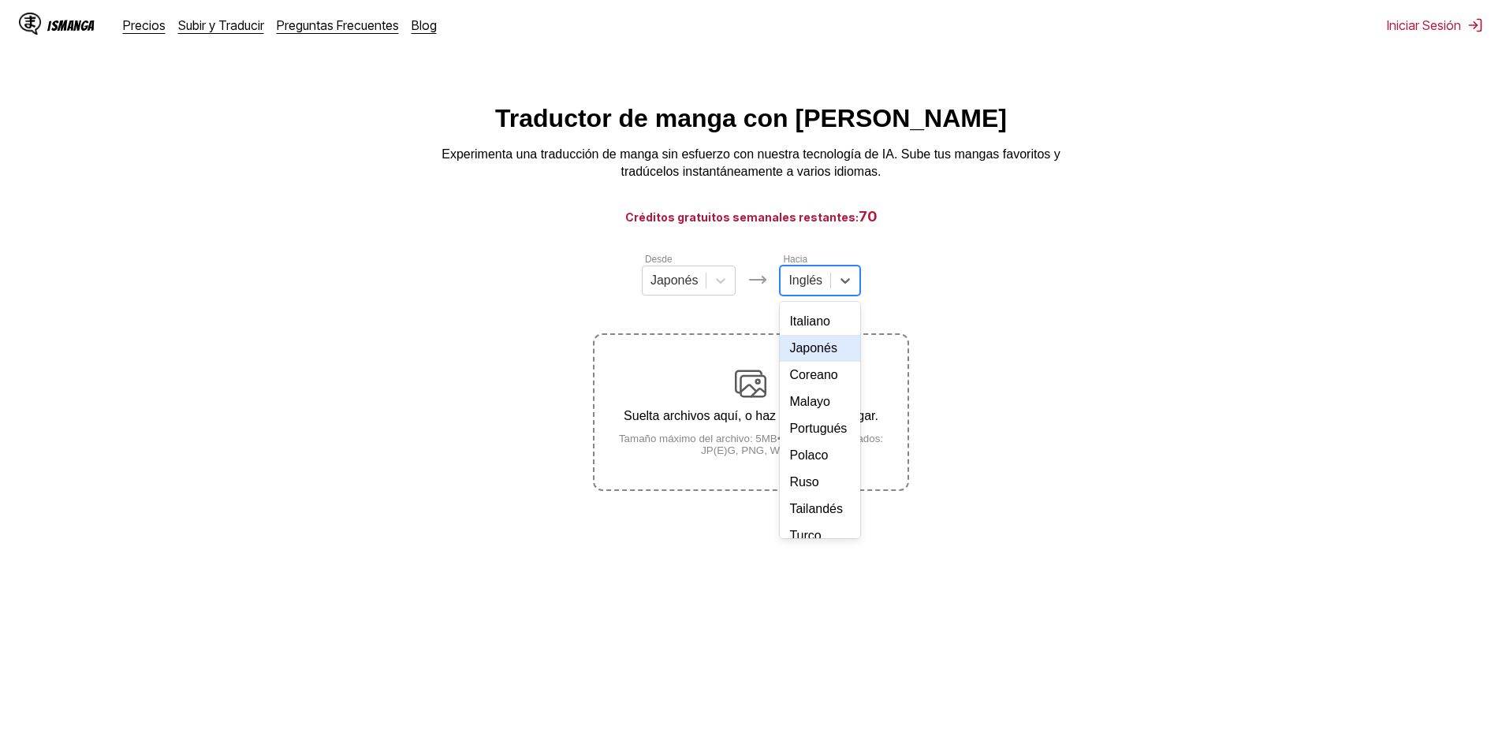
click at [814, 362] on div "Japonés" at bounding box center [820, 348] width 80 height 27
click at [796, 457] on small "Tamaño máximo del archivo: 5MB • Formatos soportados: JP(E)G, PNG, WEBP" at bounding box center [751, 445] width 312 height 24
click at [0, 0] on input "Suelta archivos aquí, o haz clic para navegar. Tamaño máximo del archivo: 5MB •…" at bounding box center [0, 0] width 0 height 0
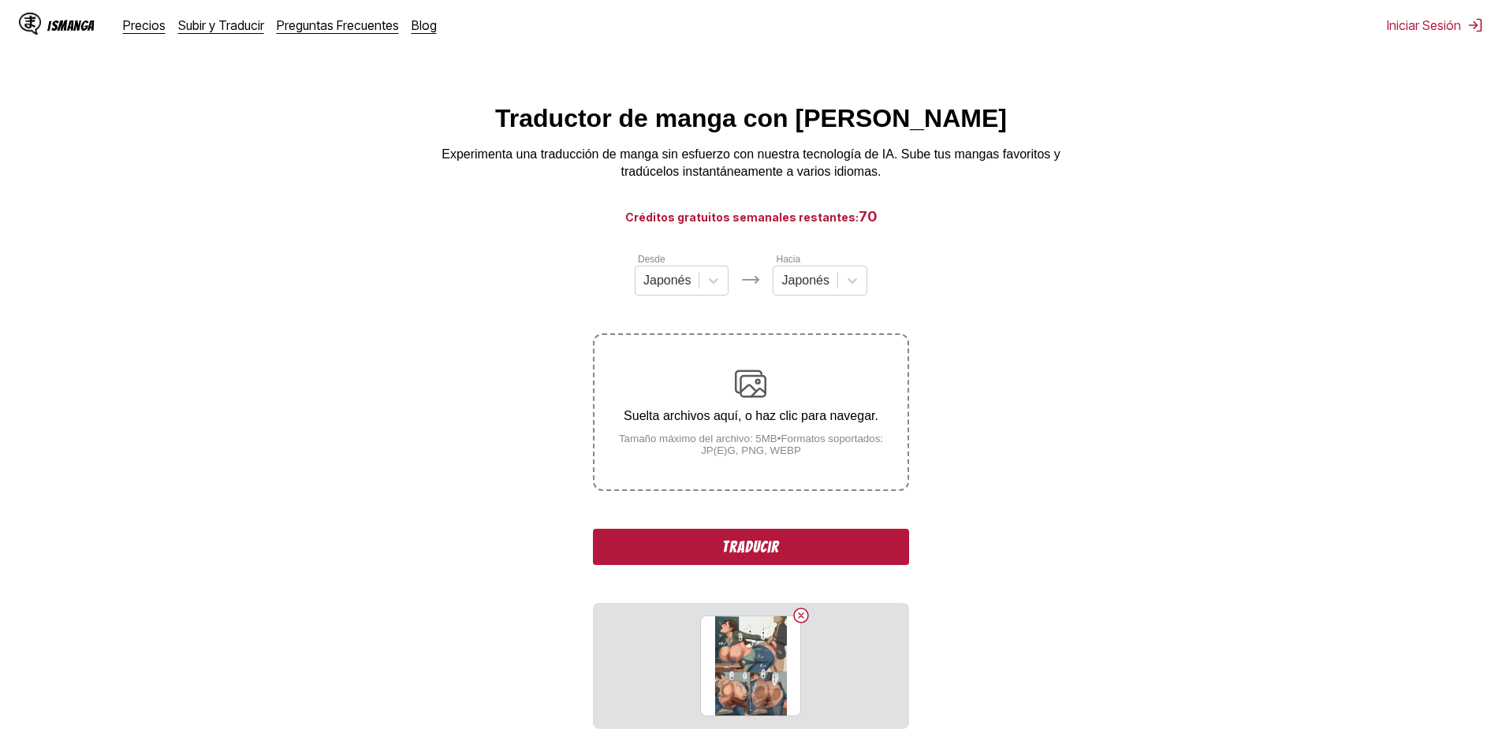
click at [634, 329] on div "Desde Japonés Hacia Japonés Suelta archivos aquí, o haz clic para navegar. Tama…" at bounding box center [750, 491] width 315 height 478
click at [766, 535] on button "Traducir" at bounding box center [750, 547] width 315 height 36
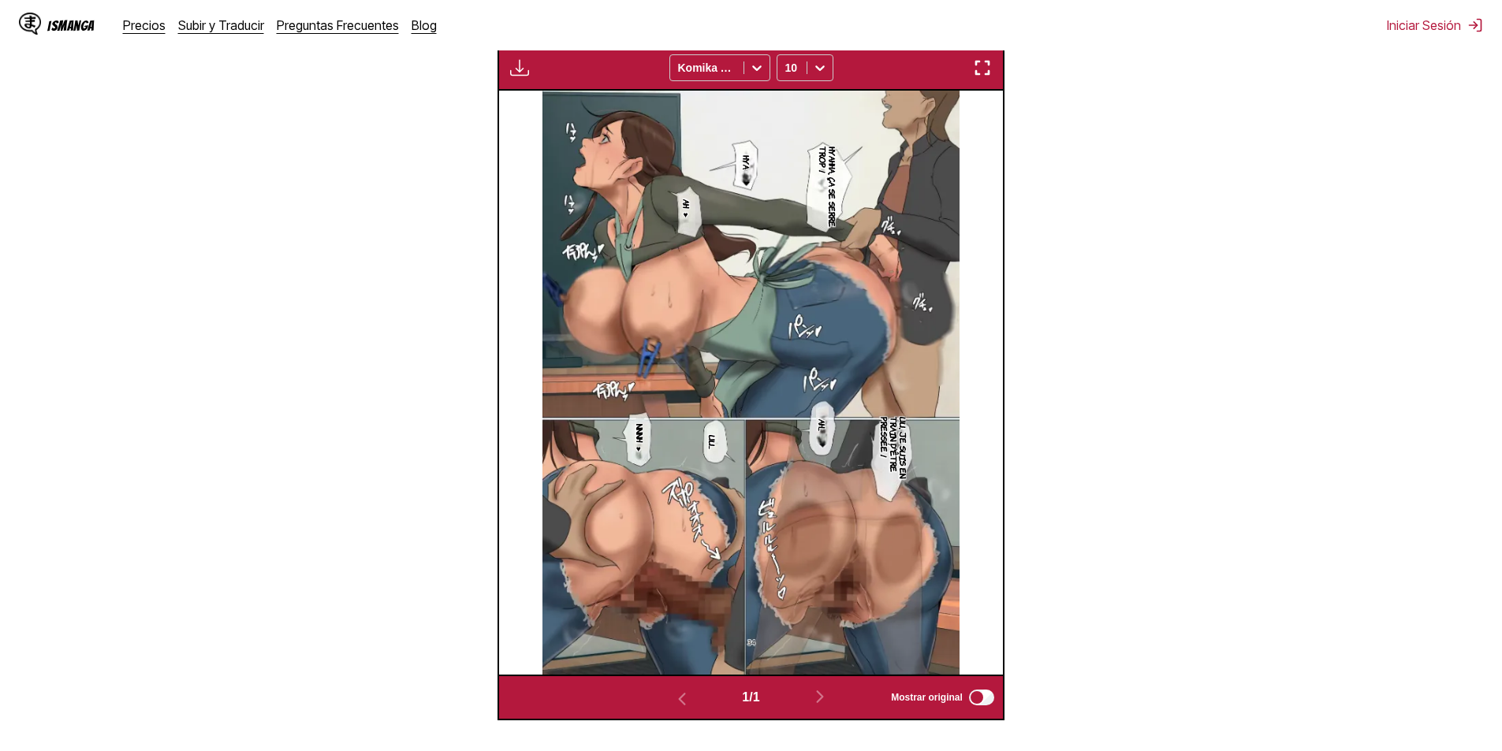
scroll to position [387, 0]
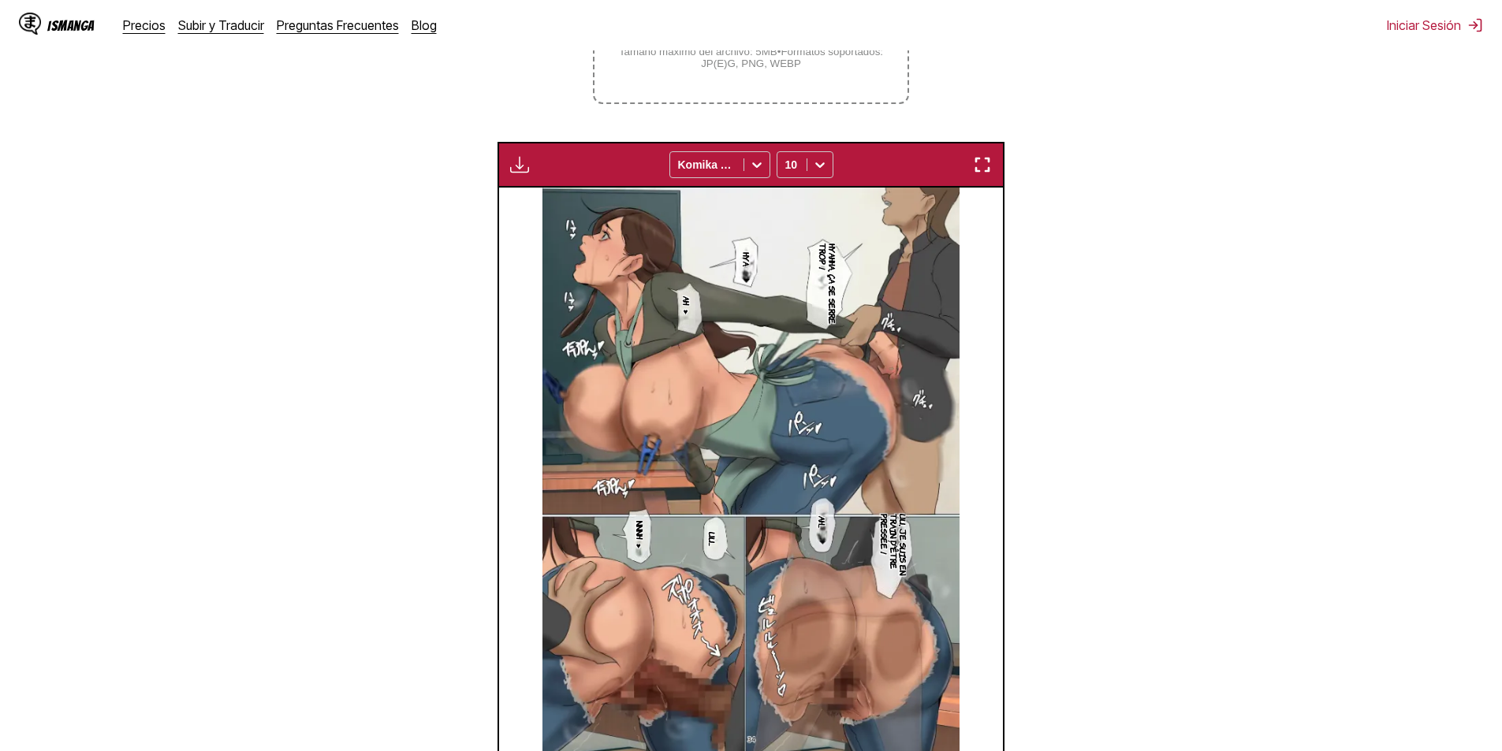
click at [841, 254] on section "Hyahha, ça se serre trop !" at bounding box center [827, 284] width 31 height 89
click at [822, 275] on p "Hyahha, ça se serre trop !" at bounding box center [827, 284] width 25 height 89
click at [737, 263] on img at bounding box center [750, 480] width 417 height 584
click at [741, 260] on p "Hya" at bounding box center [747, 259] width 16 height 21
click at [701, 291] on img at bounding box center [750, 480] width 417 height 584
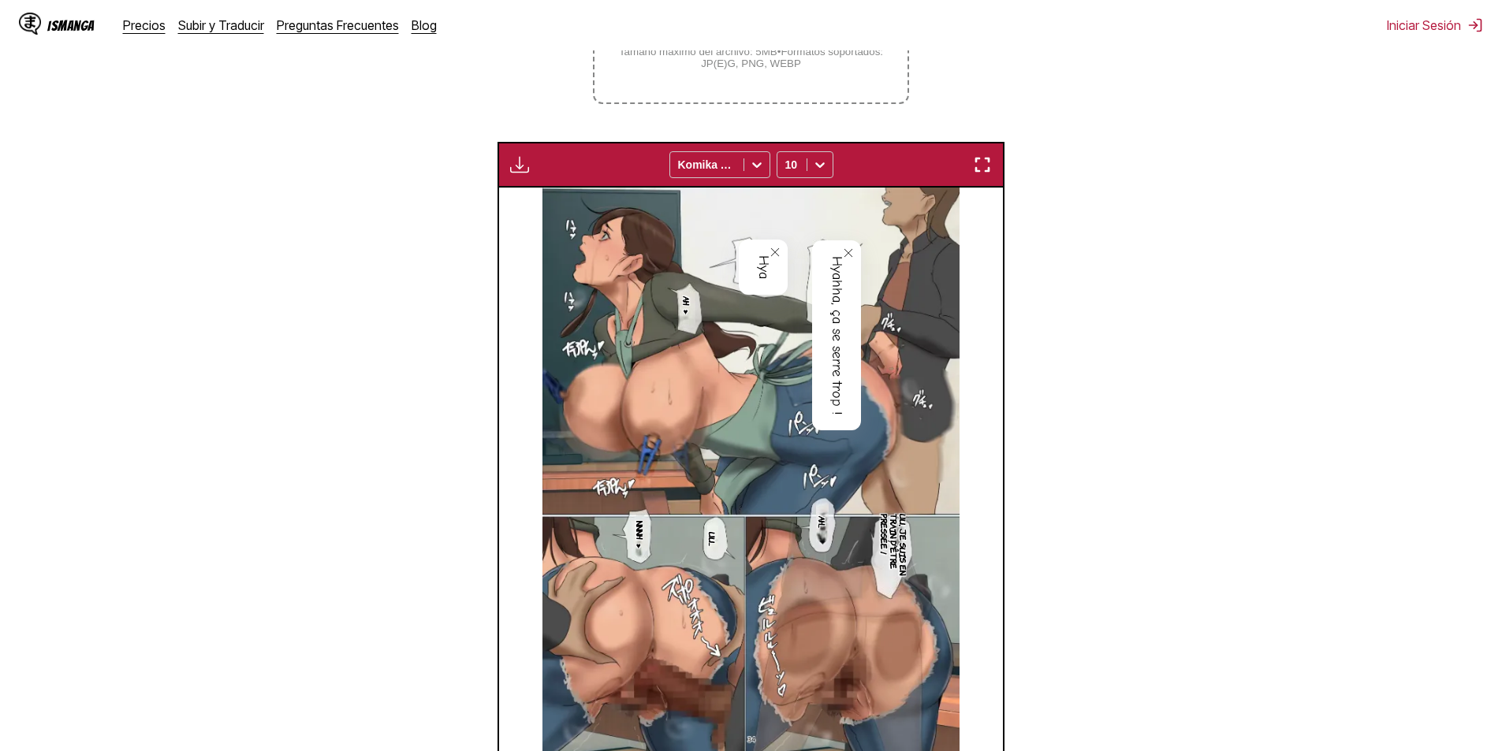
click at [691, 303] on p "Ah ♥" at bounding box center [687, 306] width 16 height 26
click at [904, 527] on p "Uu, je suis en train d'être pressée !" at bounding box center [894, 555] width 35 height 88
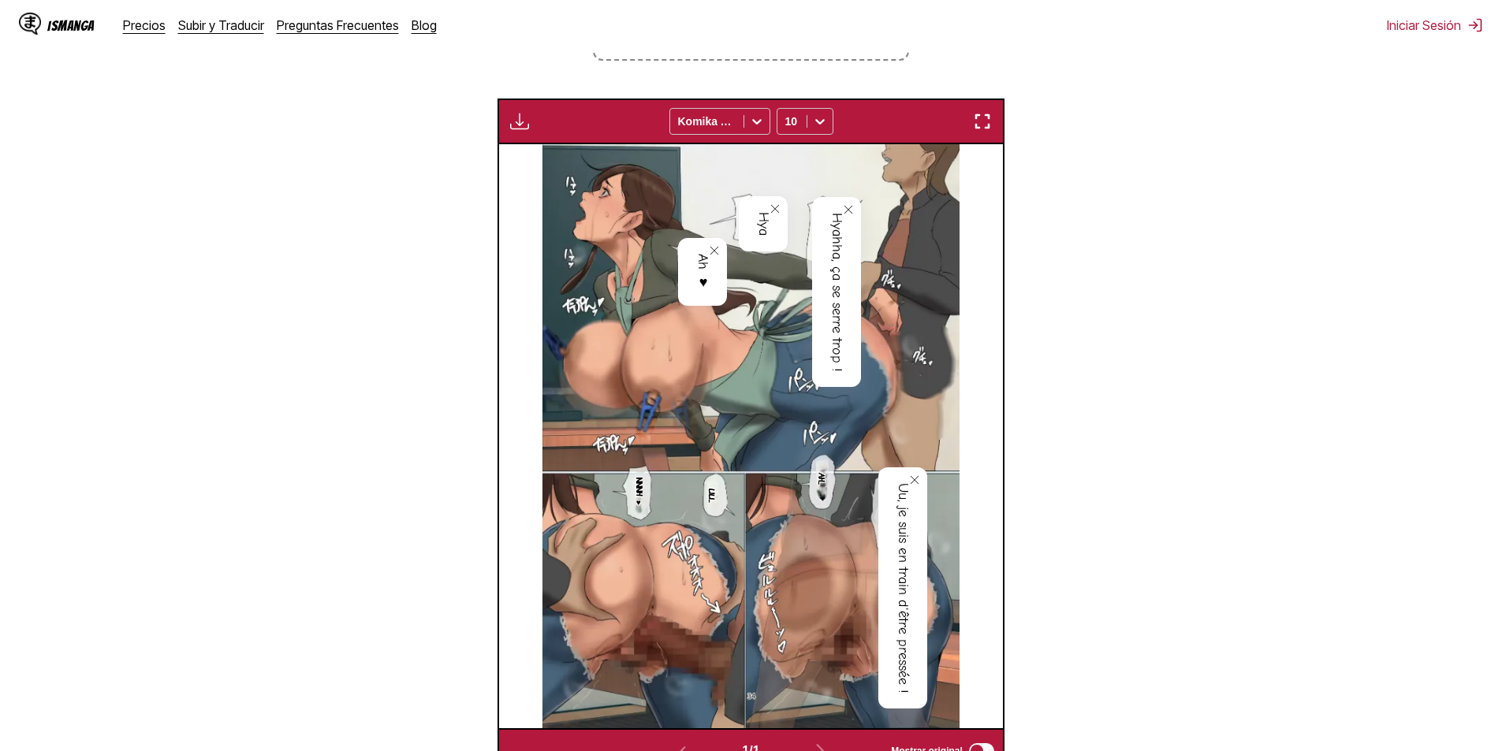
scroll to position [466, 0]
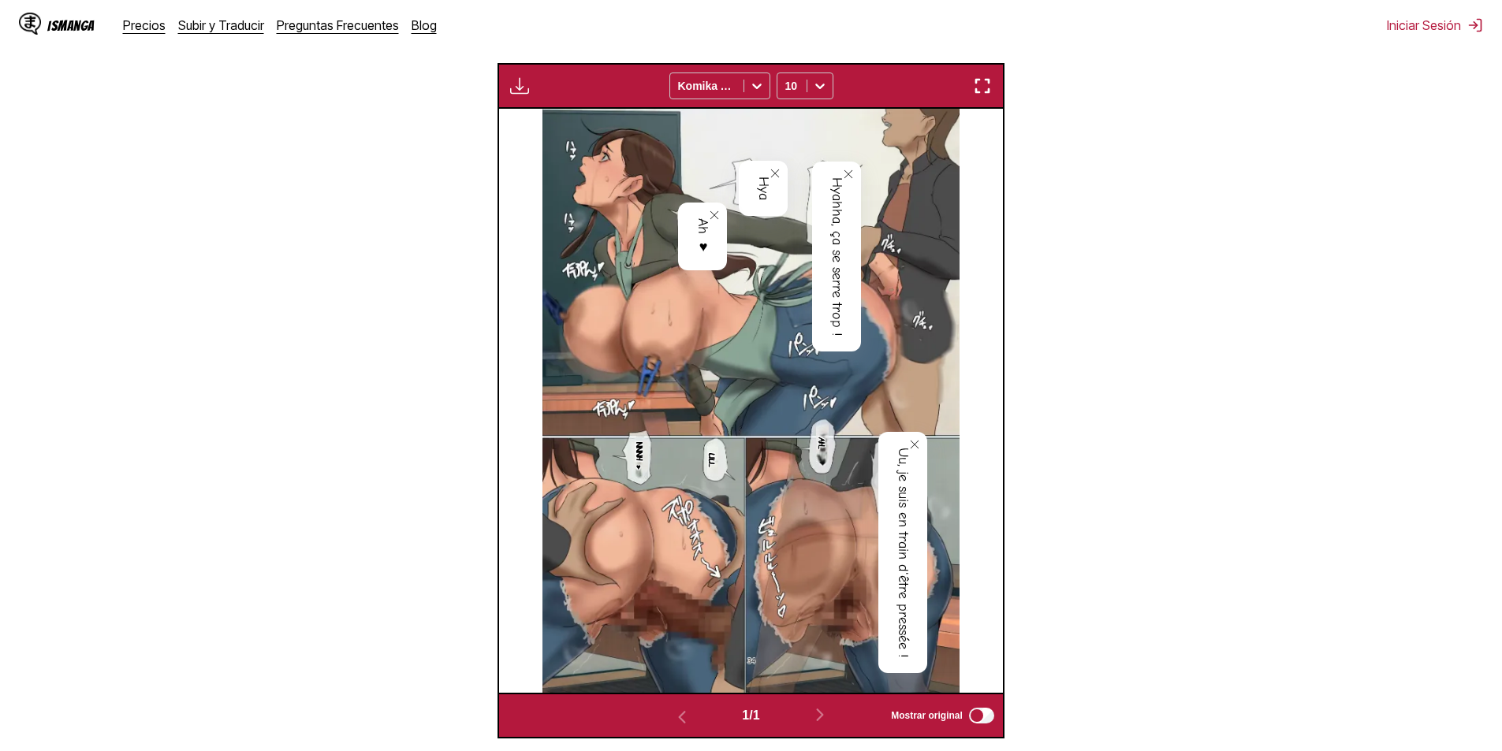
click at [817, 453] on p "Ah..." at bounding box center [822, 443] width 16 height 18
click at [696, 472] on img at bounding box center [750, 401] width 417 height 584
click at [712, 464] on p "Uu..." at bounding box center [713, 460] width 16 height 21
click at [599, 472] on img at bounding box center [750, 401] width 417 height 584
click at [621, 468] on img at bounding box center [750, 401] width 417 height 584
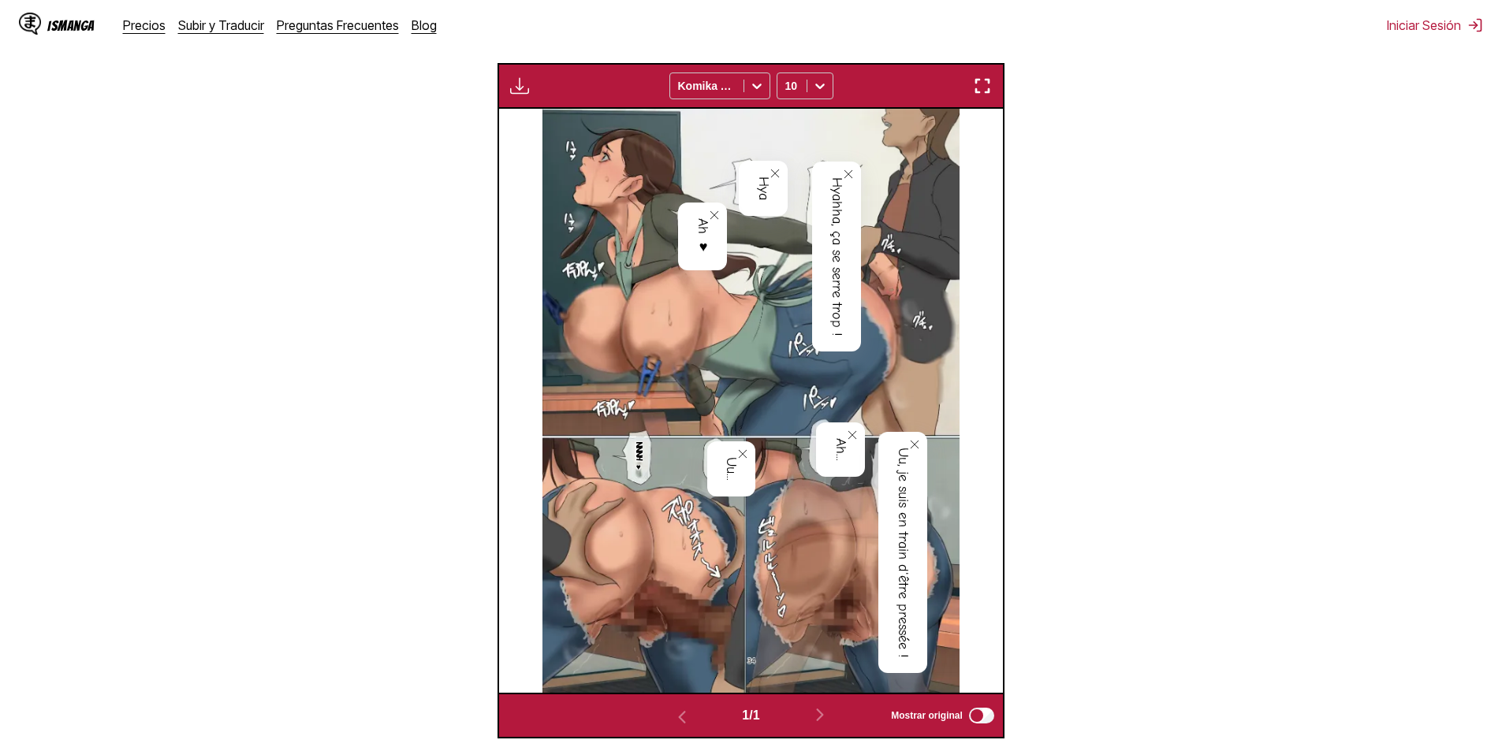
click at [636, 464] on p "Nnnh ♥" at bounding box center [640, 456] width 16 height 35
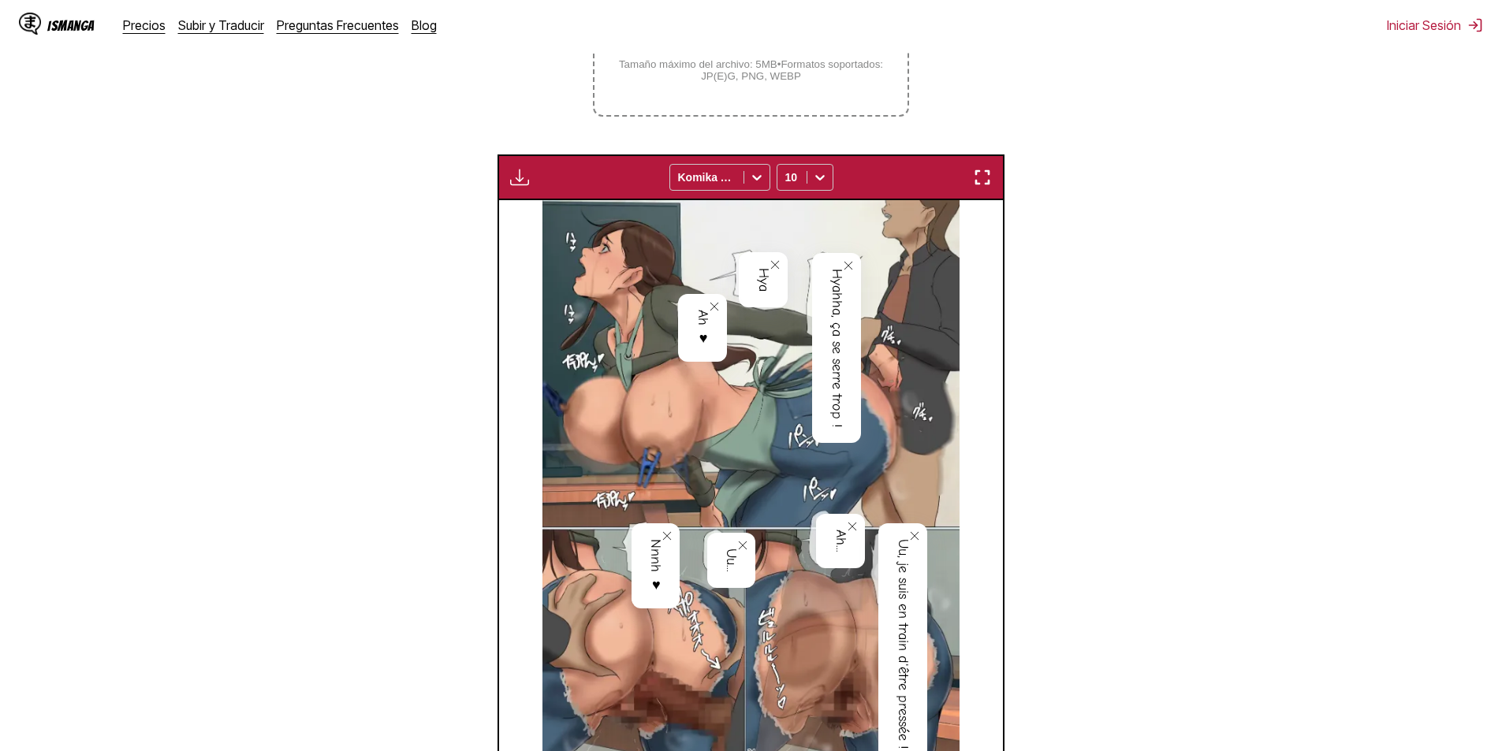
scroll to position [308, 0]
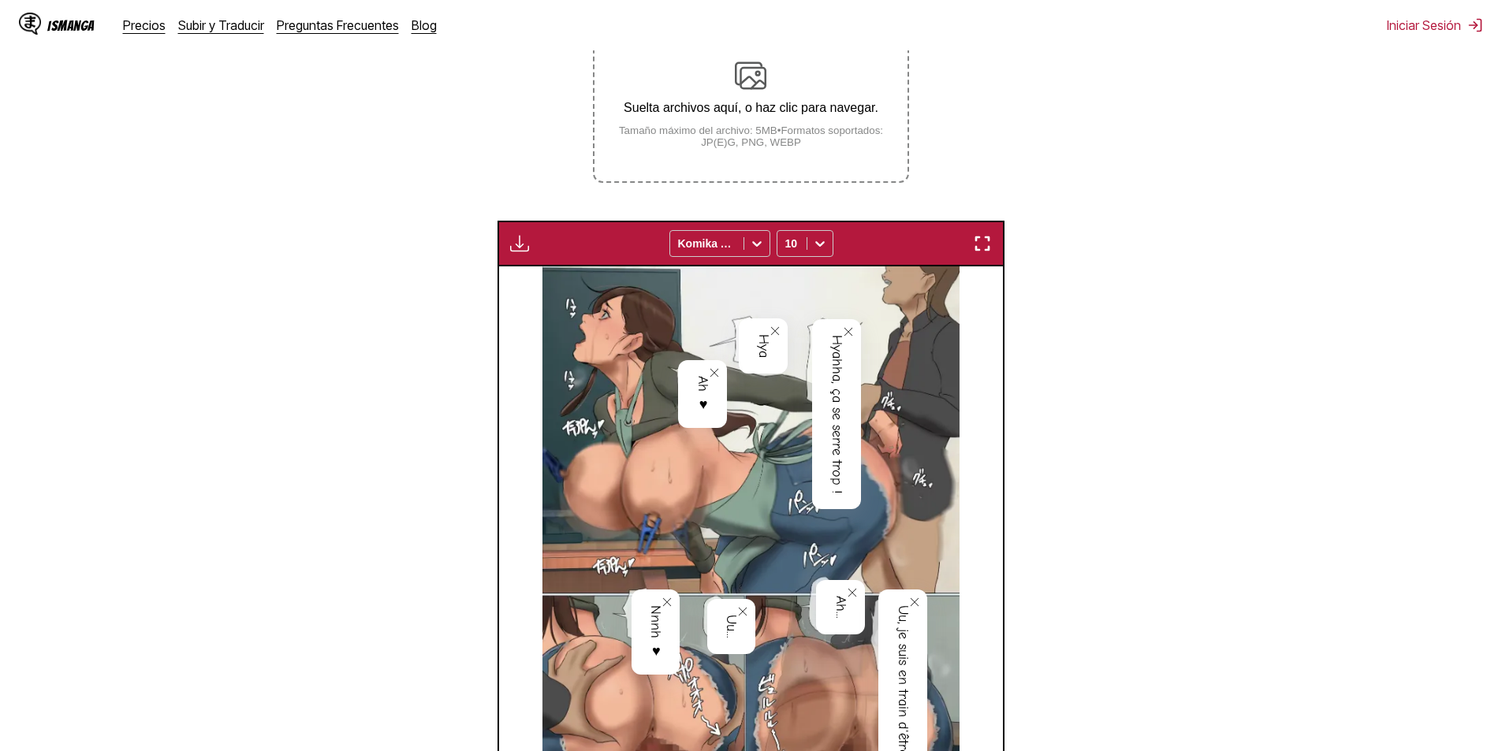
click at [729, 106] on p "Suelta archivos aquí, o haz clic para navegar." at bounding box center [751, 108] width 312 height 14
click at [0, 0] on input "Suelta archivos aquí, o haz clic para navegar. Tamaño máximo del archivo: 5MB •…" at bounding box center [0, 0] width 0 height 0
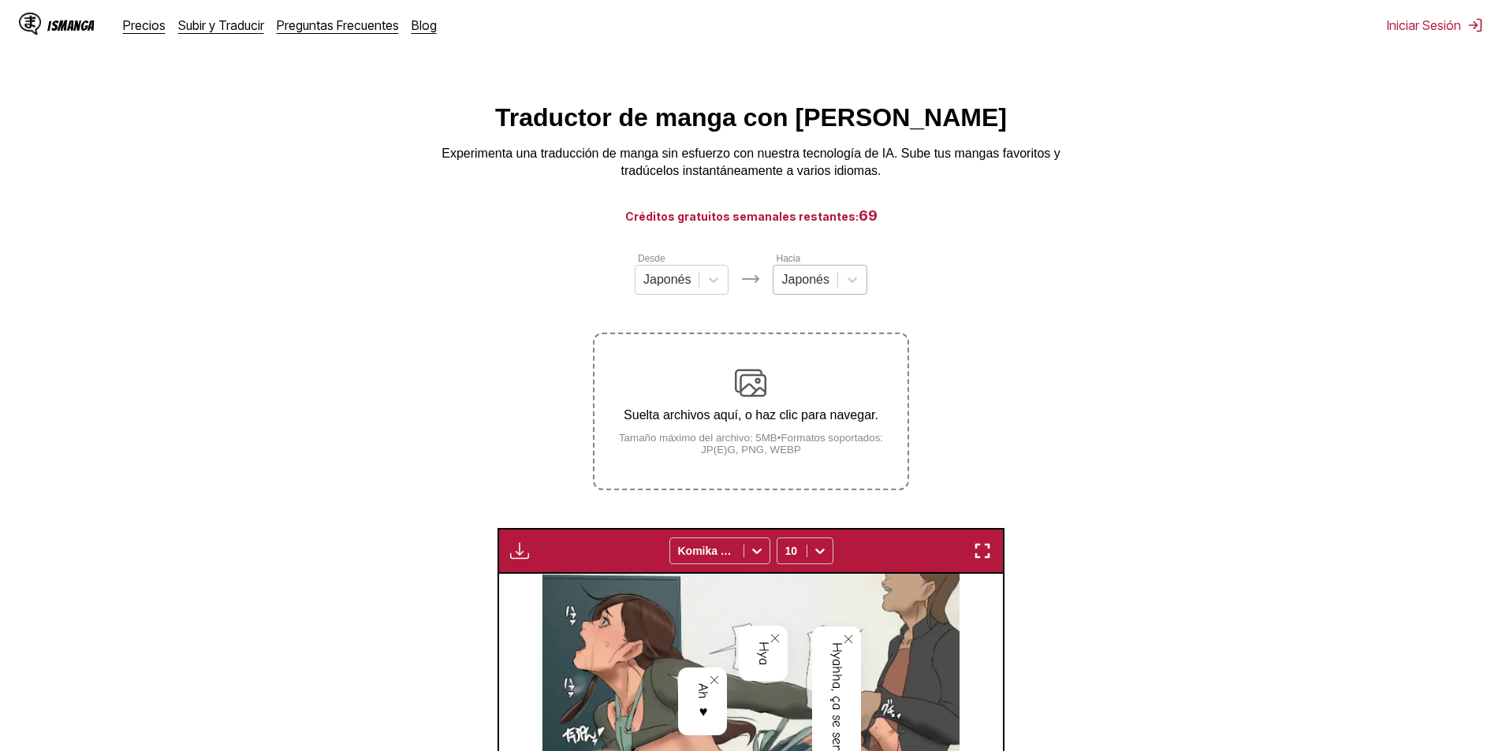
scroll to position [0, 0]
